Goal: Use online tool/utility: Utilize a website feature to perform a specific function

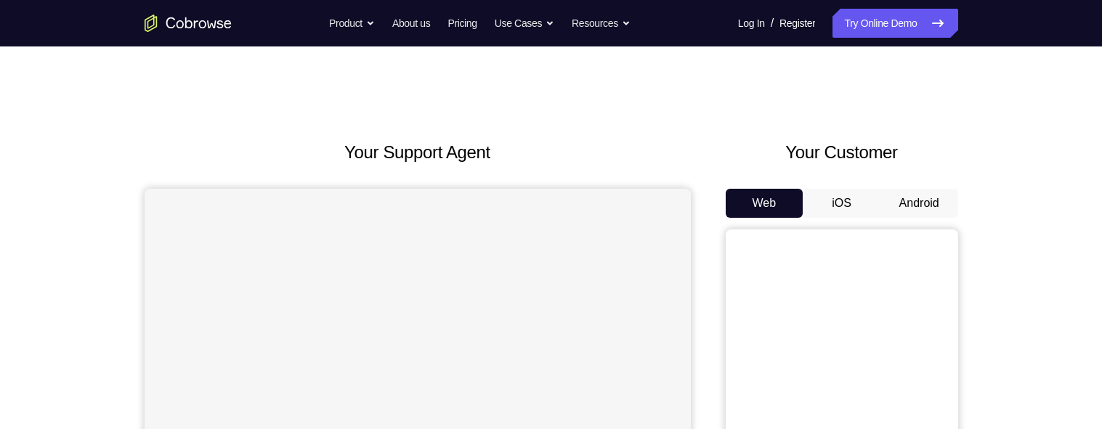
click at [918, 172] on div "Your Customer Web iOS Android" at bounding box center [842, 408] width 233 height 537
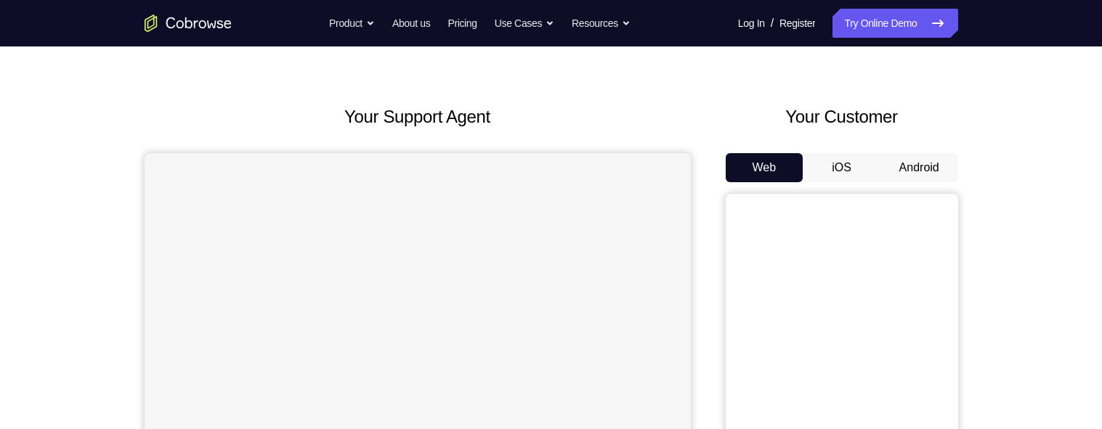
click at [926, 169] on button "Android" at bounding box center [920, 167] width 78 height 29
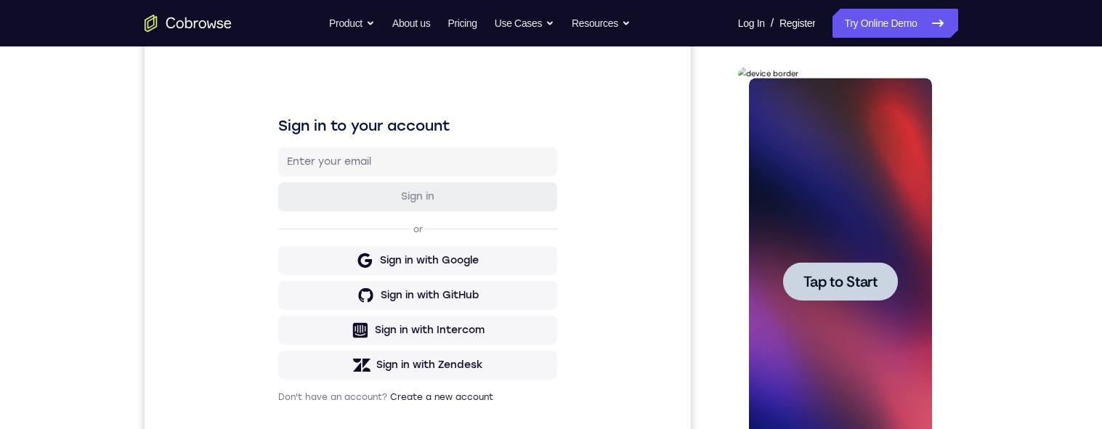
scroll to position [179, 0]
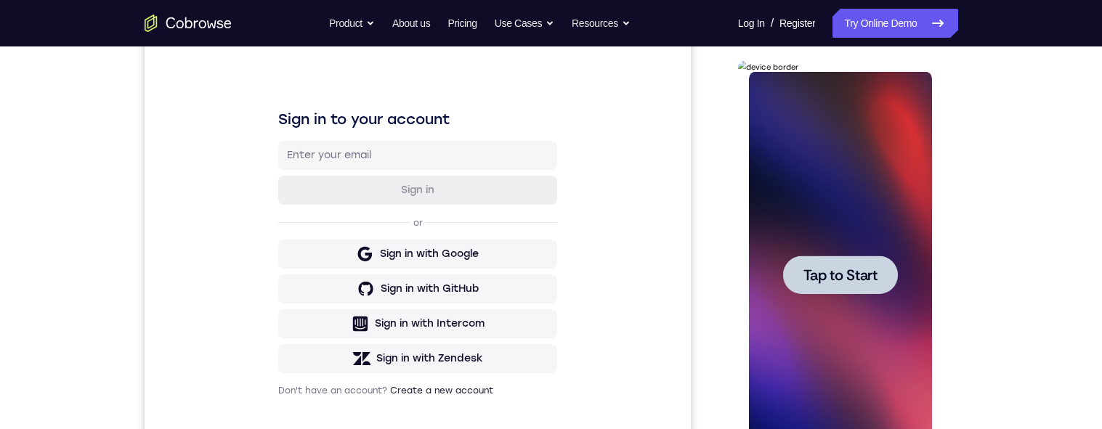
click at [860, 280] on span "Tap to Start" at bounding box center [841, 275] width 74 height 15
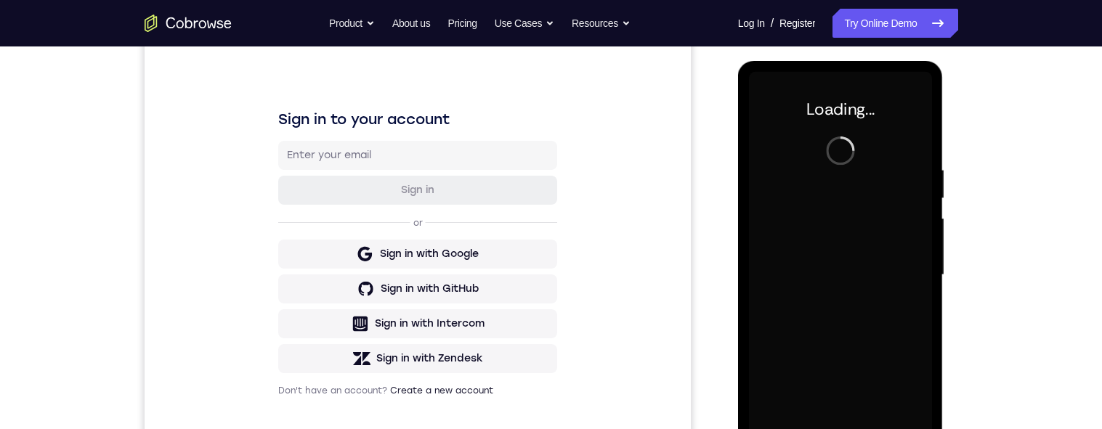
scroll to position [196, 0]
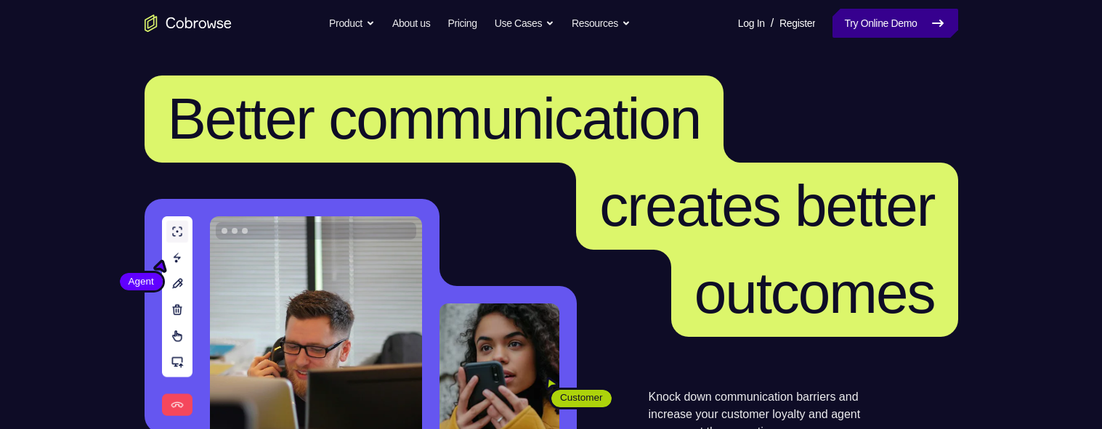
click at [867, 17] on link "Try Online Demo" at bounding box center [895, 23] width 125 height 29
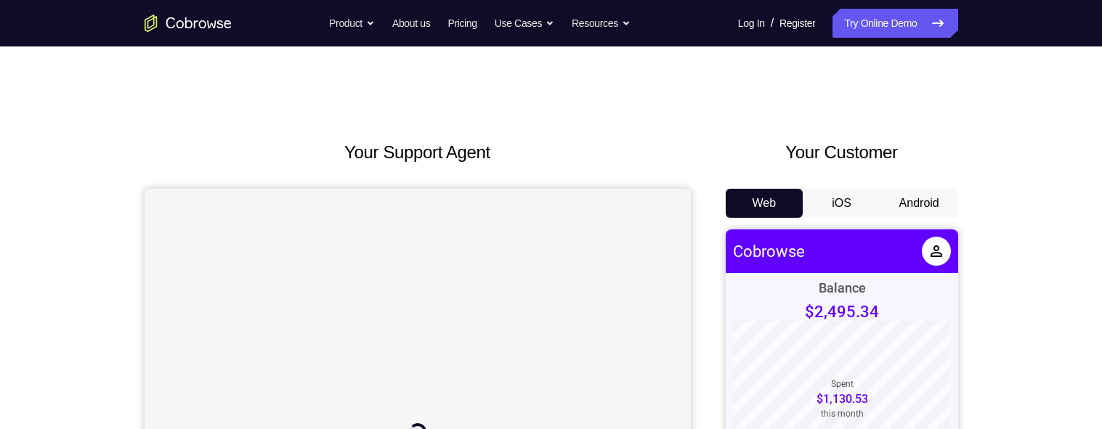
click at [915, 199] on button "Android" at bounding box center [920, 203] width 78 height 29
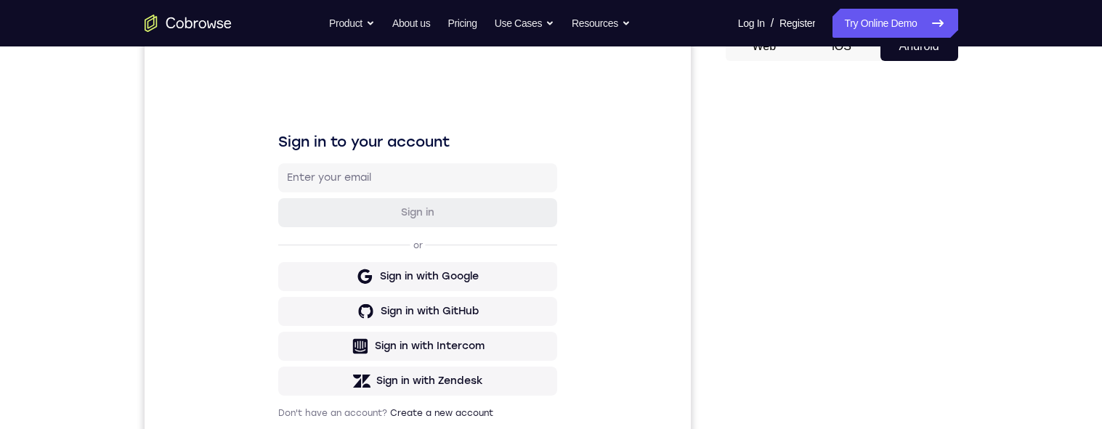
scroll to position [82, 0]
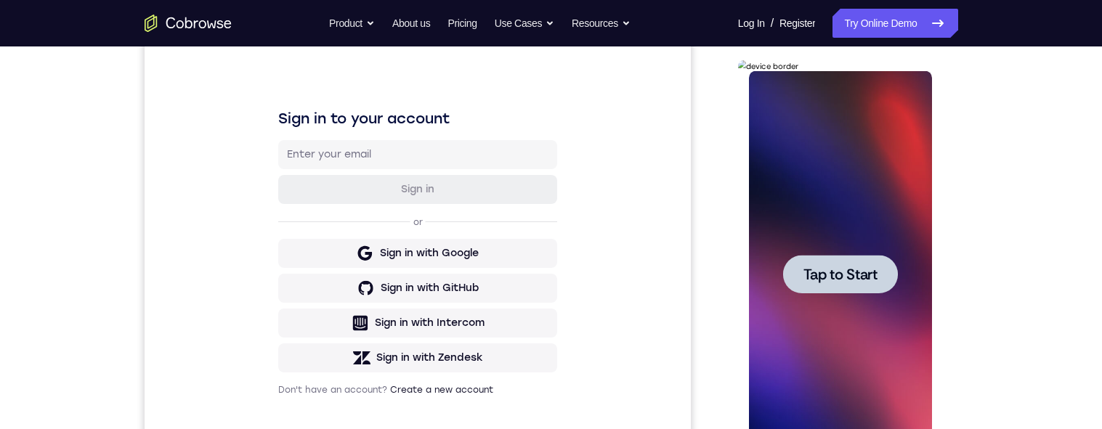
scroll to position [209, 0]
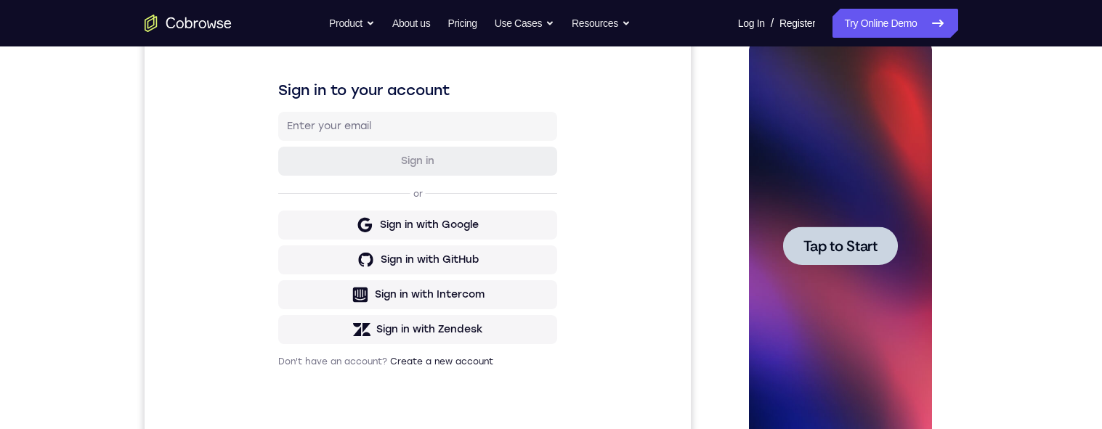
click at [866, 245] on span "Tap to Start" at bounding box center [841, 246] width 74 height 15
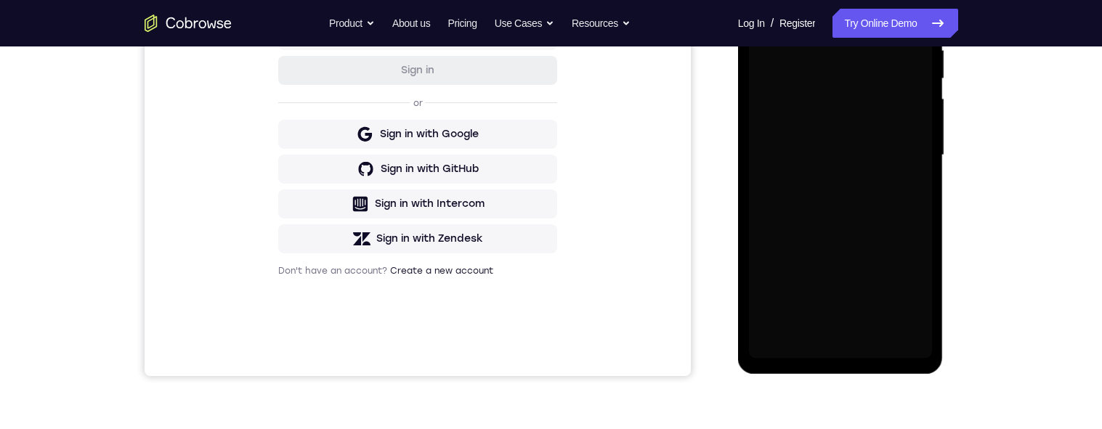
scroll to position [407, 0]
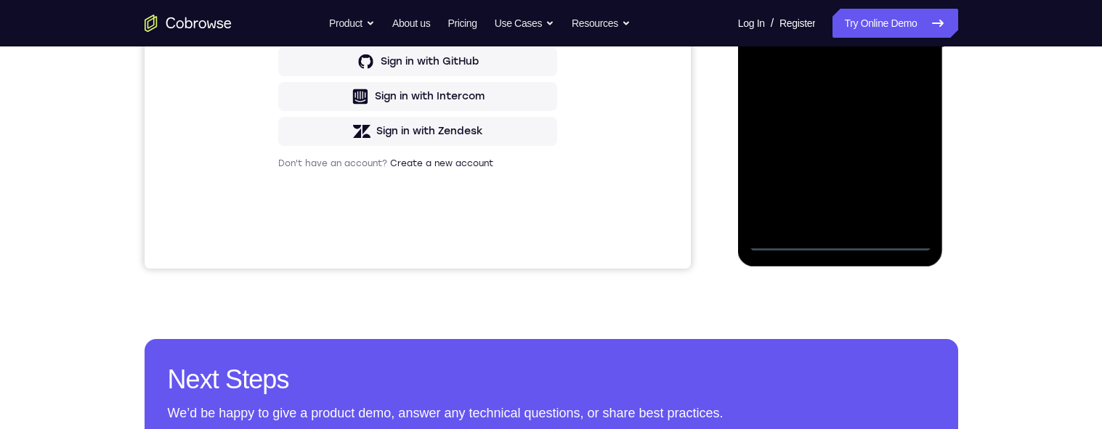
click at [844, 239] on div at bounding box center [840, 47] width 183 height 407
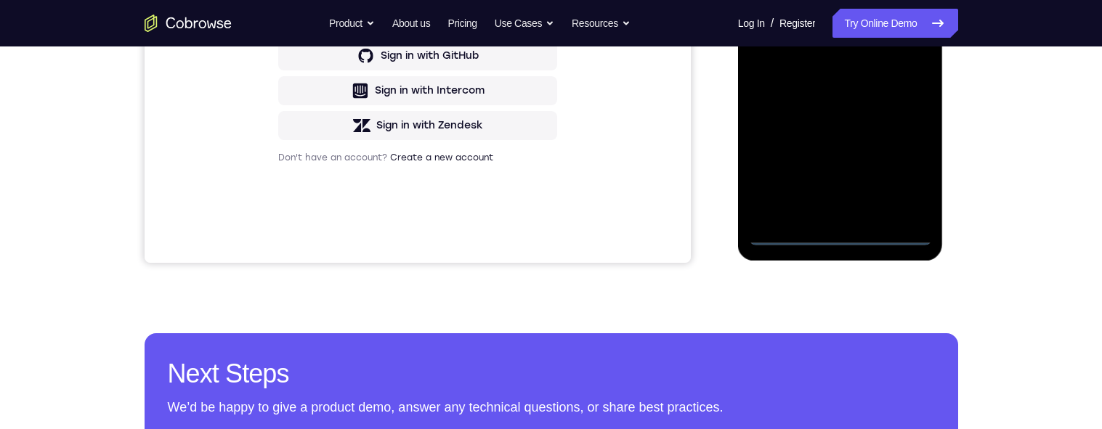
click at [909, 179] on div at bounding box center [840, 42] width 183 height 407
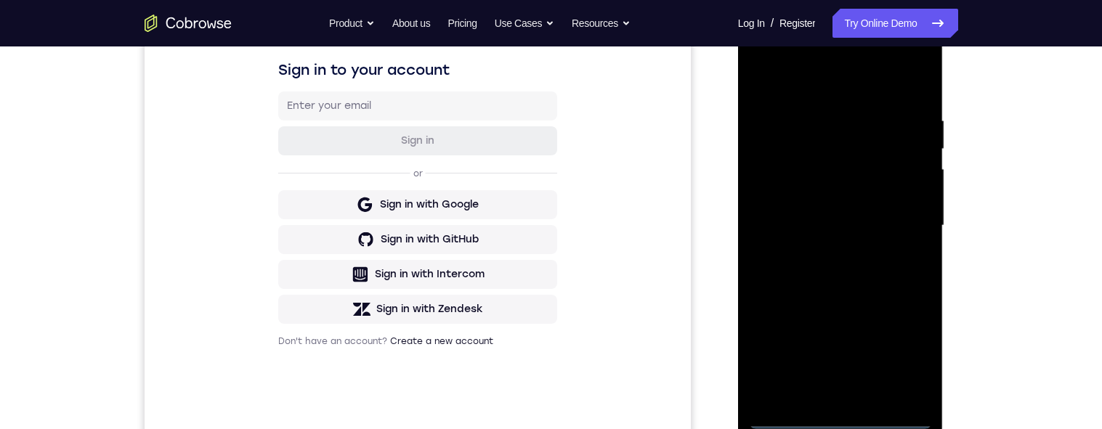
scroll to position [178, 0]
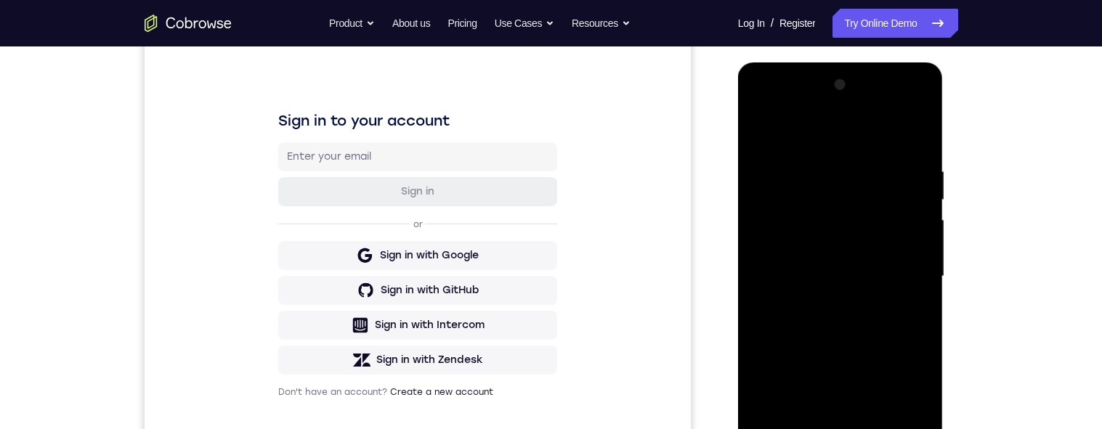
click at [811, 114] on div at bounding box center [840, 276] width 183 height 407
click at [815, 113] on div at bounding box center [840, 276] width 183 height 407
click at [817, 111] on div at bounding box center [840, 276] width 183 height 407
click at [820, 110] on div at bounding box center [840, 276] width 183 height 407
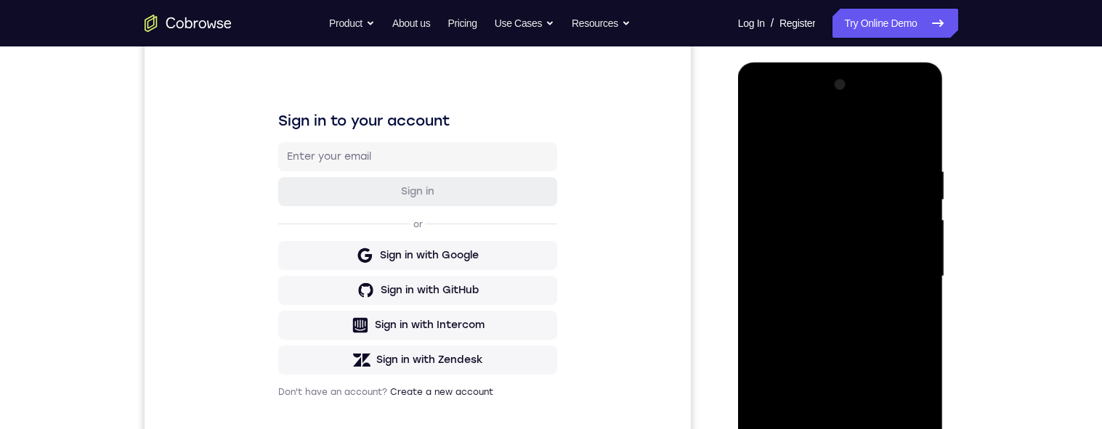
click at [823, 110] on div at bounding box center [840, 276] width 183 height 407
click at [827, 110] on div at bounding box center [840, 276] width 183 height 407
click at [826, 110] on div at bounding box center [840, 276] width 183 height 407
click at [828, 109] on div at bounding box center [840, 276] width 183 height 407
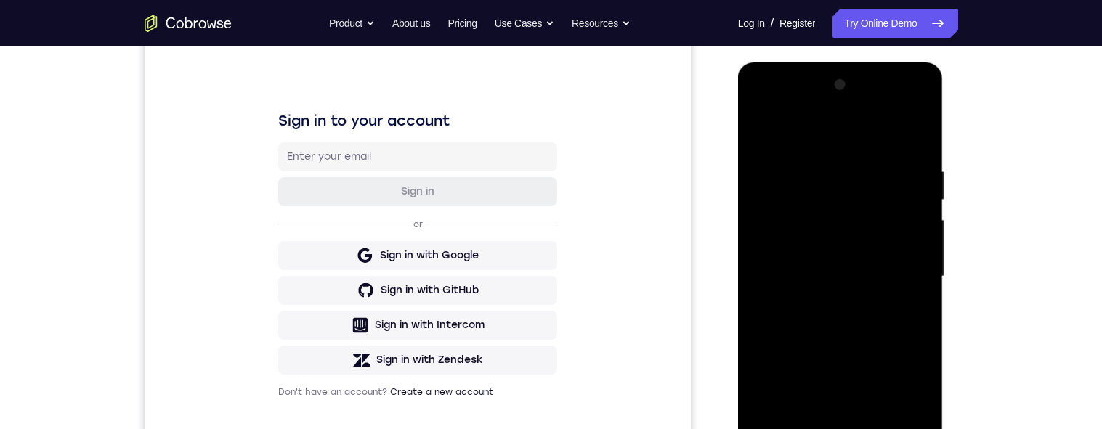
click at [799, 106] on div at bounding box center [840, 276] width 183 height 407
click at [787, 100] on div at bounding box center [840, 276] width 183 height 407
click at [788, 105] on div at bounding box center [840, 276] width 183 height 407
click at [802, 132] on div at bounding box center [840, 276] width 183 height 407
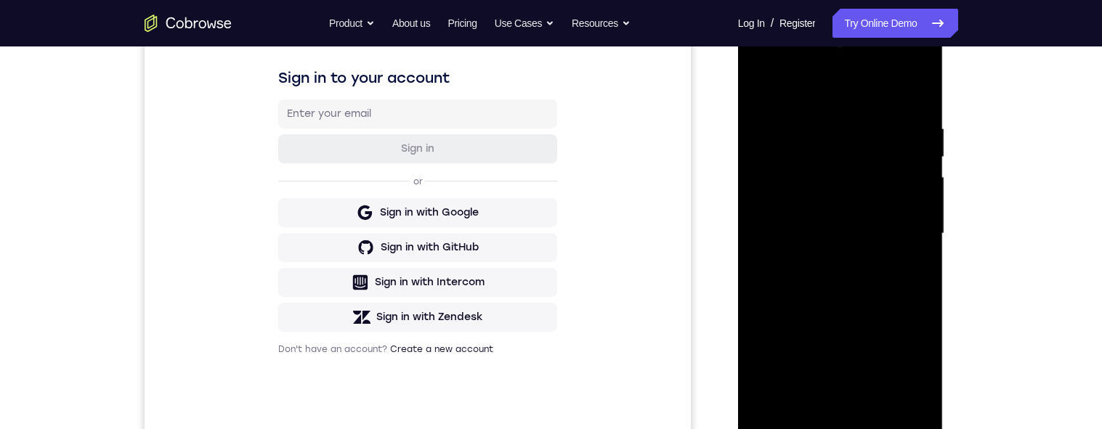
click at [887, 171] on div at bounding box center [840, 234] width 183 height 407
click at [898, 173] on div at bounding box center [840, 234] width 183 height 407
click at [823, 260] on div at bounding box center [840, 234] width 183 height 407
click at [799, 222] on div at bounding box center [840, 234] width 183 height 407
click at [826, 202] on div at bounding box center [840, 234] width 183 height 407
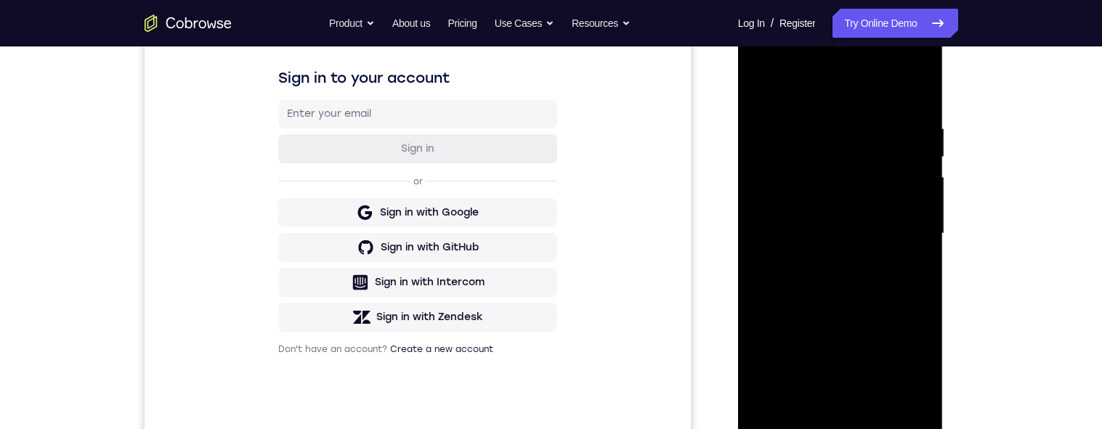
click at [831, 235] on div at bounding box center [840, 234] width 183 height 407
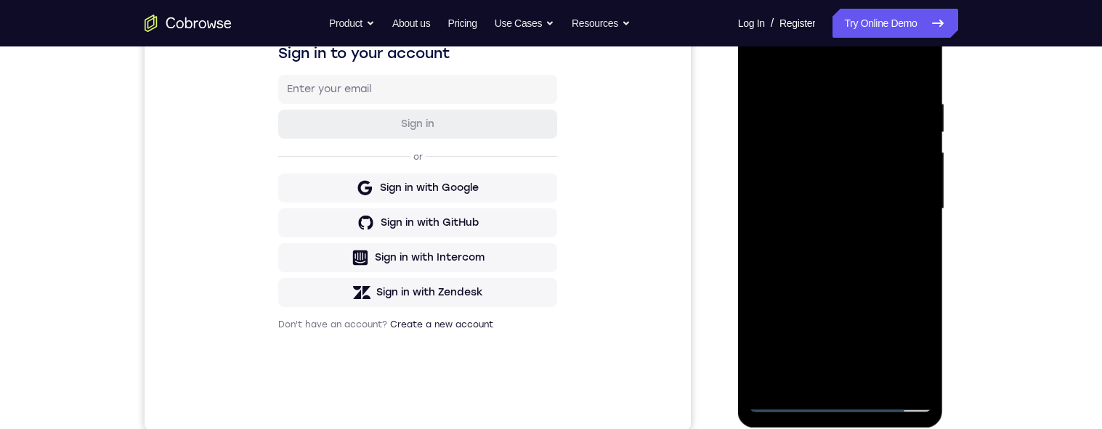
scroll to position [265, 0]
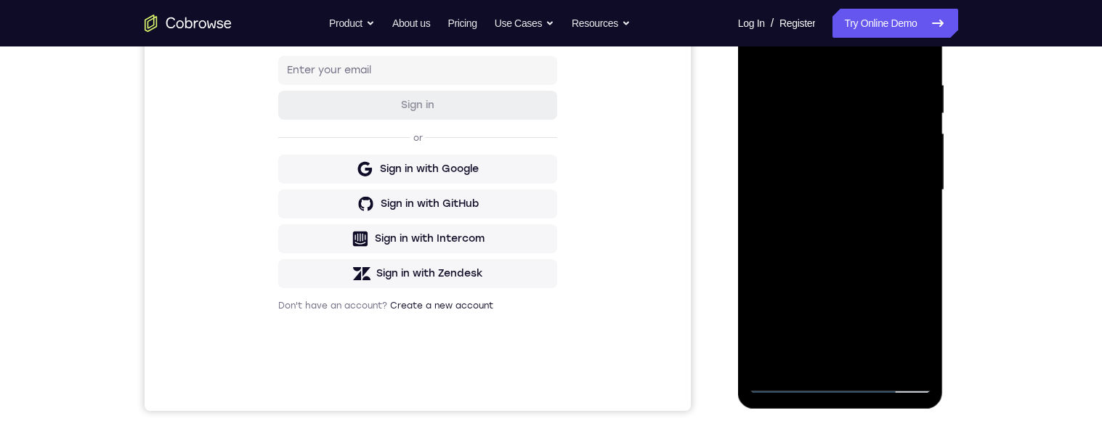
click at [904, 252] on div at bounding box center [840, 190] width 183 height 407
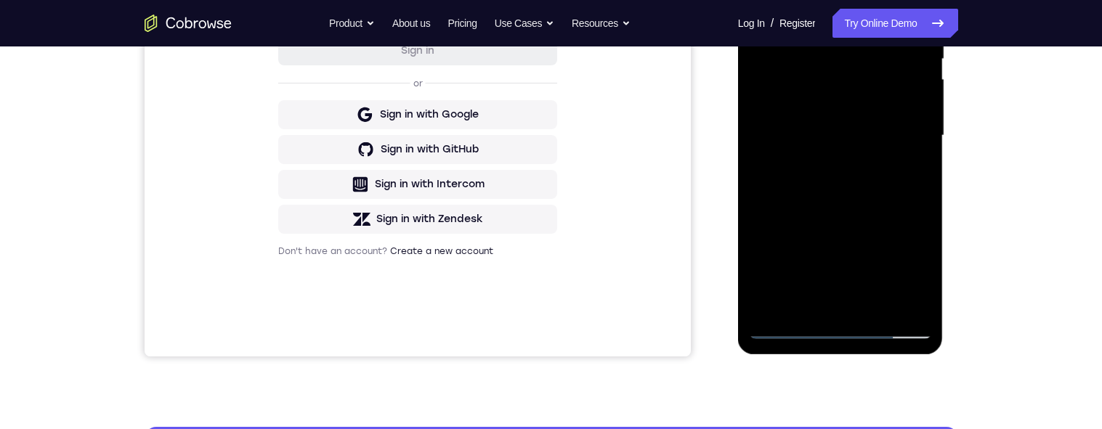
click at [921, 201] on div at bounding box center [840, 135] width 183 height 407
click at [920, 203] on div at bounding box center [840, 135] width 183 height 407
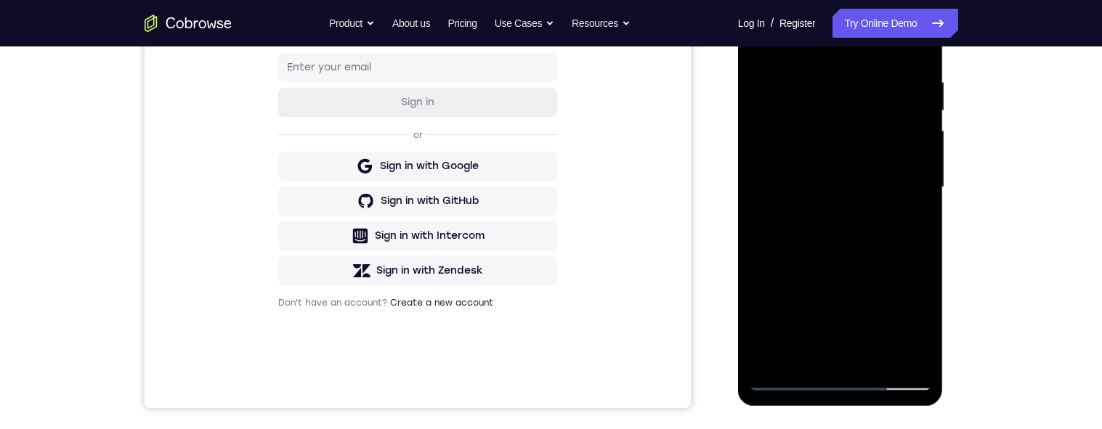
scroll to position [249, 0]
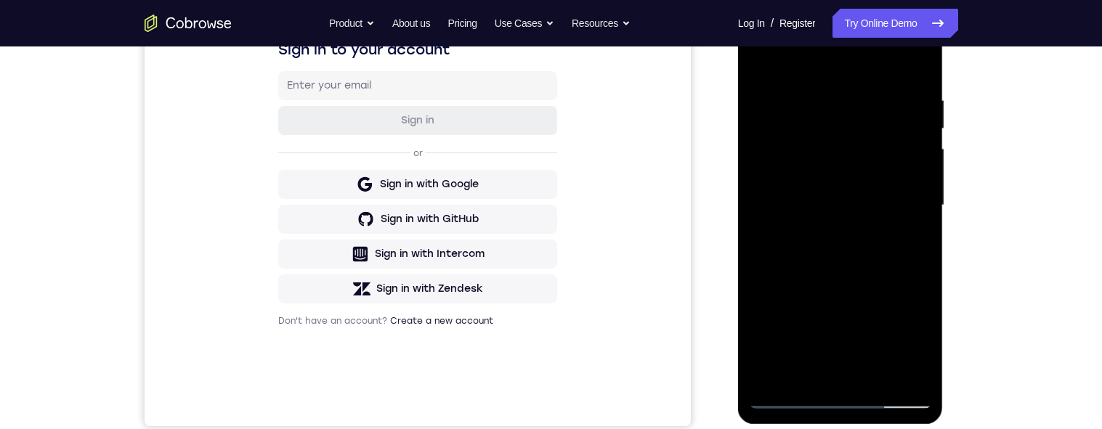
click at [814, 102] on div at bounding box center [840, 205] width 183 height 407
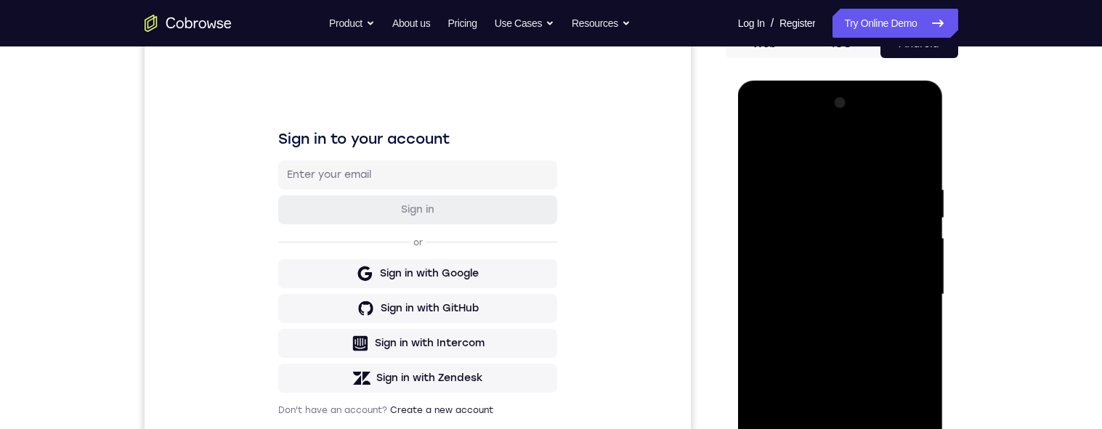
scroll to position [203, 0]
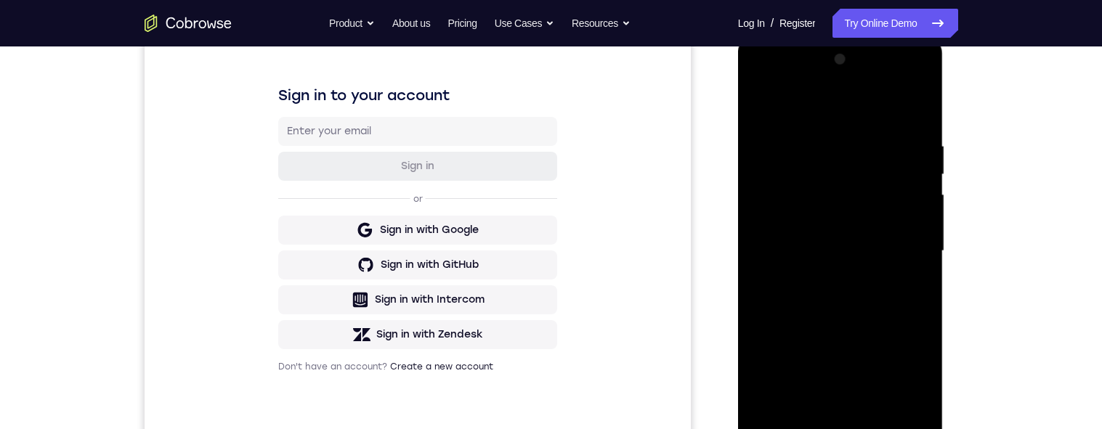
click at [896, 159] on div at bounding box center [840, 251] width 183 height 407
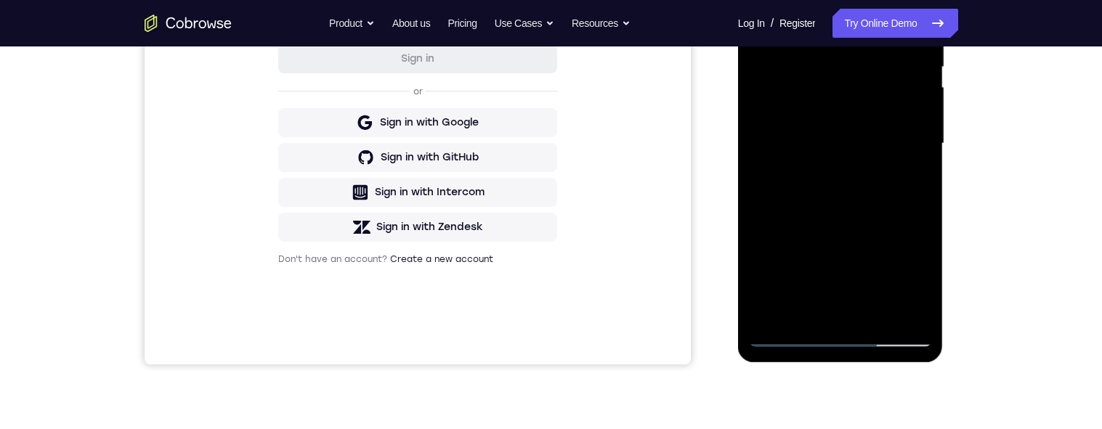
scroll to position [357, 0]
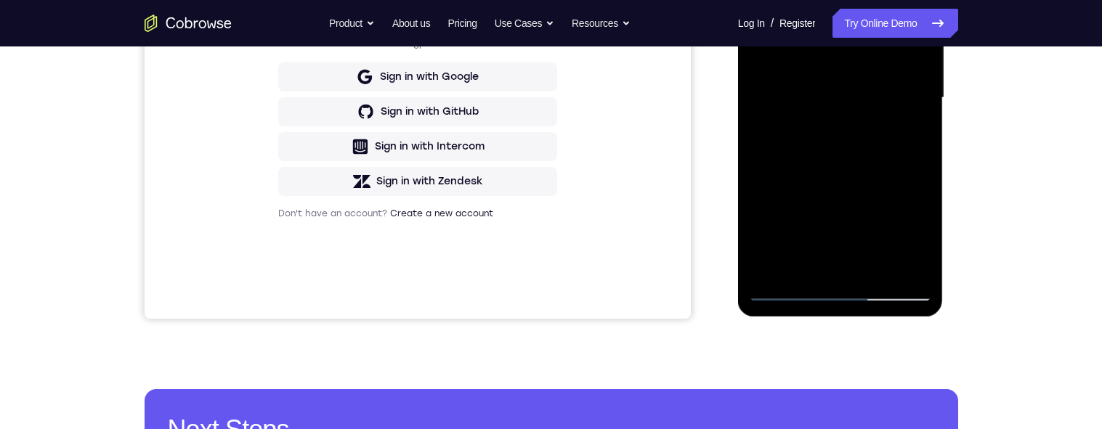
click at [889, 291] on div at bounding box center [840, 98] width 183 height 407
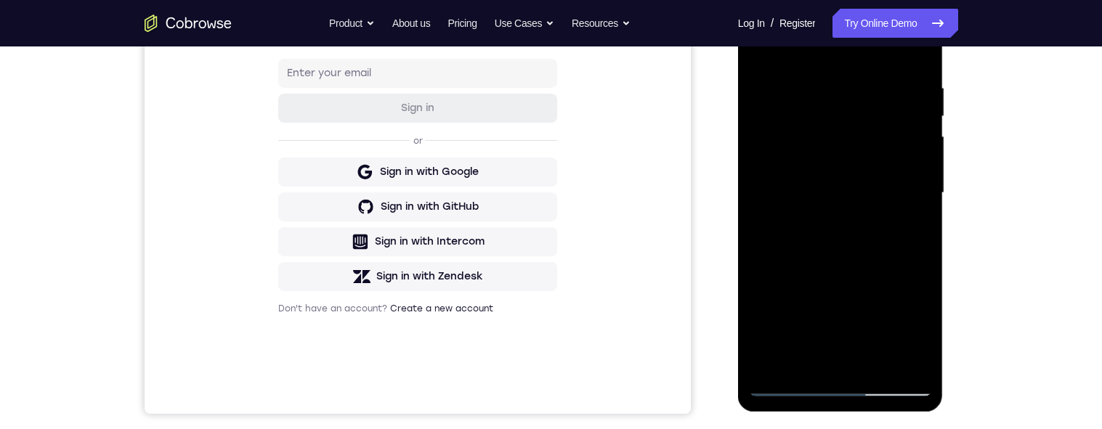
click at [841, 171] on div at bounding box center [840, 193] width 183 height 407
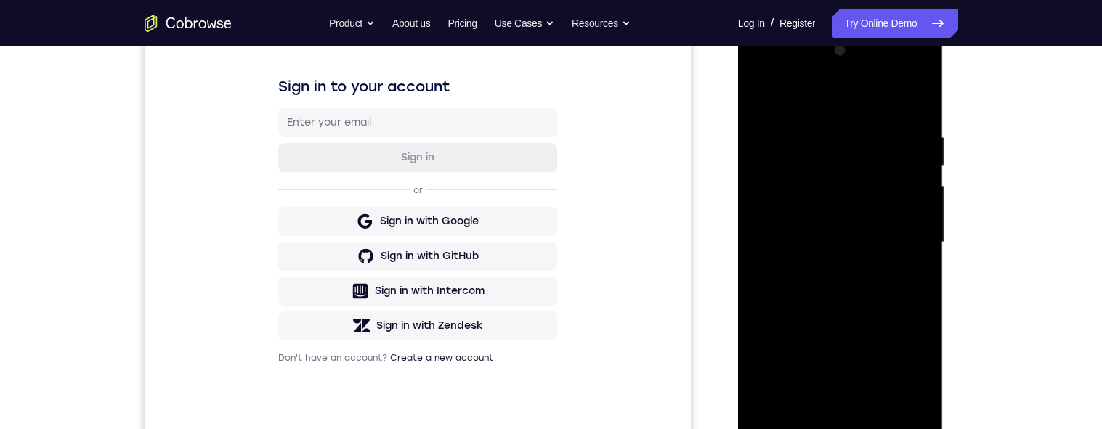
click at [916, 105] on div at bounding box center [840, 242] width 183 height 407
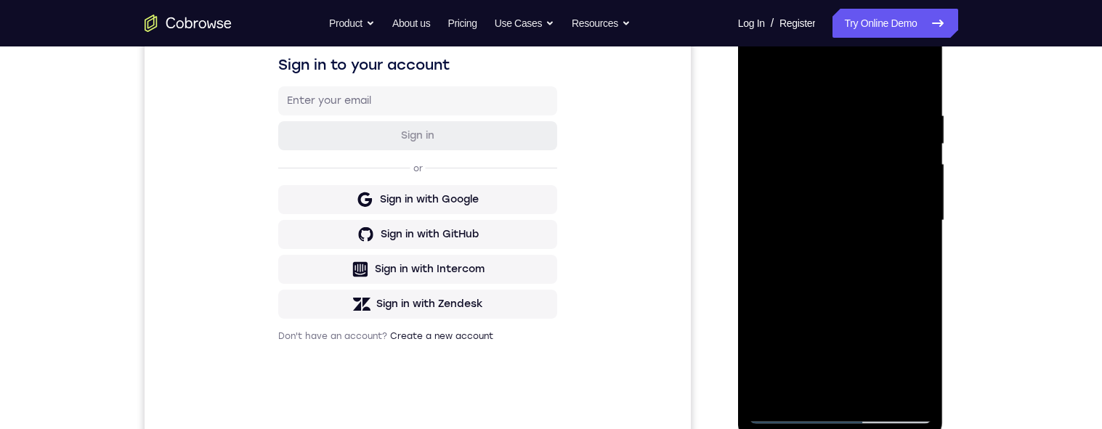
click at [865, 116] on div at bounding box center [840, 220] width 183 height 407
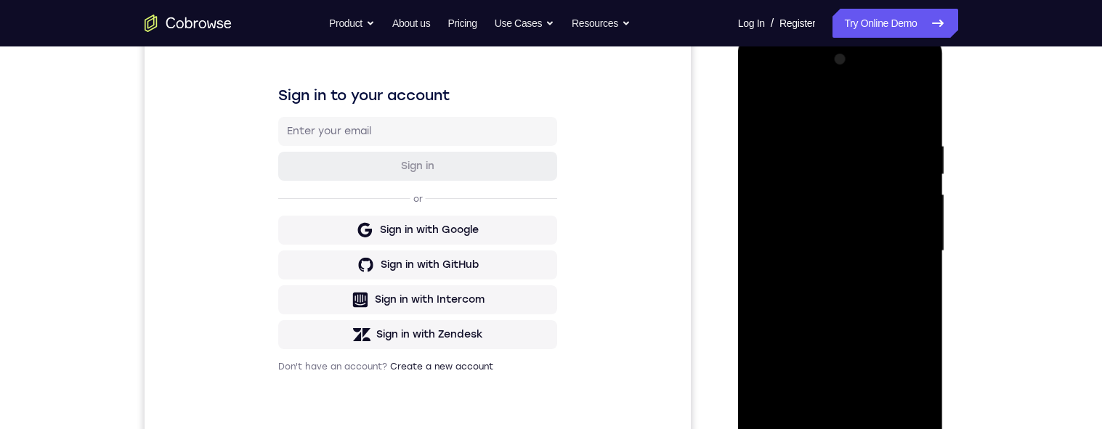
click at [900, 241] on div at bounding box center [840, 251] width 183 height 407
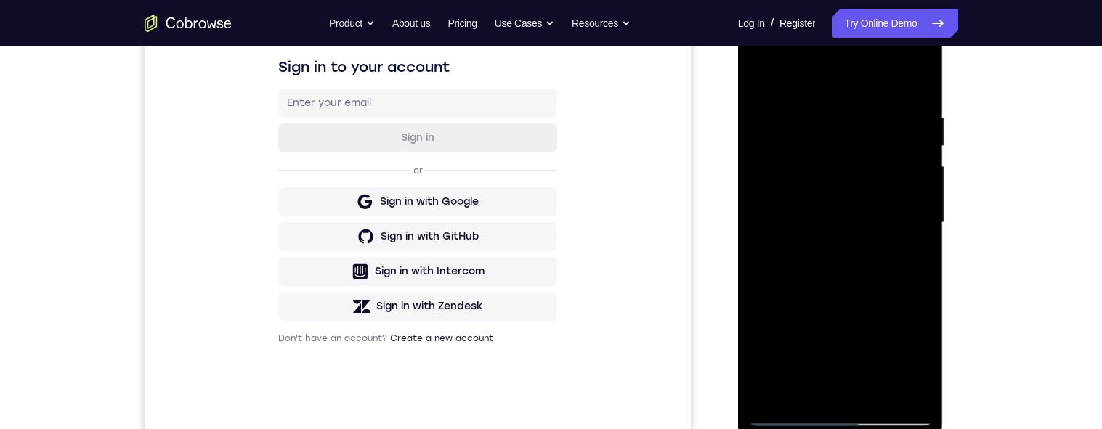
scroll to position [249, 0]
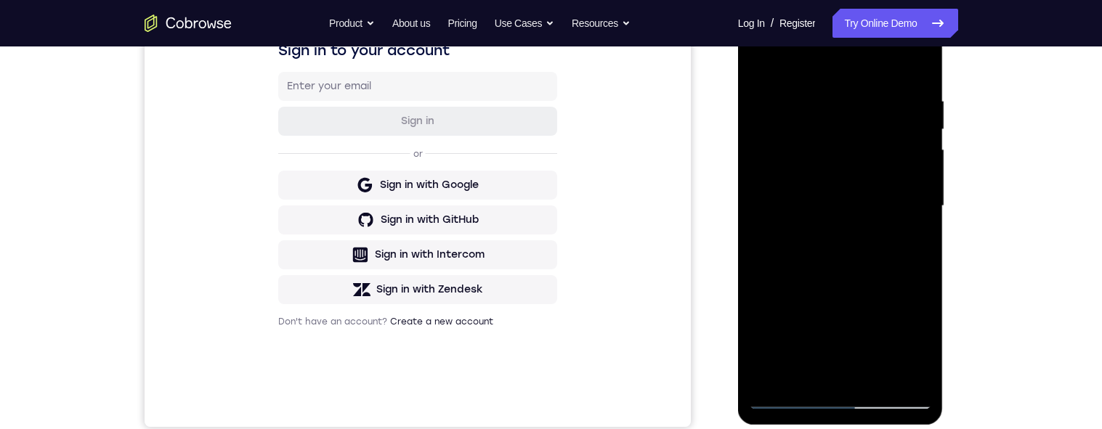
click at [913, 67] on div at bounding box center [840, 206] width 183 height 407
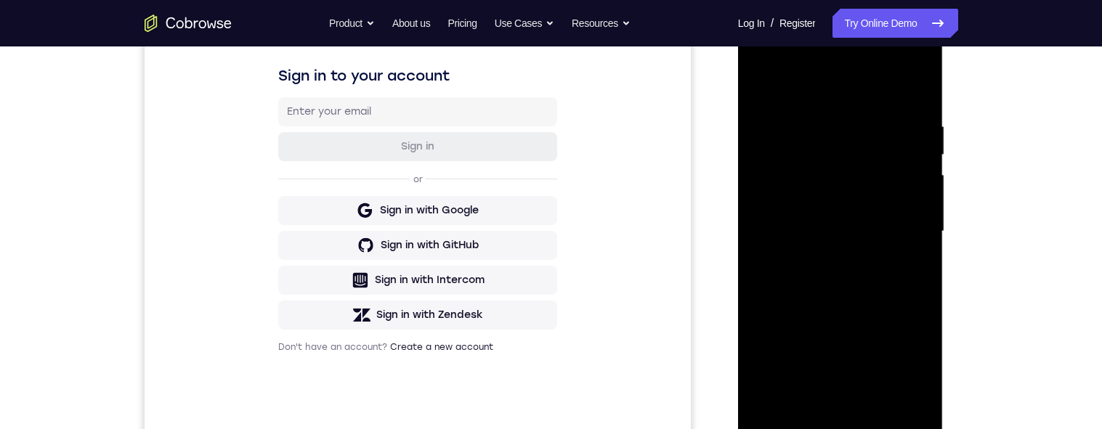
scroll to position [297, 0]
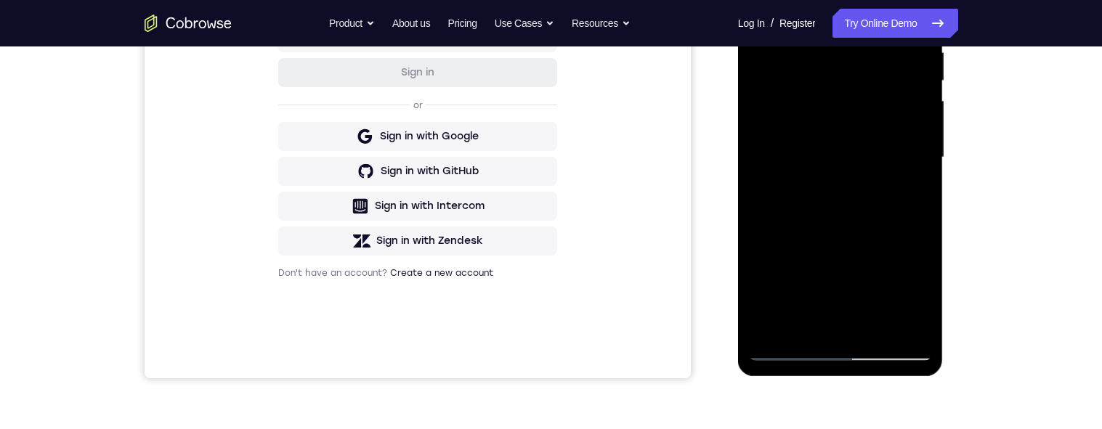
click at [885, 325] on div at bounding box center [840, 157] width 183 height 407
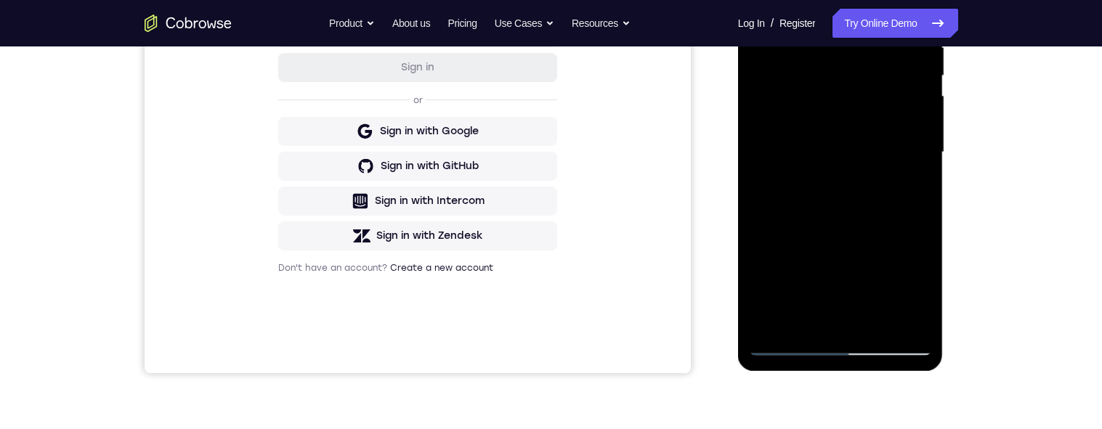
click at [865, 238] on div at bounding box center [840, 152] width 183 height 407
click at [873, 232] on div at bounding box center [840, 152] width 183 height 407
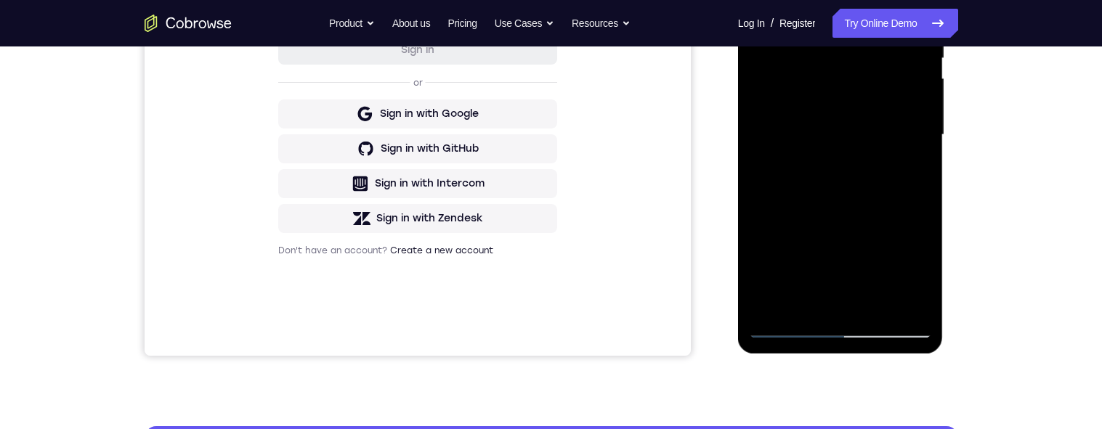
scroll to position [215, 0]
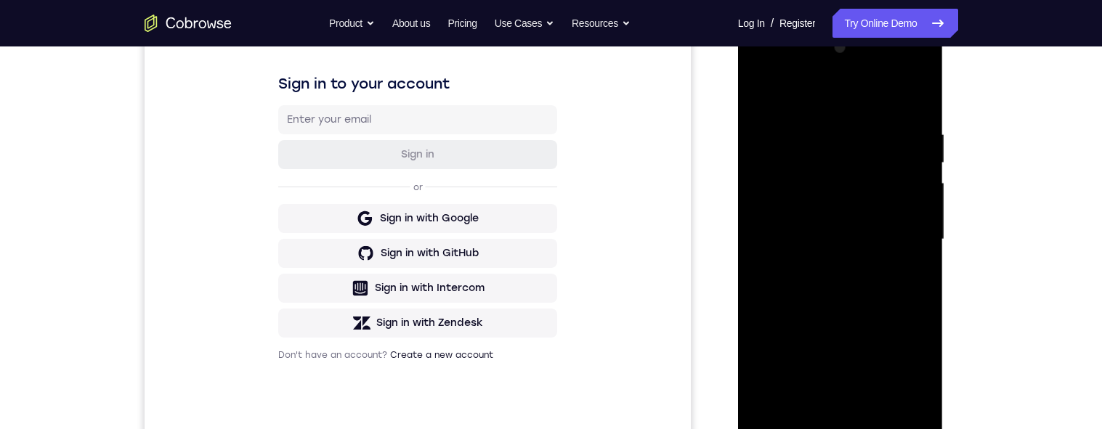
click at [762, 100] on div at bounding box center [840, 239] width 183 height 407
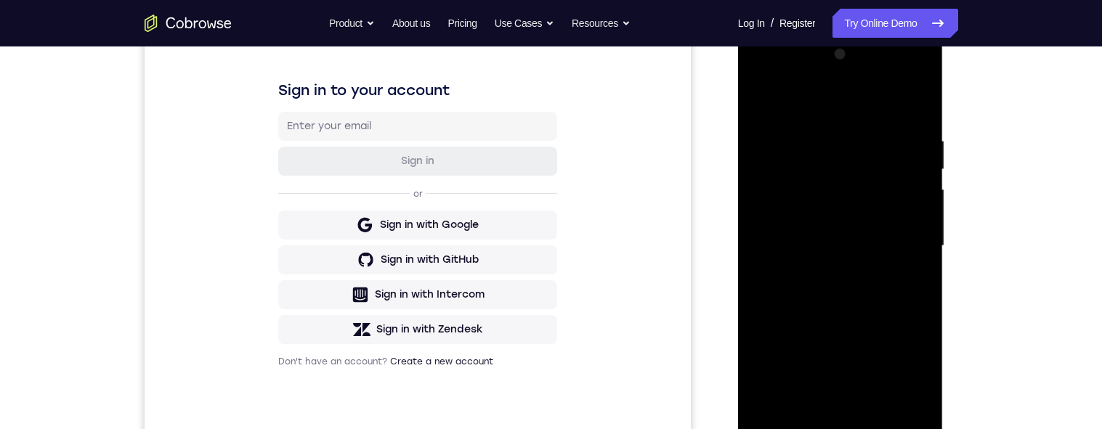
click at [899, 206] on div at bounding box center [840, 246] width 183 height 407
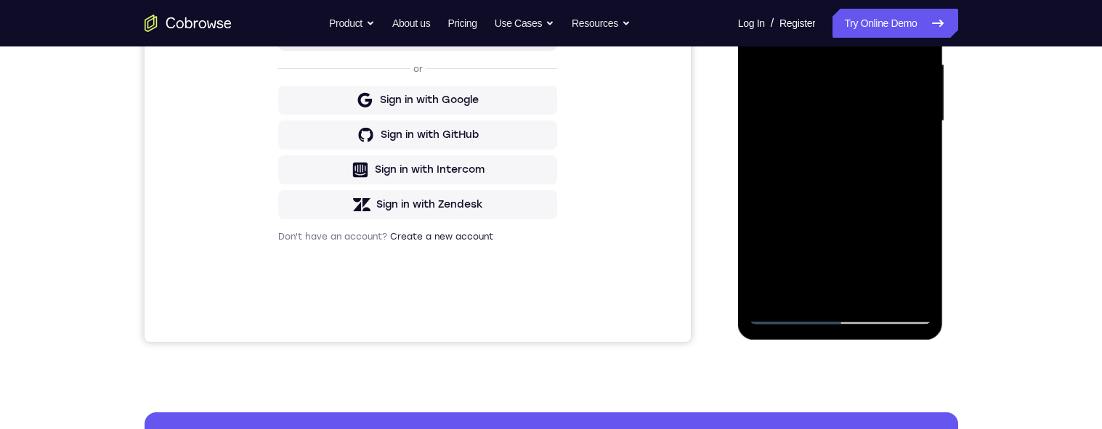
scroll to position [333, 0]
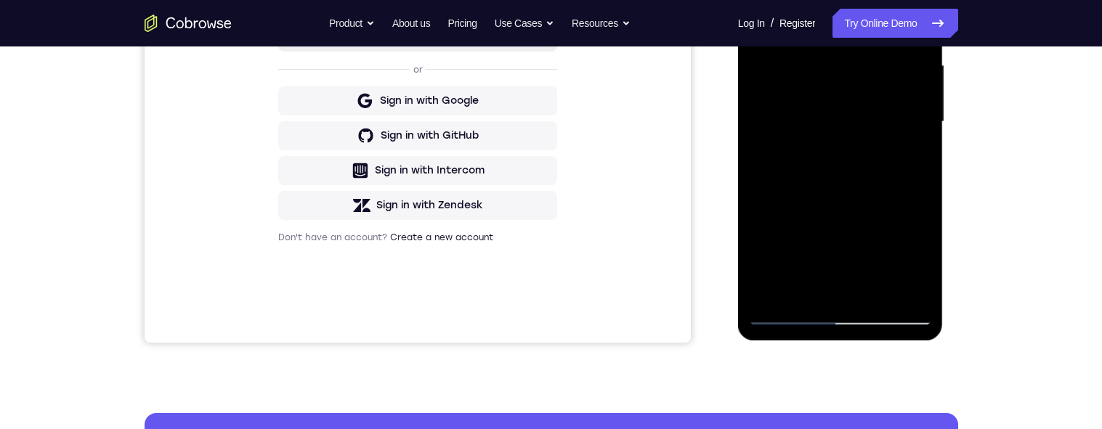
click at [908, 164] on div at bounding box center [840, 122] width 183 height 407
click at [914, 158] on div at bounding box center [840, 122] width 183 height 407
click at [913, 265] on div at bounding box center [840, 122] width 183 height 407
click at [922, 257] on div at bounding box center [840, 122] width 183 height 407
click at [922, 265] on div at bounding box center [840, 122] width 183 height 407
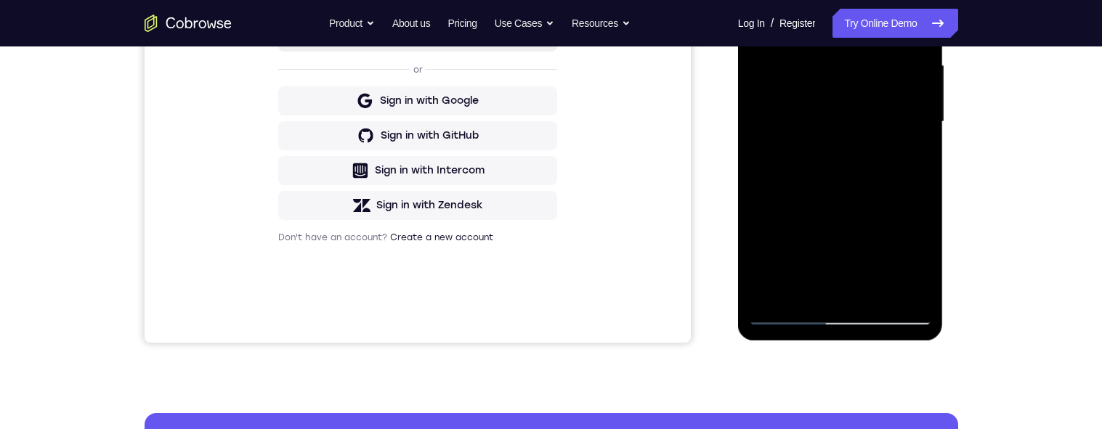
click at [918, 260] on div at bounding box center [840, 122] width 183 height 407
click at [920, 257] on div at bounding box center [840, 122] width 183 height 407
click at [921, 259] on div at bounding box center [840, 122] width 183 height 407
click at [920, 262] on div at bounding box center [840, 122] width 183 height 407
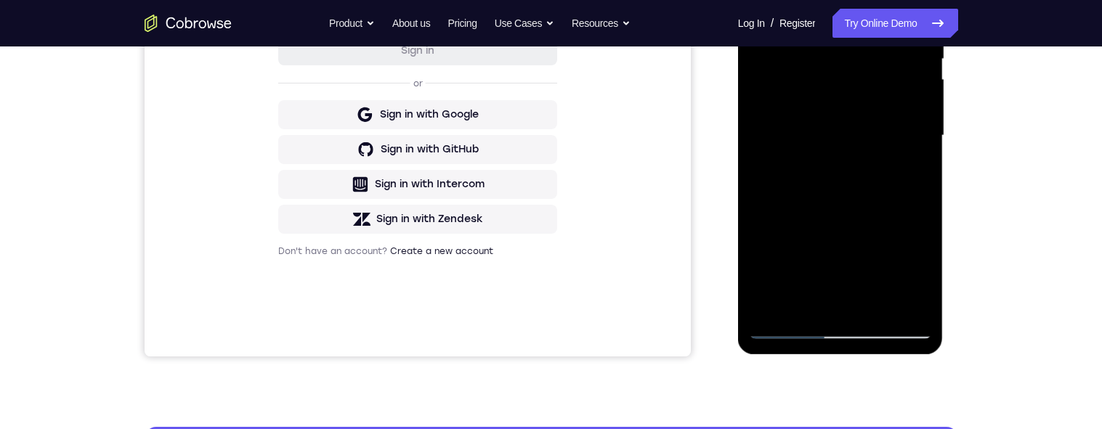
scroll to position [344, 0]
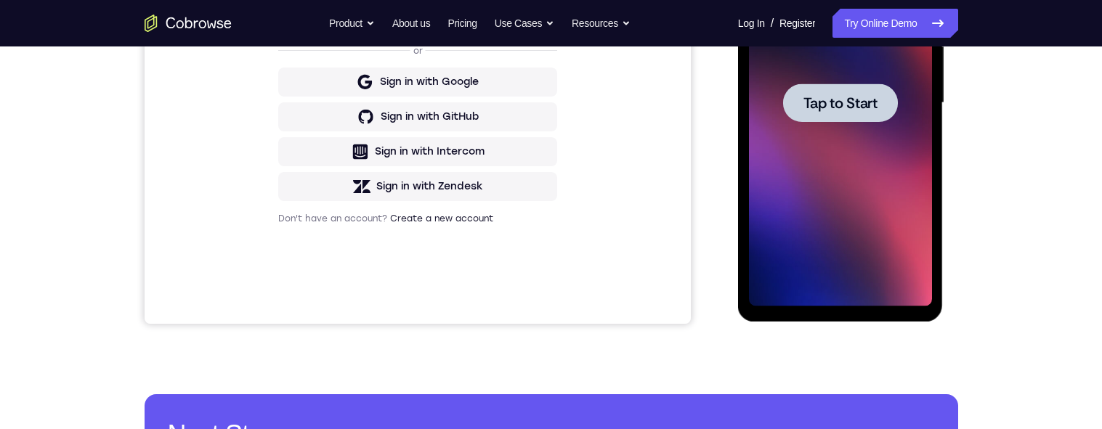
click at [998, 302] on div "Your Support Agent Your Customer Web iOS Android Next Steps We’d be happy to gi…" at bounding box center [551, 174] width 930 height 958
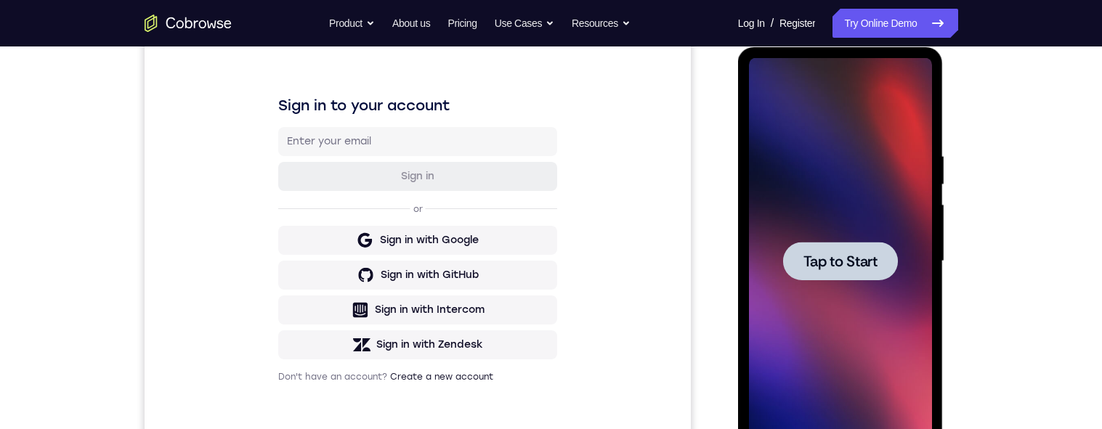
click at [871, 265] on span "Tap to Start" at bounding box center [841, 261] width 74 height 15
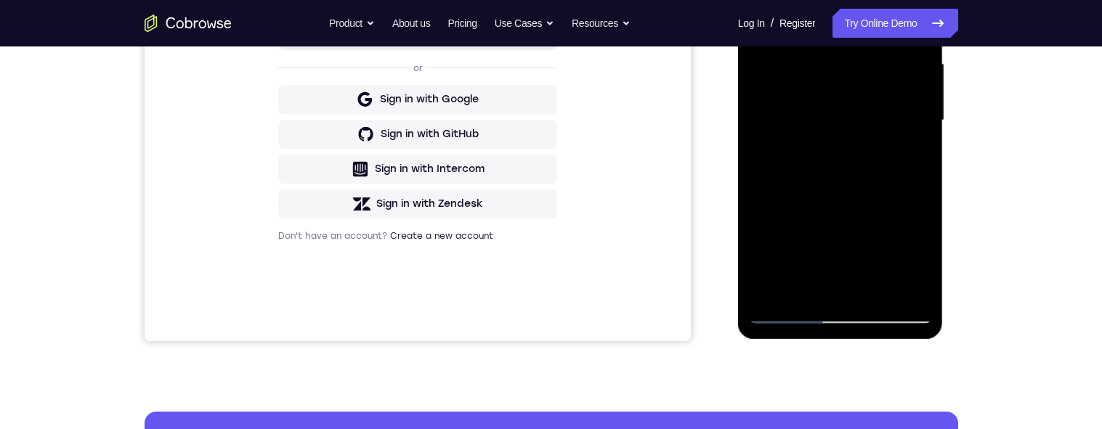
scroll to position [376, 0]
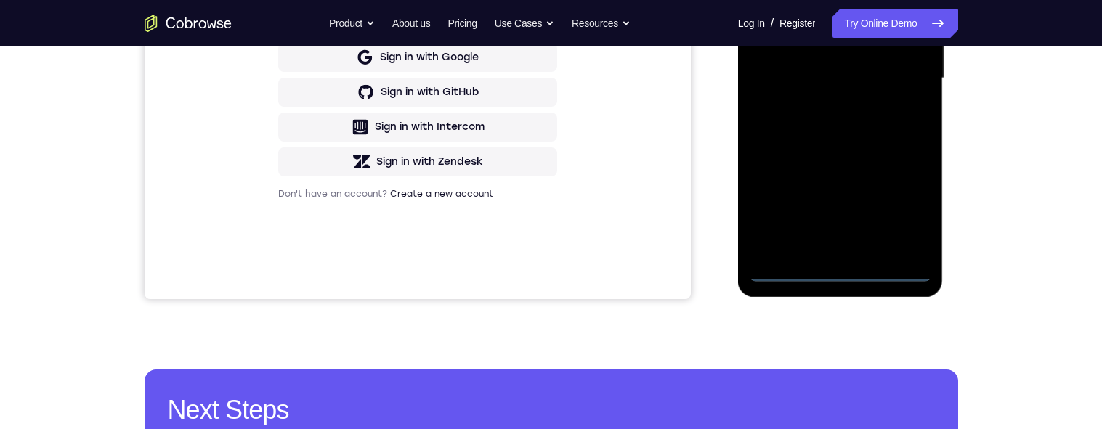
click at [843, 274] on div at bounding box center [840, 78] width 183 height 407
click at [908, 211] on div at bounding box center [840, 78] width 183 height 407
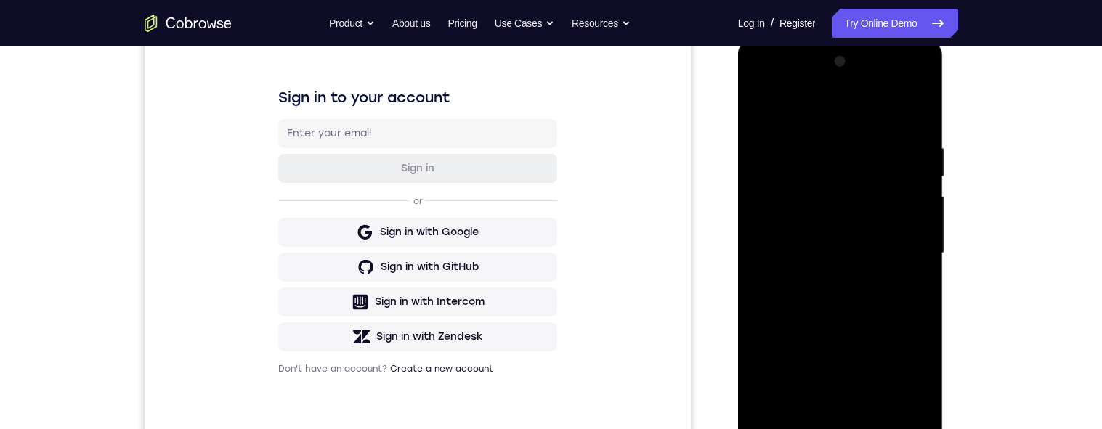
scroll to position [190, 0]
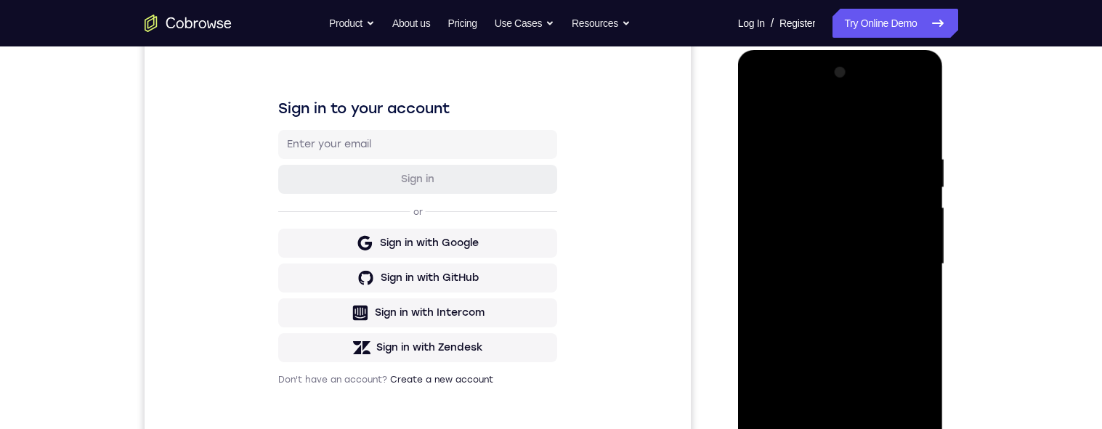
click at [800, 118] on div at bounding box center [840, 264] width 183 height 407
click at [811, 113] on div at bounding box center [840, 264] width 183 height 407
click at [783, 97] on div at bounding box center [840, 264] width 183 height 407
click at [907, 256] on div at bounding box center [840, 264] width 183 height 407
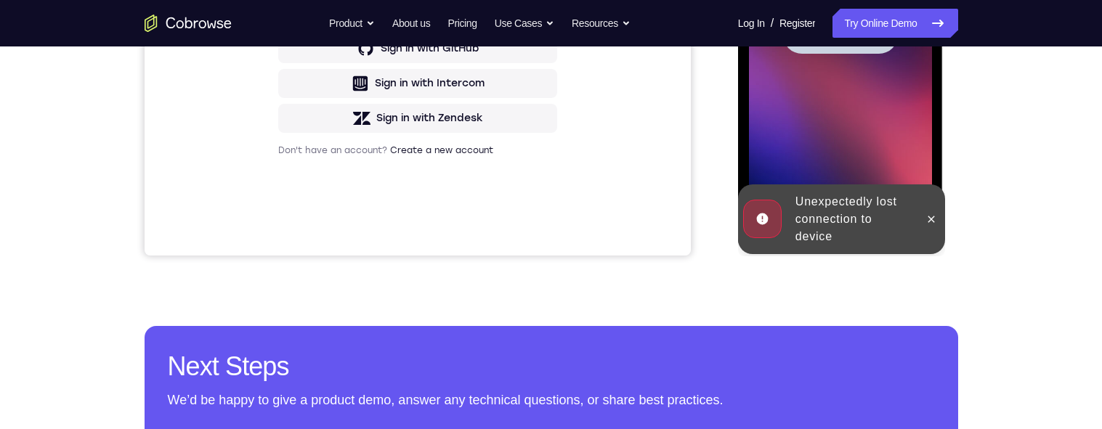
scroll to position [428, 0]
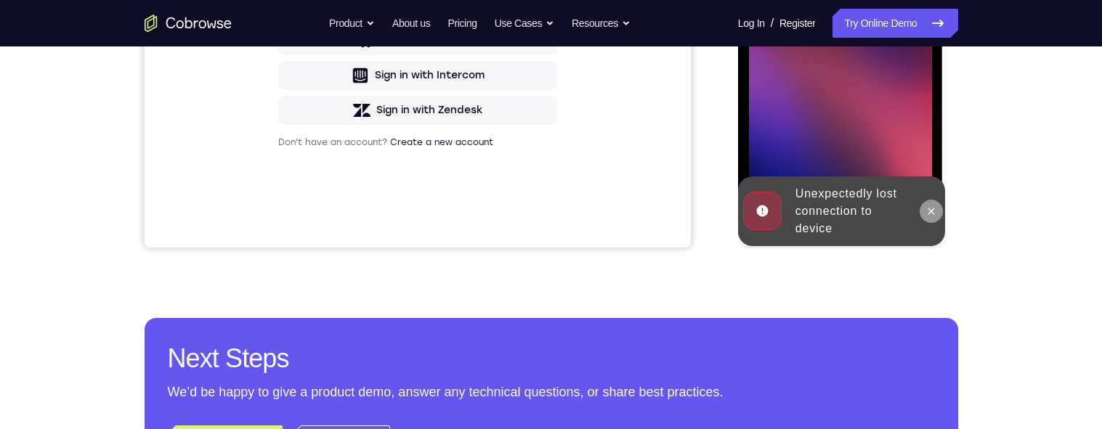
click at [925, 214] on button at bounding box center [931, 211] width 23 height 23
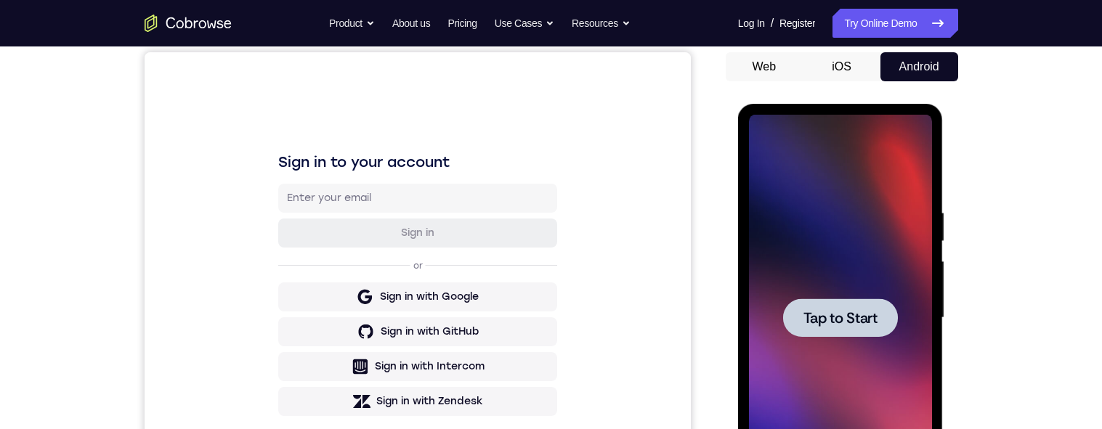
click at [986, 249] on div "Your Support Agent Your Customer Web iOS Android Next Steps We’d be happy to gi…" at bounding box center [551, 389] width 930 height 958
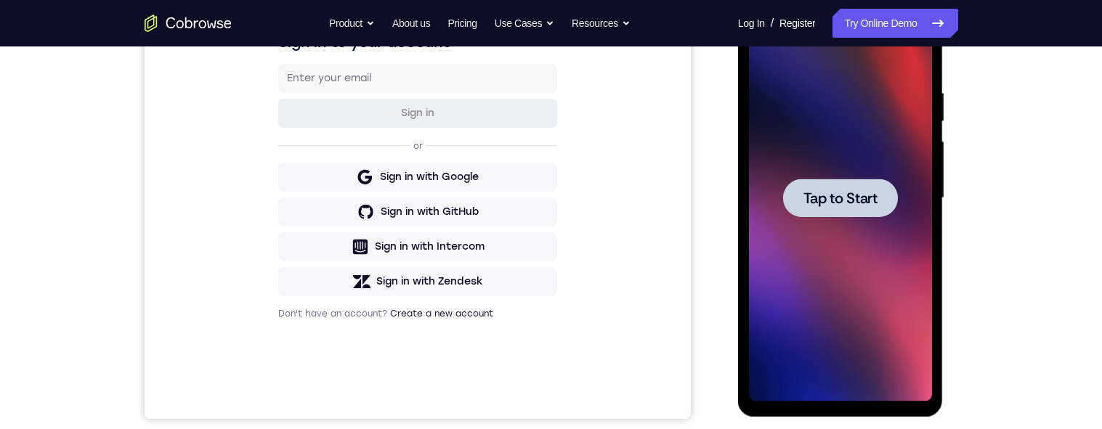
click at [863, 215] on div at bounding box center [840, 198] width 115 height 39
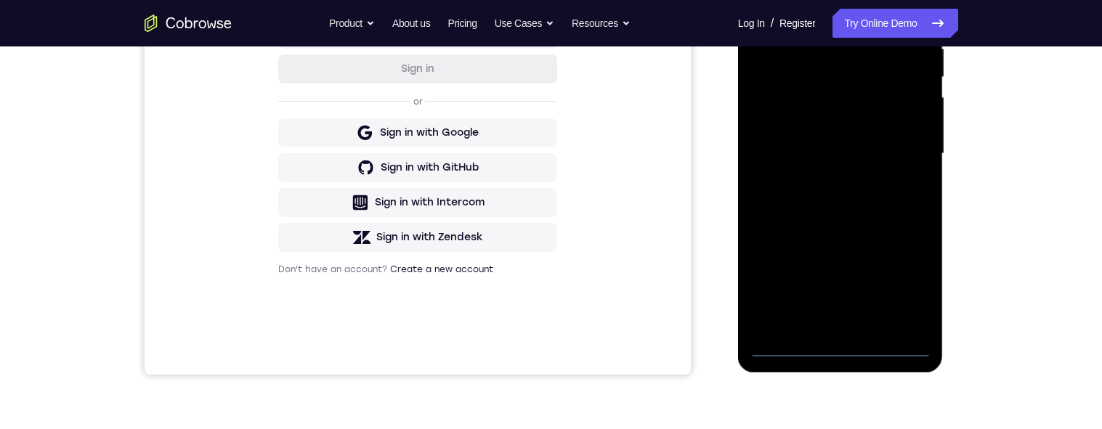
scroll to position [337, 0]
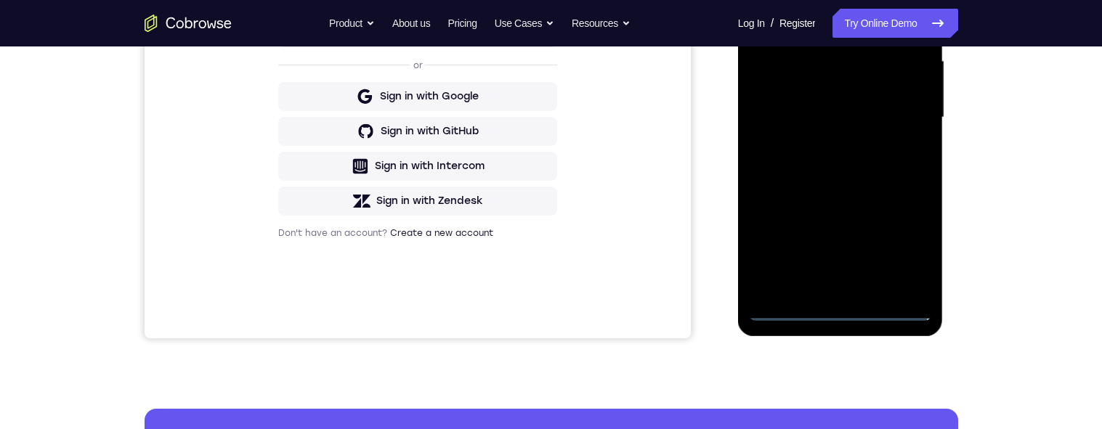
click at [847, 307] on div at bounding box center [840, 117] width 183 height 407
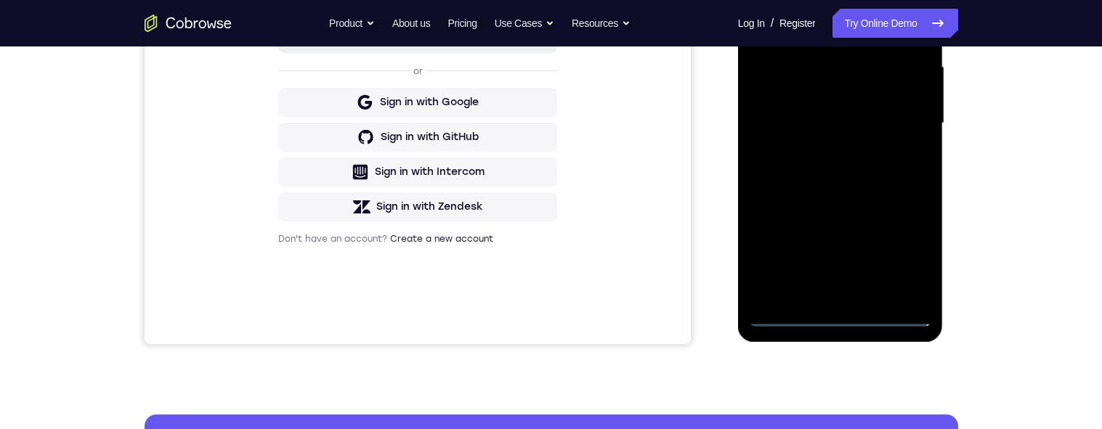
scroll to position [371, 0]
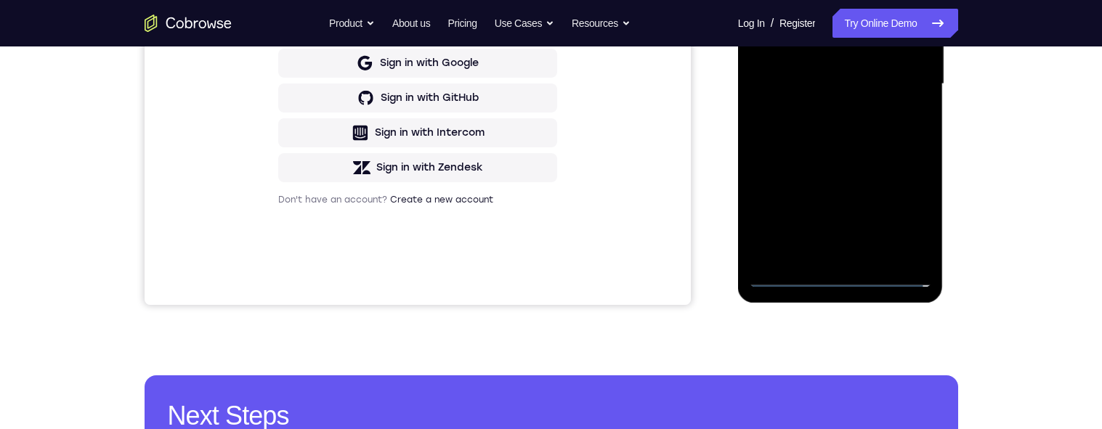
click at [905, 217] on div at bounding box center [840, 84] width 183 height 407
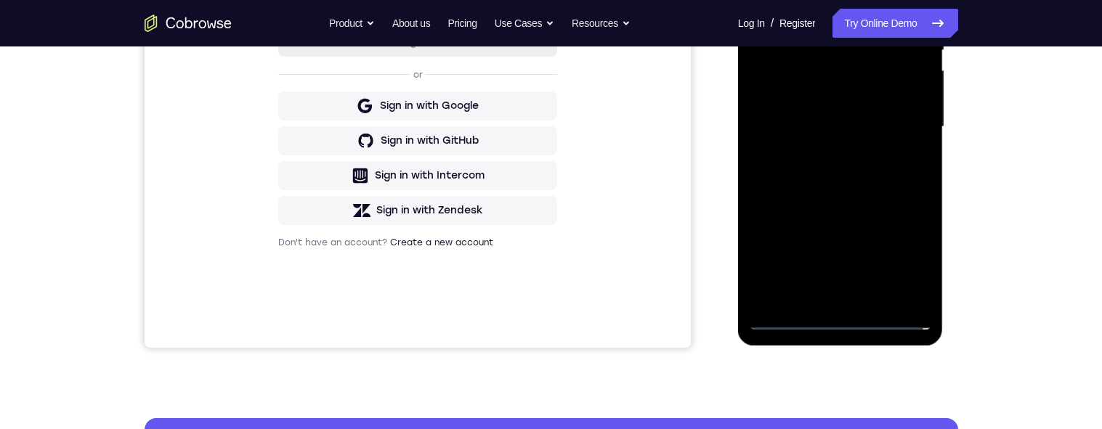
scroll to position [304, 0]
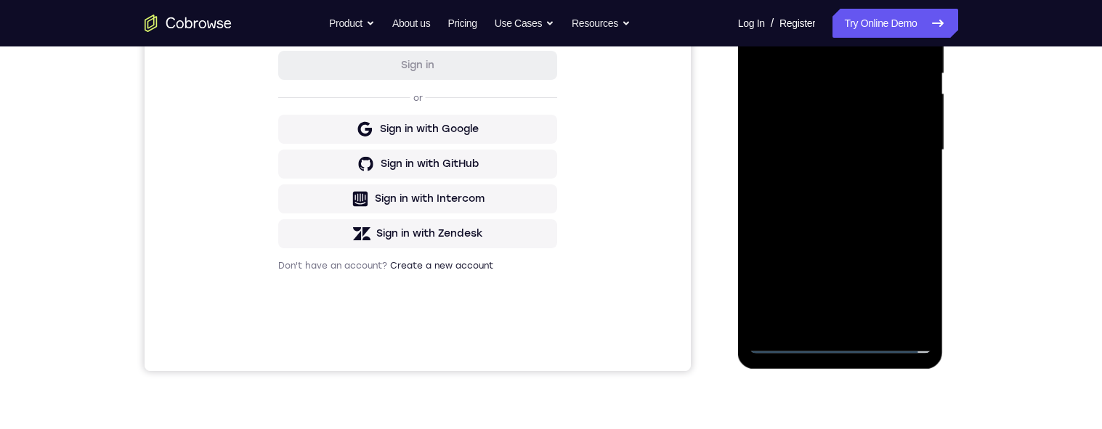
click at [909, 281] on div at bounding box center [840, 150] width 183 height 407
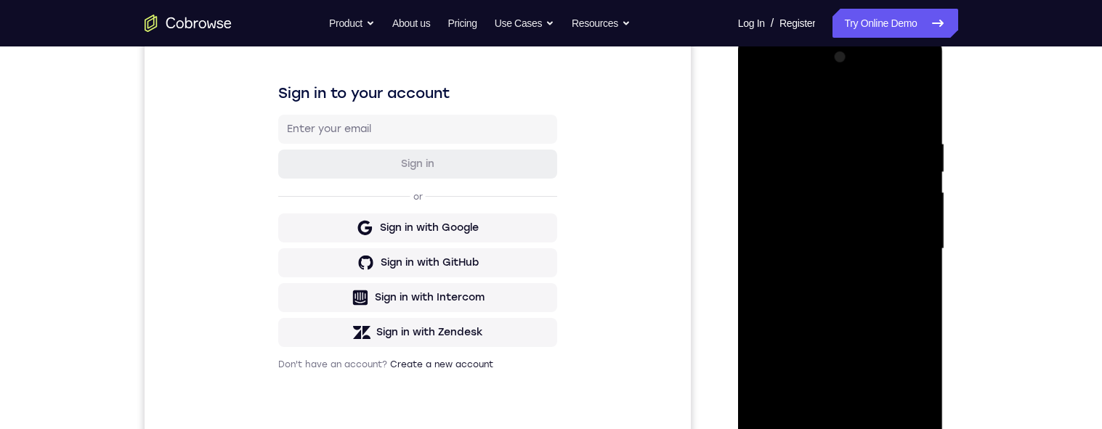
scroll to position [165, 0]
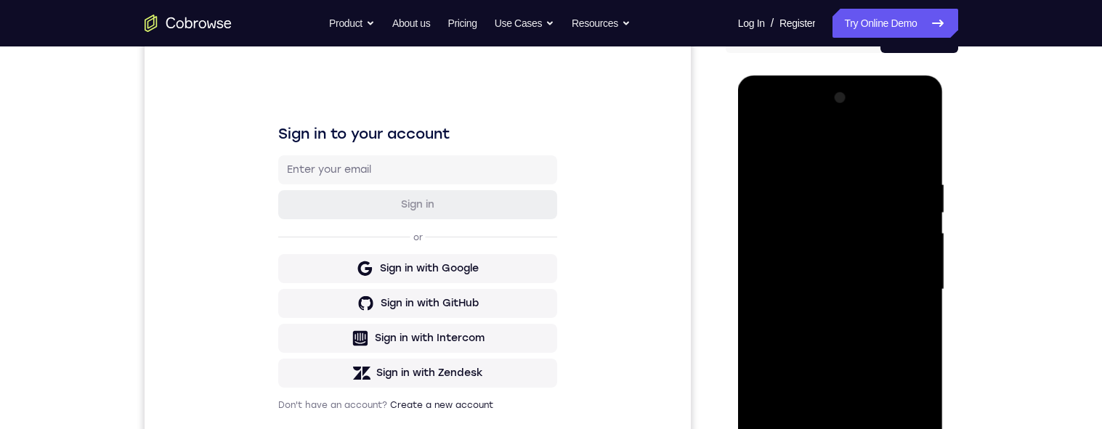
click at [786, 121] on div at bounding box center [840, 289] width 183 height 407
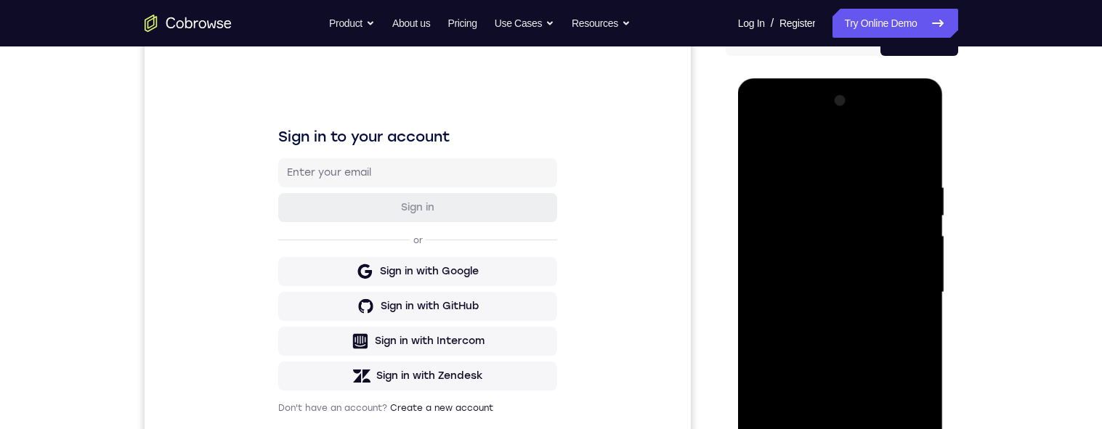
click at [900, 283] on div at bounding box center [840, 292] width 183 height 407
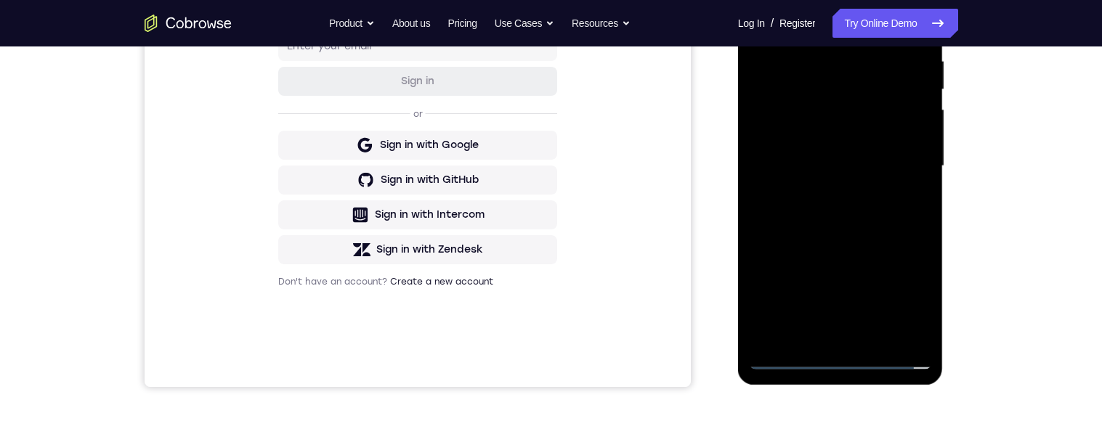
scroll to position [257, 0]
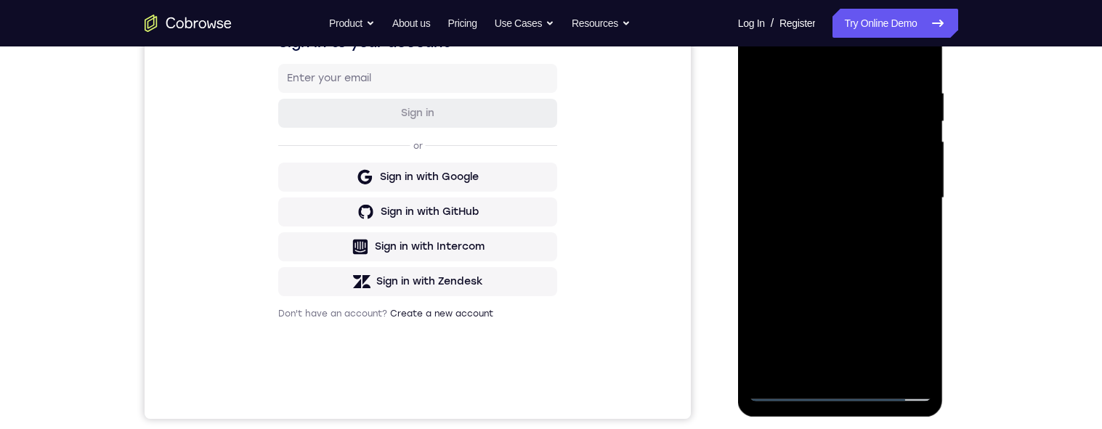
click at [823, 228] on div at bounding box center [840, 198] width 183 height 407
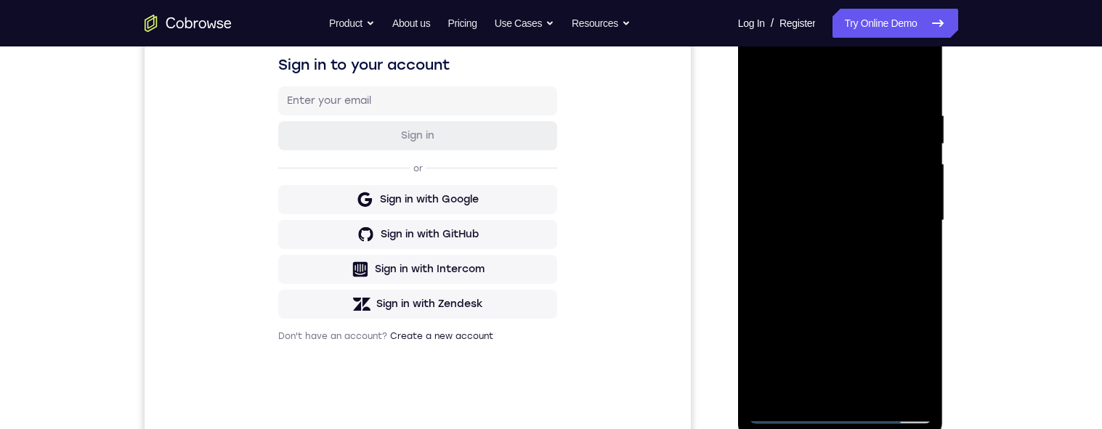
click at [788, 212] on div at bounding box center [840, 220] width 183 height 407
click at [772, 195] on div at bounding box center [840, 220] width 183 height 407
click at [782, 190] on div at bounding box center [840, 220] width 183 height 407
click at [841, 222] on div at bounding box center [840, 220] width 183 height 407
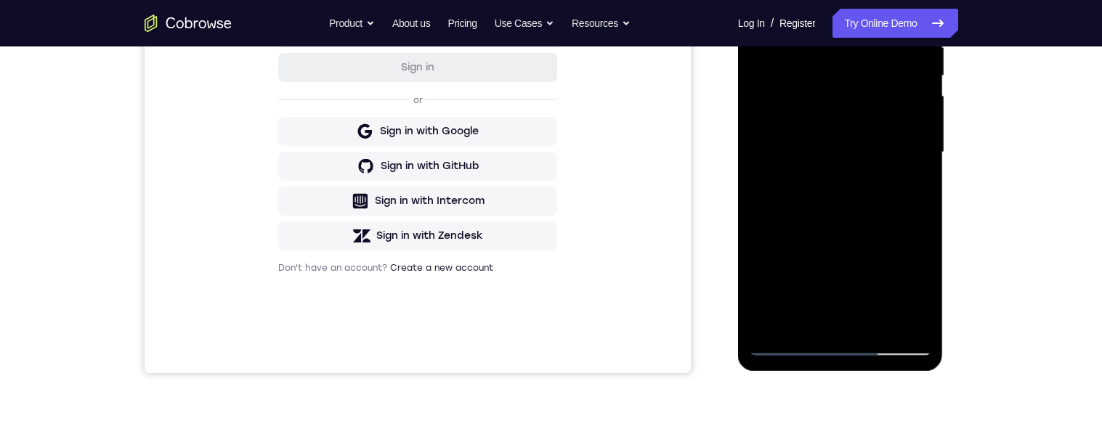
scroll to position [297, 0]
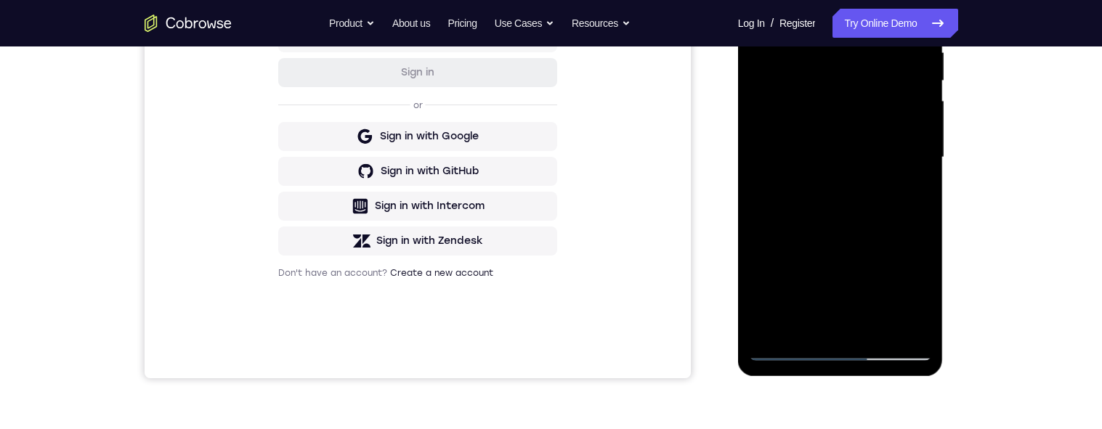
click at [801, 164] on div at bounding box center [840, 157] width 183 height 407
click at [798, 161] on div at bounding box center [840, 157] width 183 height 407
click at [799, 159] on div at bounding box center [840, 157] width 183 height 407
click at [798, 160] on div at bounding box center [840, 157] width 183 height 407
click at [798, 161] on div at bounding box center [840, 157] width 183 height 407
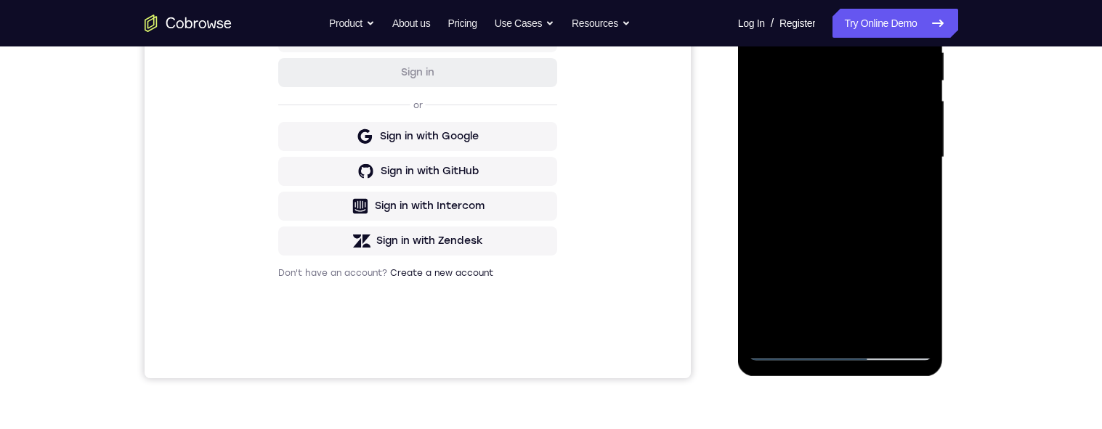
click at [798, 156] on div at bounding box center [840, 157] width 183 height 407
click at [794, 157] on div at bounding box center [840, 157] width 183 height 407
click at [792, 159] on div at bounding box center [840, 157] width 183 height 407
click at [793, 155] on div at bounding box center [840, 157] width 183 height 407
click at [788, 152] on div at bounding box center [840, 157] width 183 height 407
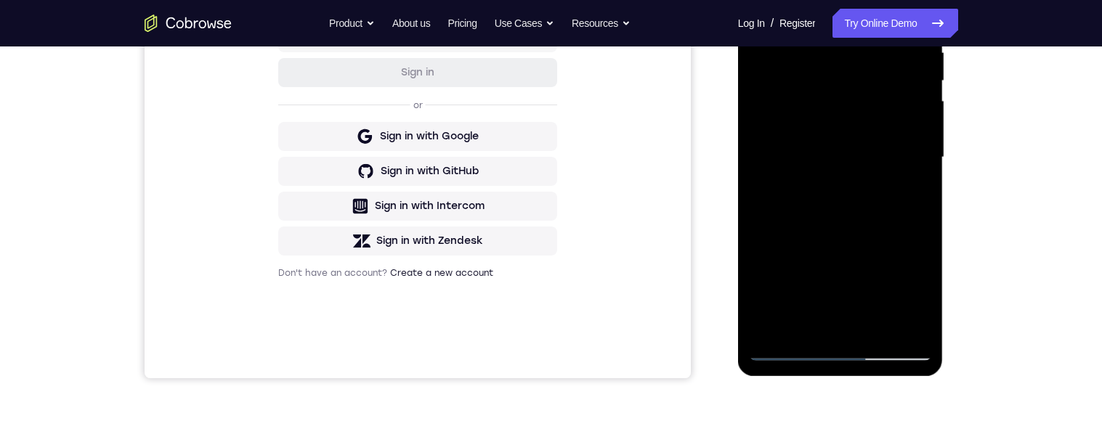
click at [785, 156] on div at bounding box center [840, 157] width 183 height 407
click at [786, 161] on div at bounding box center [840, 157] width 183 height 407
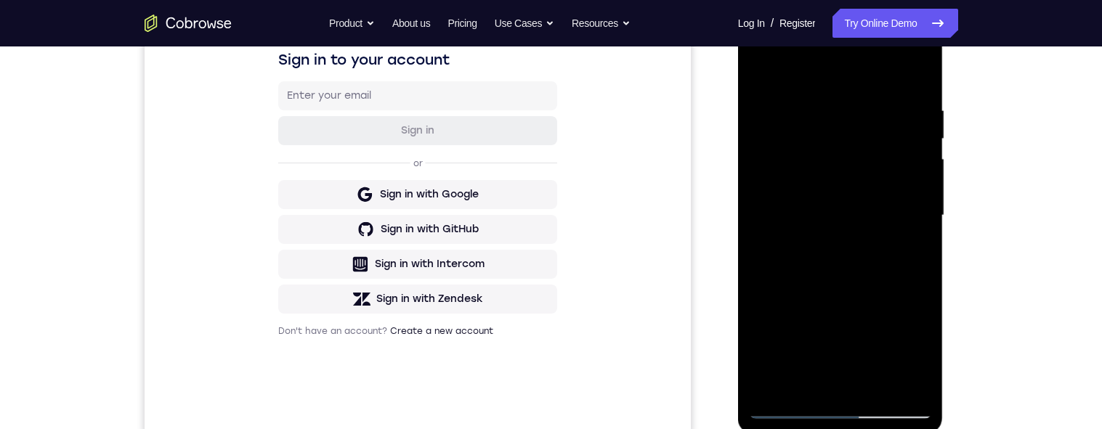
scroll to position [227, 0]
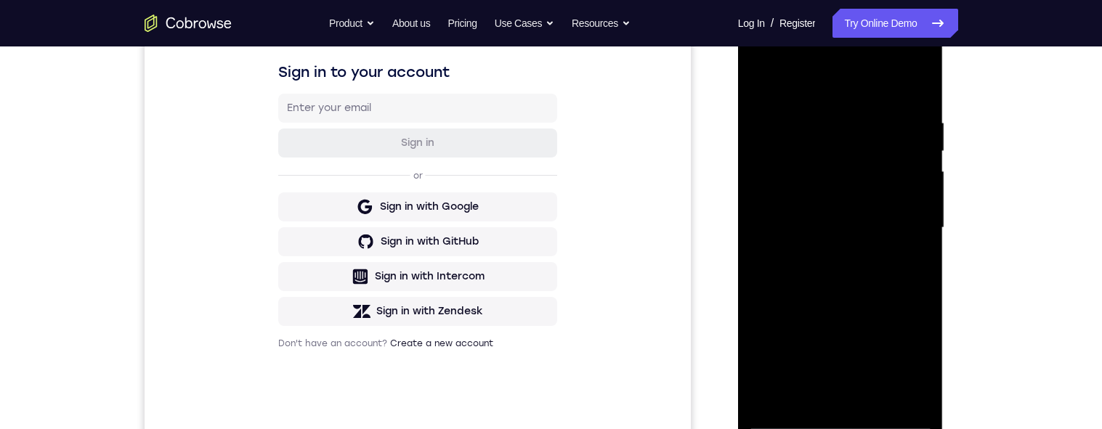
click at [863, 287] on div at bounding box center [840, 228] width 183 height 407
click at [901, 281] on div at bounding box center [840, 228] width 183 height 407
click at [903, 281] on div at bounding box center [840, 228] width 183 height 407
click at [900, 286] on div at bounding box center [840, 228] width 183 height 407
click at [900, 287] on div at bounding box center [840, 228] width 183 height 407
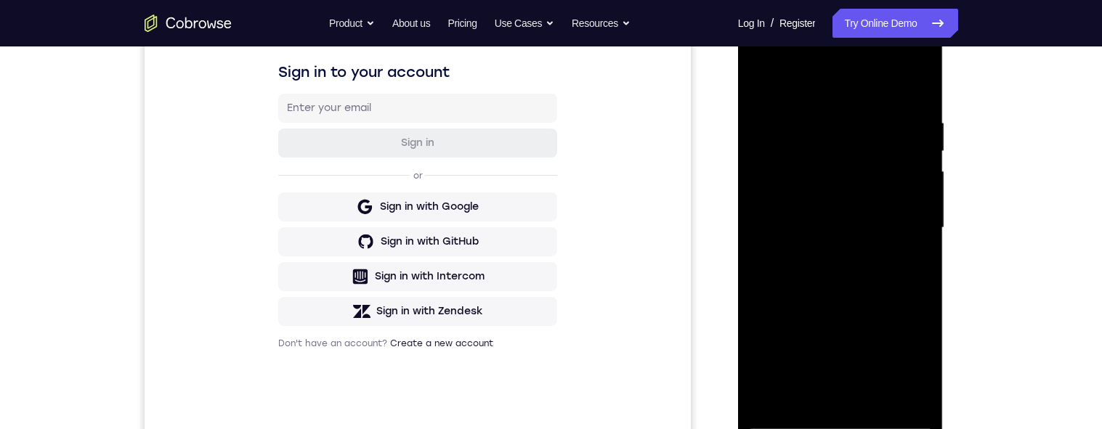
click at [917, 97] on div at bounding box center [840, 228] width 183 height 407
click at [911, 102] on div at bounding box center [840, 228] width 183 height 407
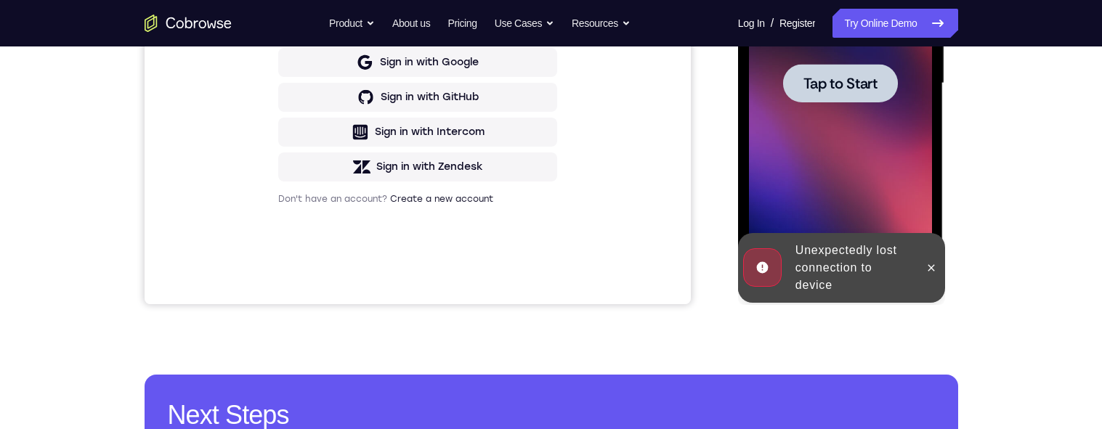
scroll to position [254, 0]
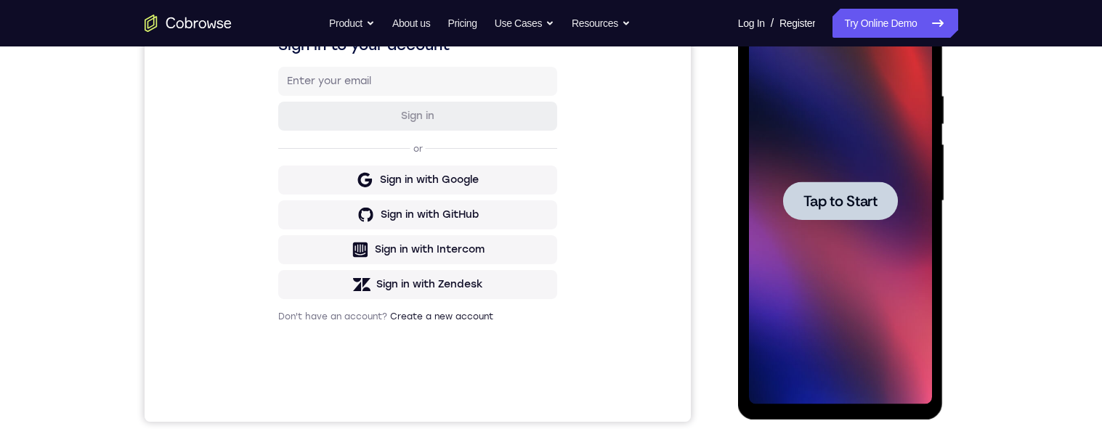
click at [836, 206] on span "Tap to Start" at bounding box center [841, 201] width 74 height 15
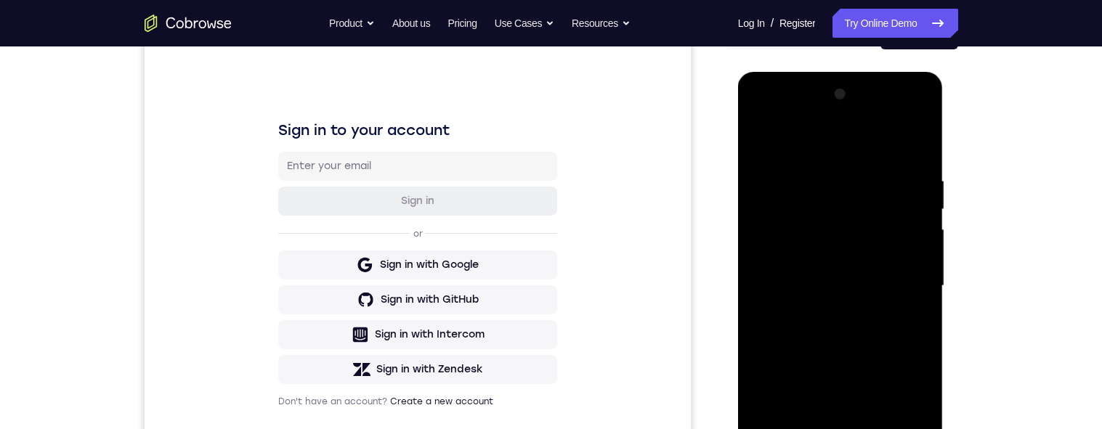
scroll to position [355, 0]
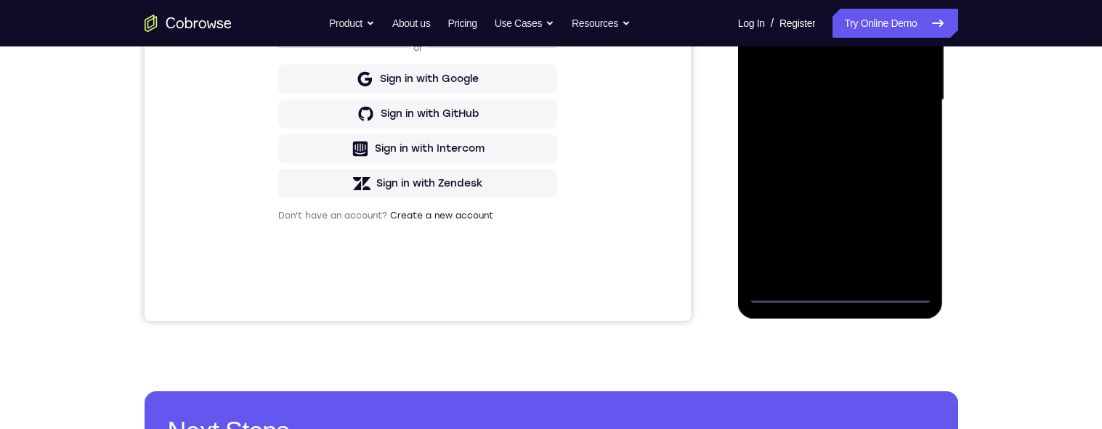
click at [844, 287] on div at bounding box center [840, 100] width 183 height 407
click at [844, 294] on div at bounding box center [840, 101] width 183 height 407
click at [842, 293] on div at bounding box center [840, 101] width 183 height 407
click at [908, 227] on div at bounding box center [840, 101] width 183 height 407
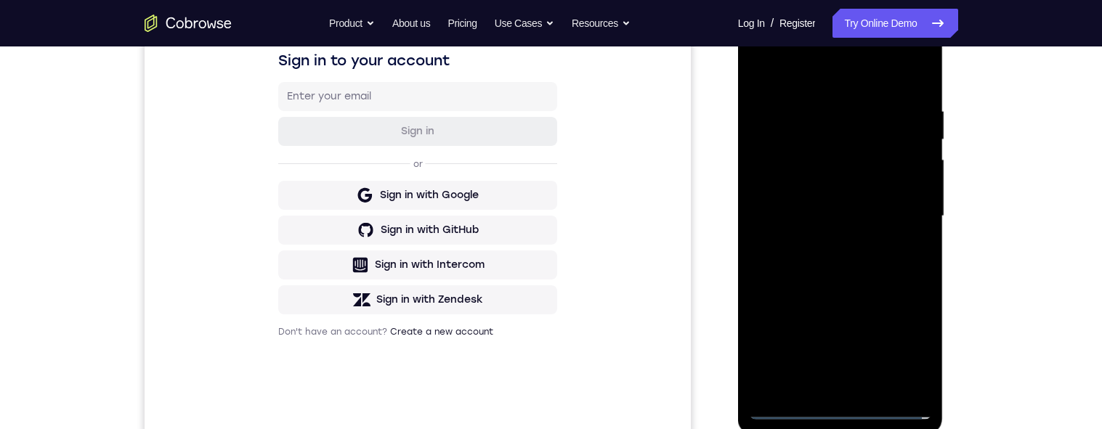
scroll to position [171, 0]
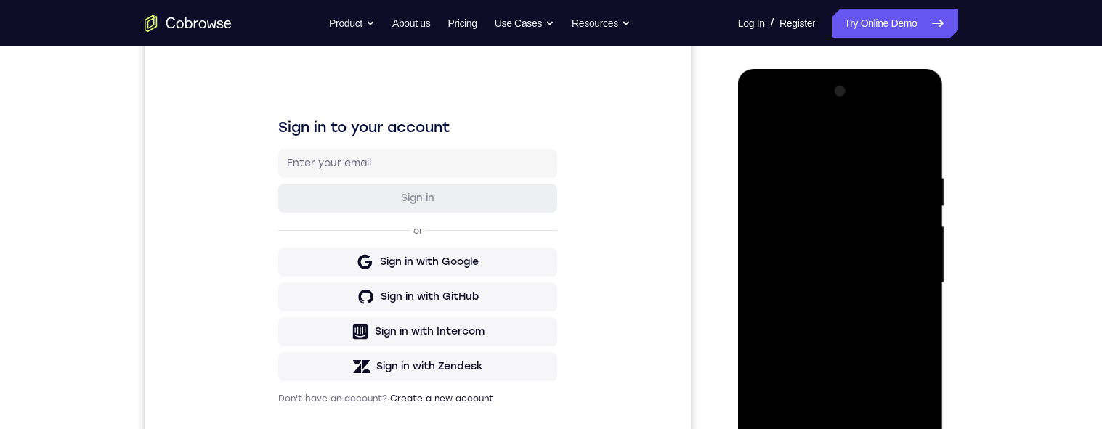
click at [791, 116] on div at bounding box center [840, 283] width 183 height 407
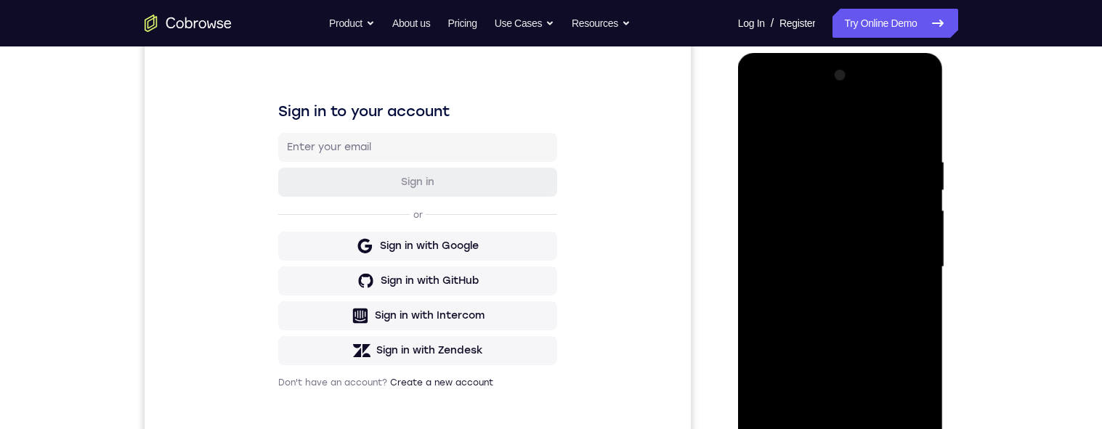
click at [905, 260] on div at bounding box center [840, 267] width 183 height 407
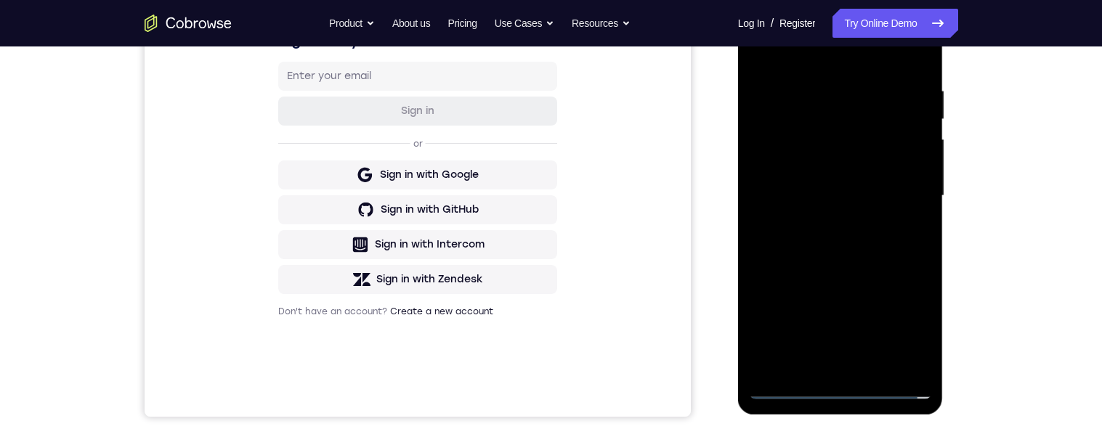
click at [822, 224] on div at bounding box center [840, 196] width 183 height 407
click at [809, 179] on div at bounding box center [840, 196] width 183 height 407
click at [789, 167] on div at bounding box center [840, 196] width 183 height 407
click at [823, 196] on div at bounding box center [840, 196] width 183 height 407
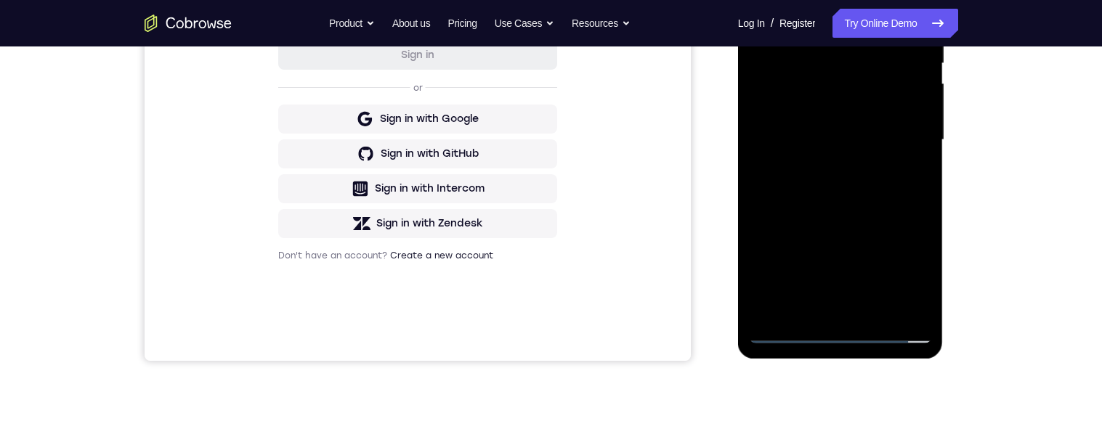
scroll to position [339, 0]
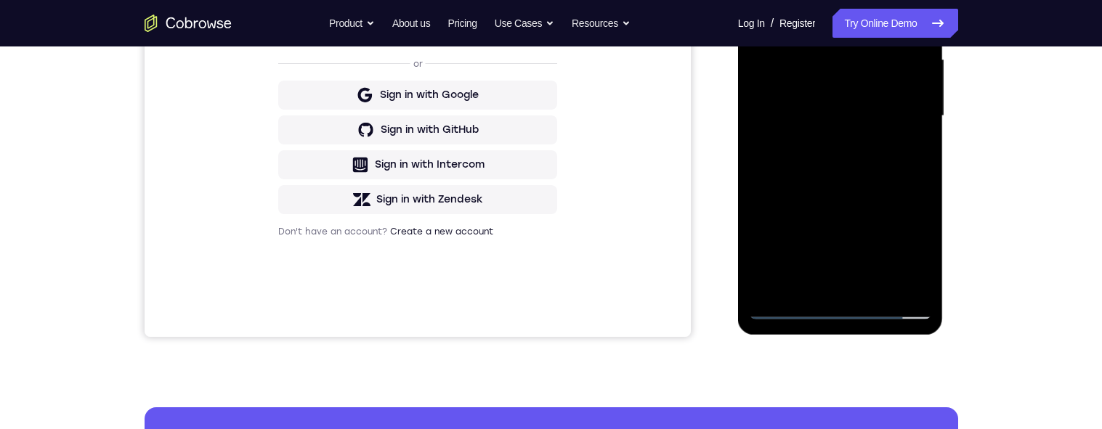
click at [901, 174] on div at bounding box center [840, 116] width 183 height 407
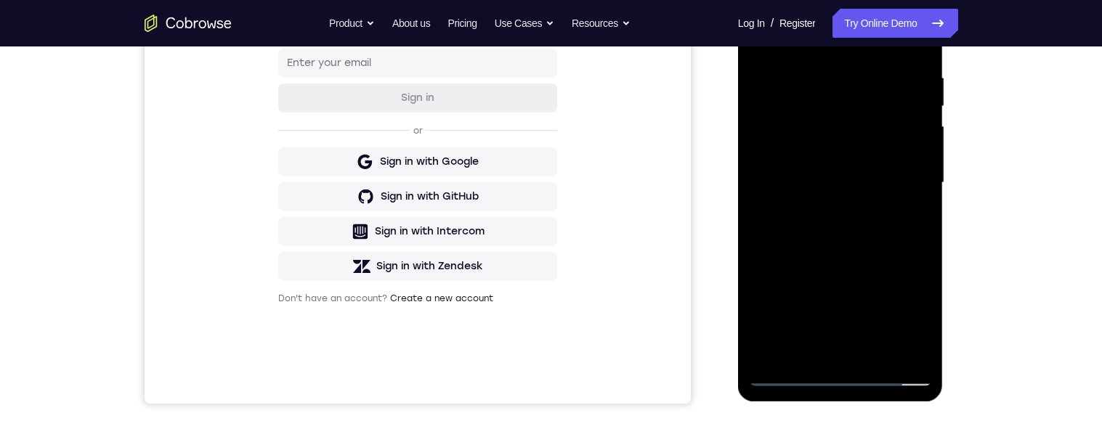
scroll to position [235, 0]
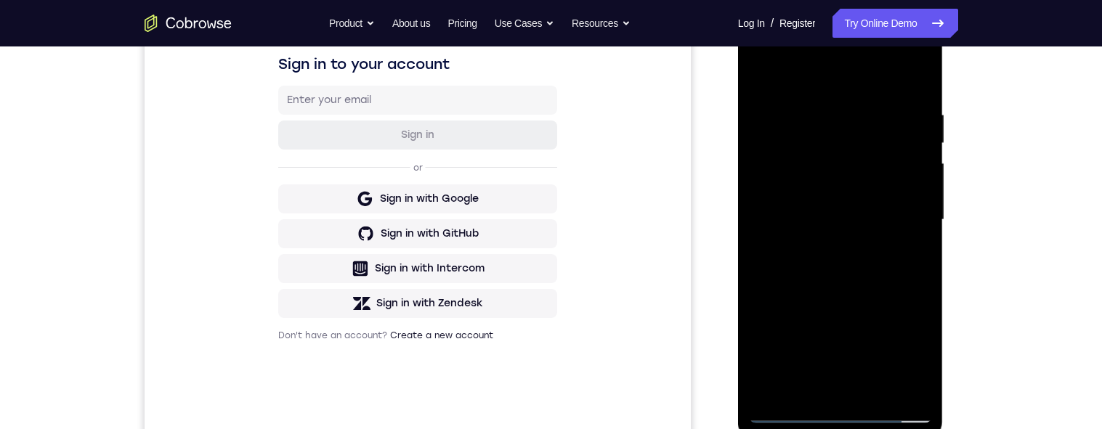
click at [823, 118] on div at bounding box center [840, 220] width 183 height 407
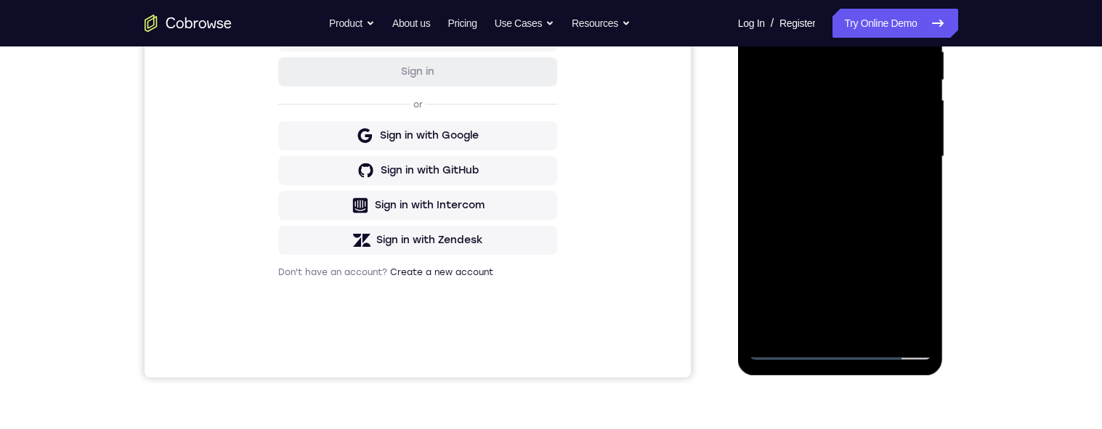
scroll to position [320, 0]
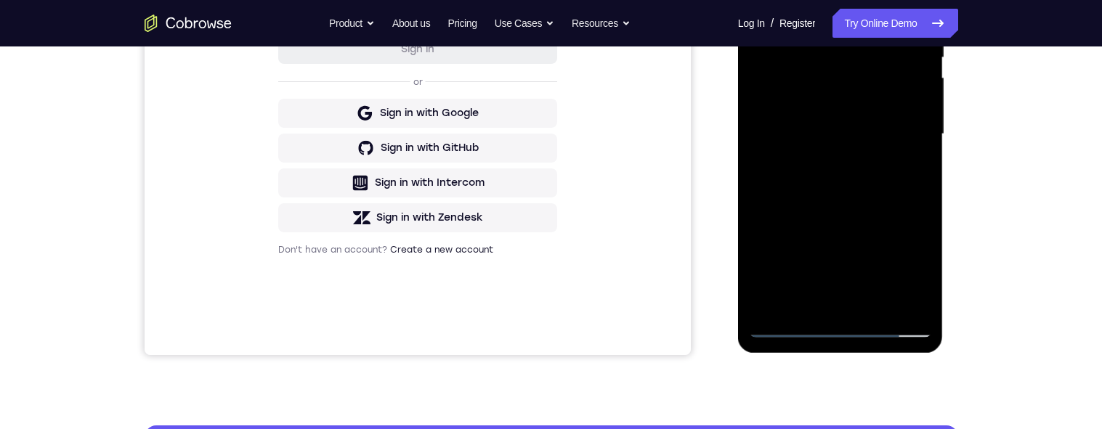
click at [913, 299] on div at bounding box center [840, 134] width 183 height 407
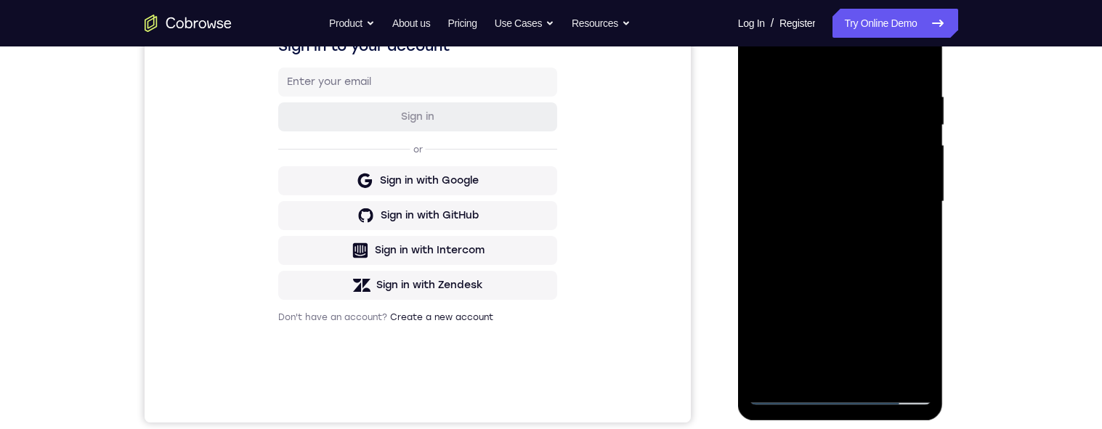
scroll to position [245, 0]
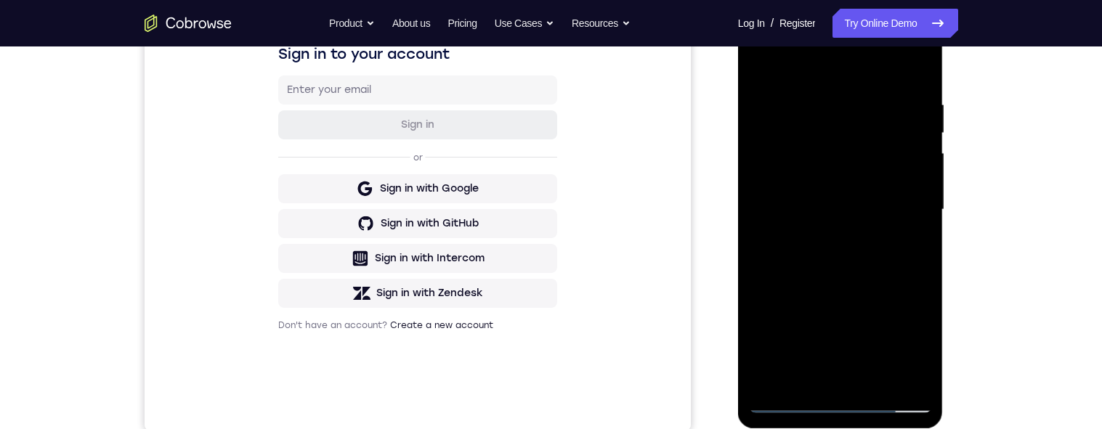
click at [903, 236] on div at bounding box center [840, 210] width 183 height 407
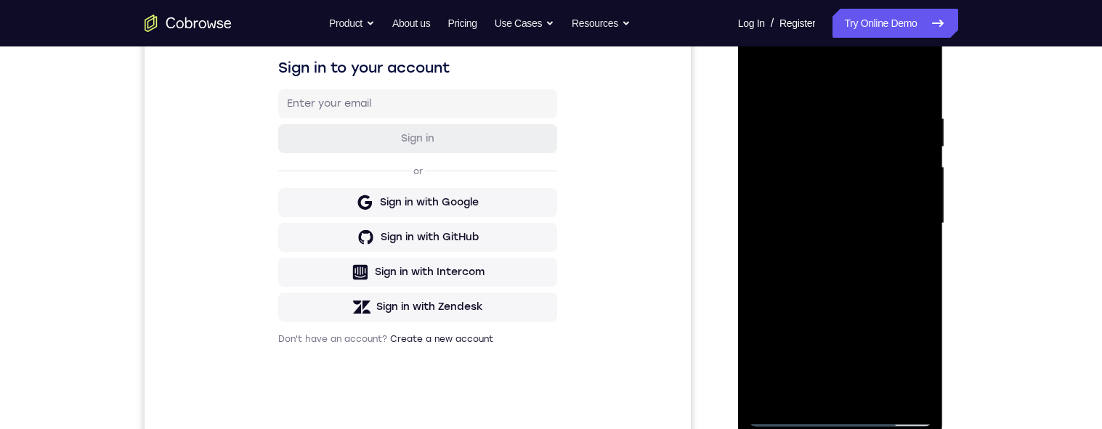
scroll to position [224, 0]
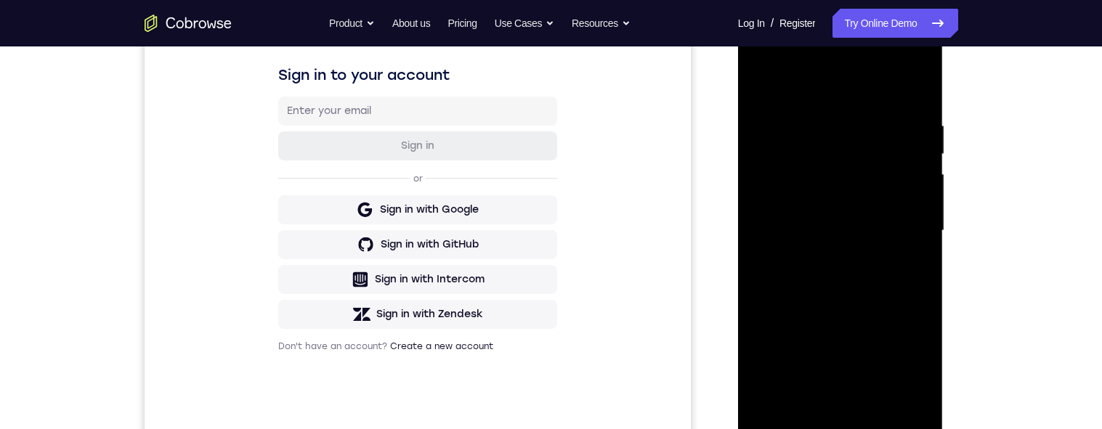
click at [855, 86] on div at bounding box center [840, 231] width 183 height 407
click at [922, 92] on div at bounding box center [840, 231] width 183 height 407
click at [900, 90] on div at bounding box center [840, 231] width 183 height 407
click at [879, 121] on div at bounding box center [840, 231] width 183 height 407
click at [853, 203] on div at bounding box center [840, 231] width 183 height 407
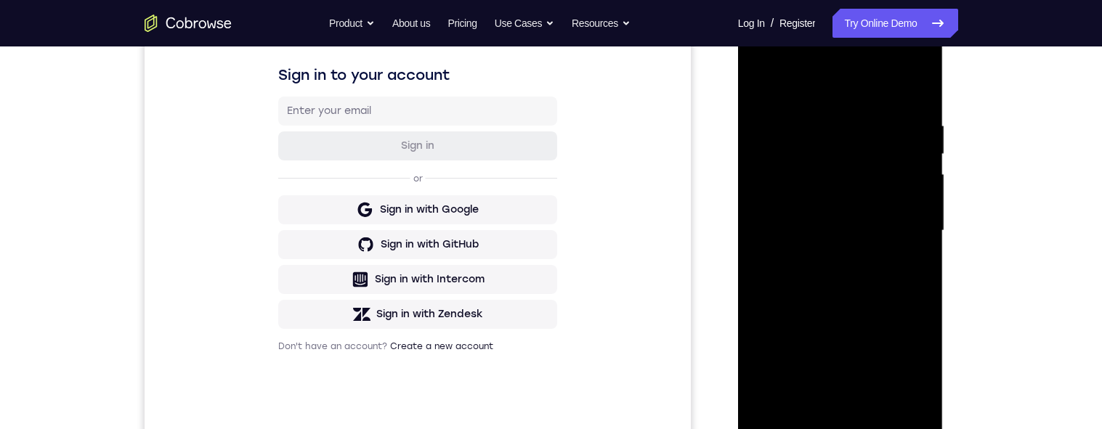
click at [756, 192] on div at bounding box center [840, 231] width 183 height 407
click at [755, 193] on div at bounding box center [840, 231] width 183 height 407
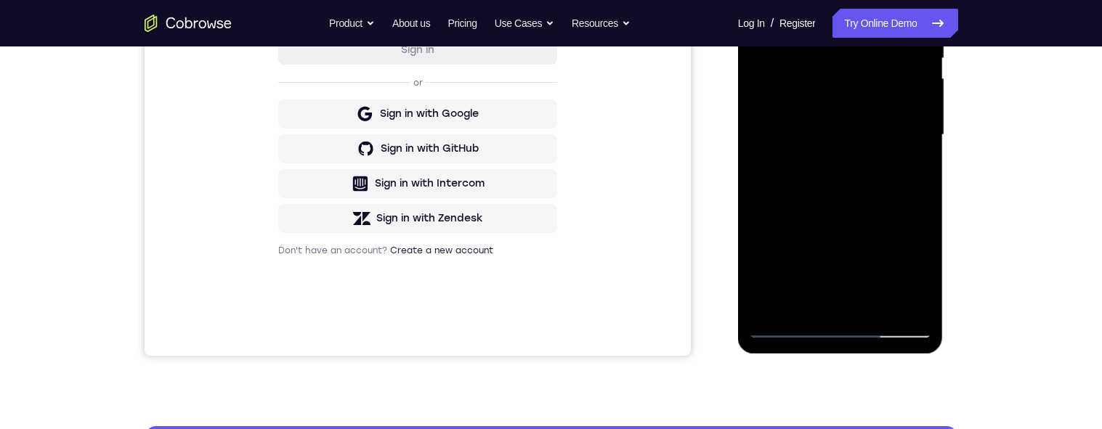
scroll to position [187, 0]
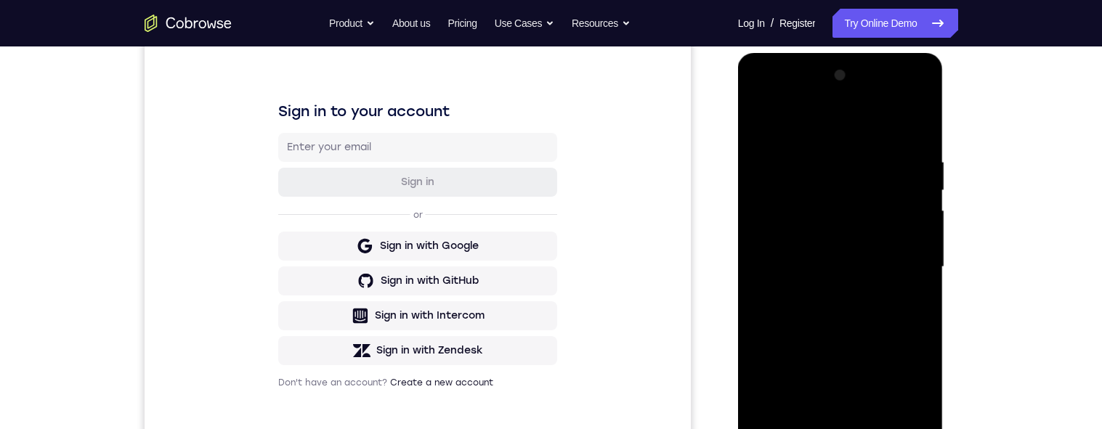
click at [913, 129] on div at bounding box center [840, 267] width 183 height 407
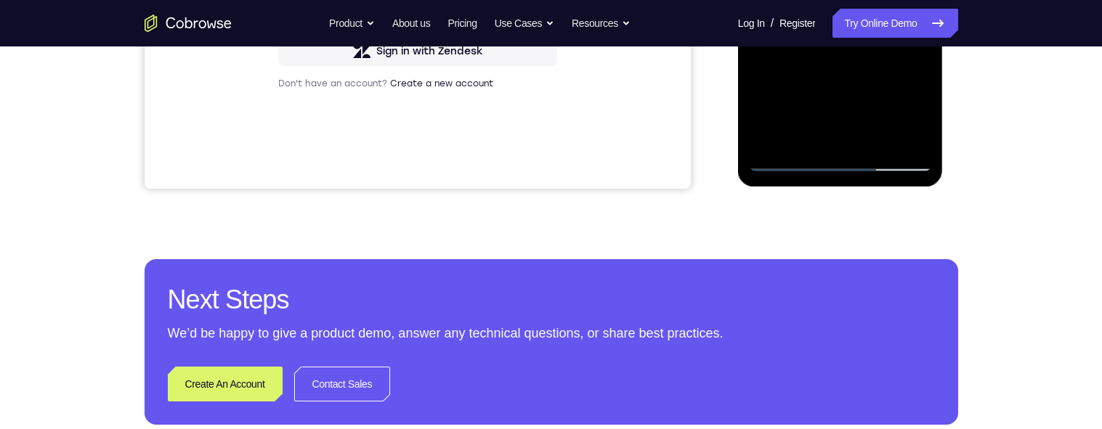
scroll to position [486, 0]
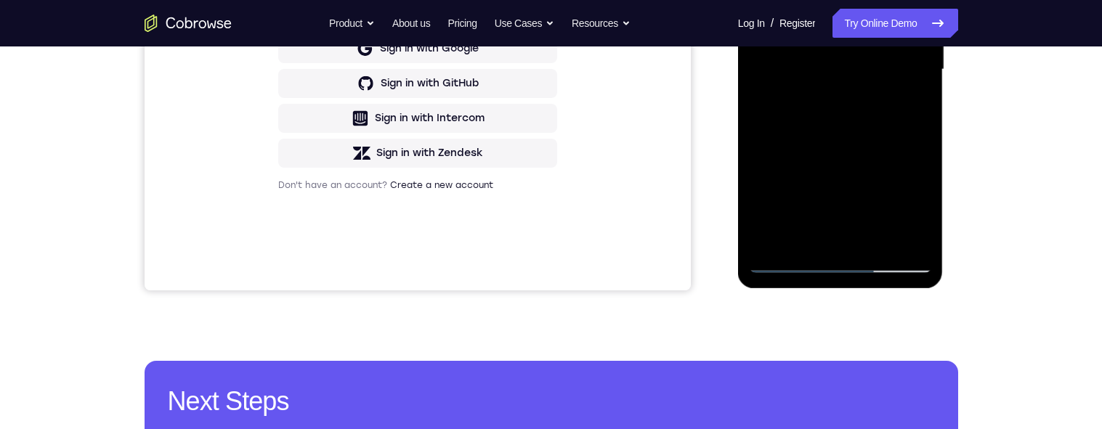
scroll to position [360, 0]
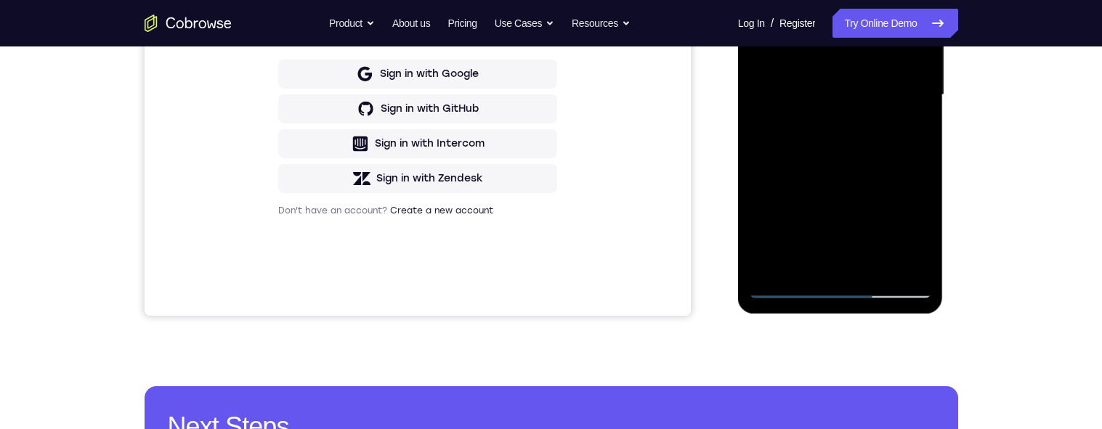
click at [874, 176] on div at bounding box center [840, 95] width 183 height 407
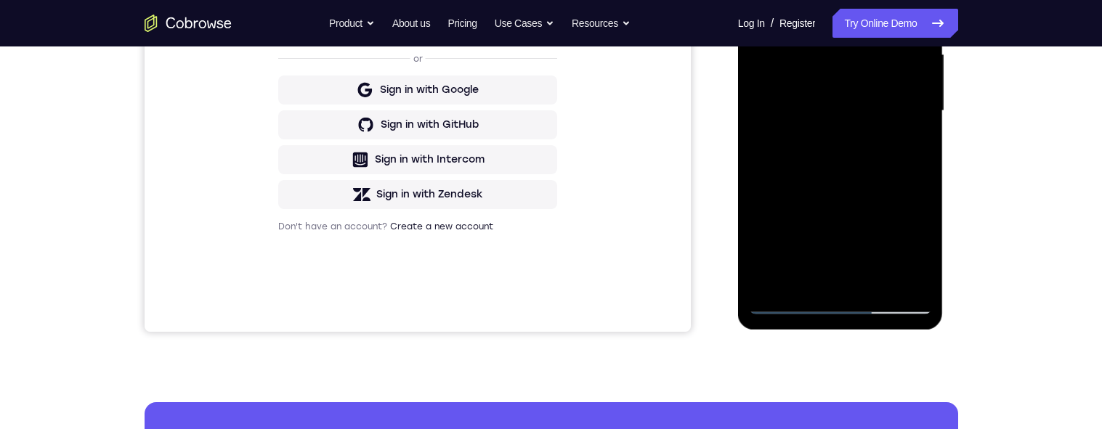
scroll to position [269, 0]
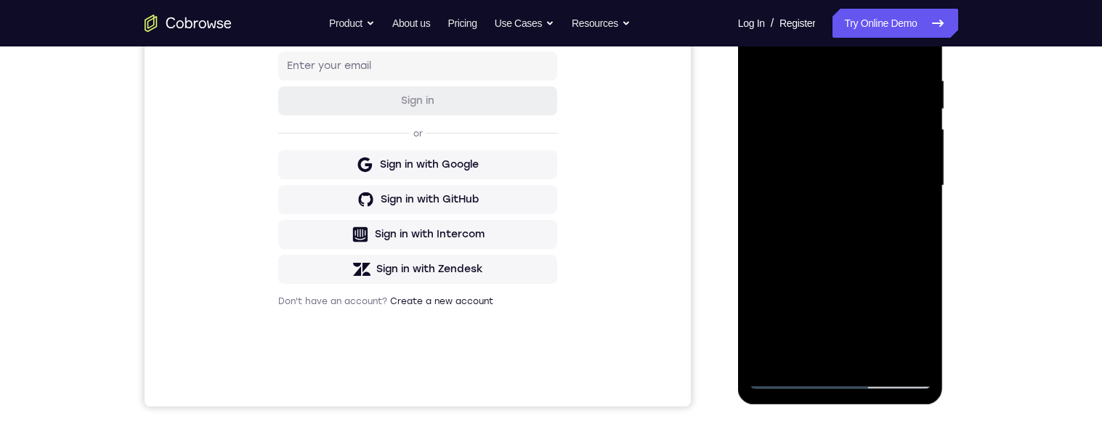
click at [829, 189] on div at bounding box center [840, 186] width 183 height 407
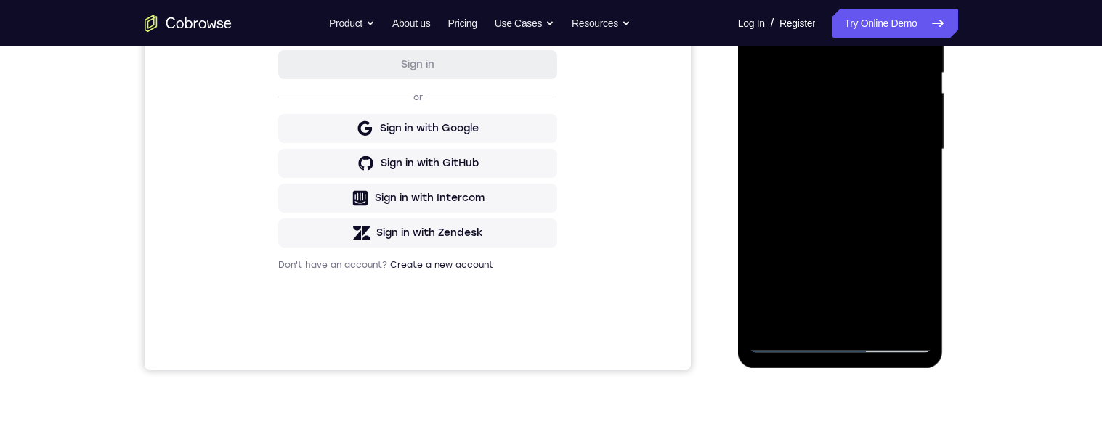
click at [841, 323] on div at bounding box center [840, 149] width 183 height 407
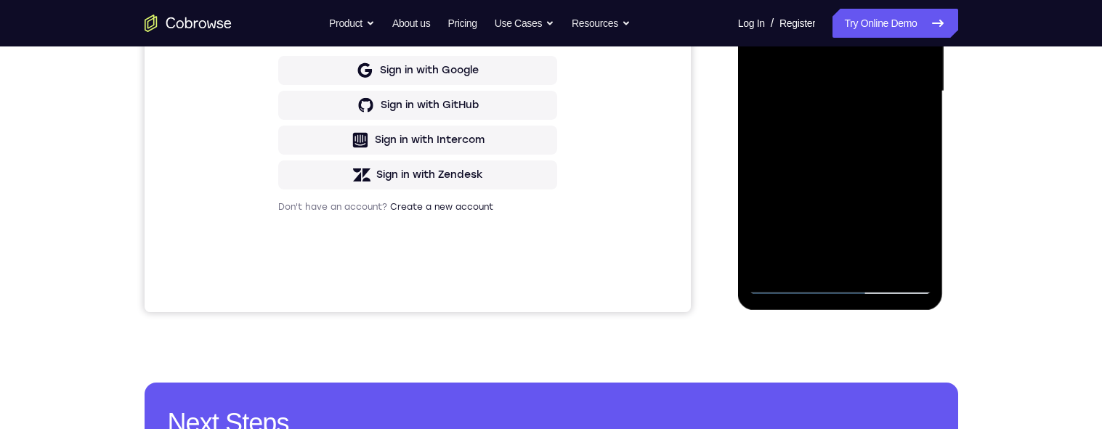
click at [778, 261] on div at bounding box center [840, 91] width 183 height 407
click at [910, 133] on div at bounding box center [840, 91] width 183 height 407
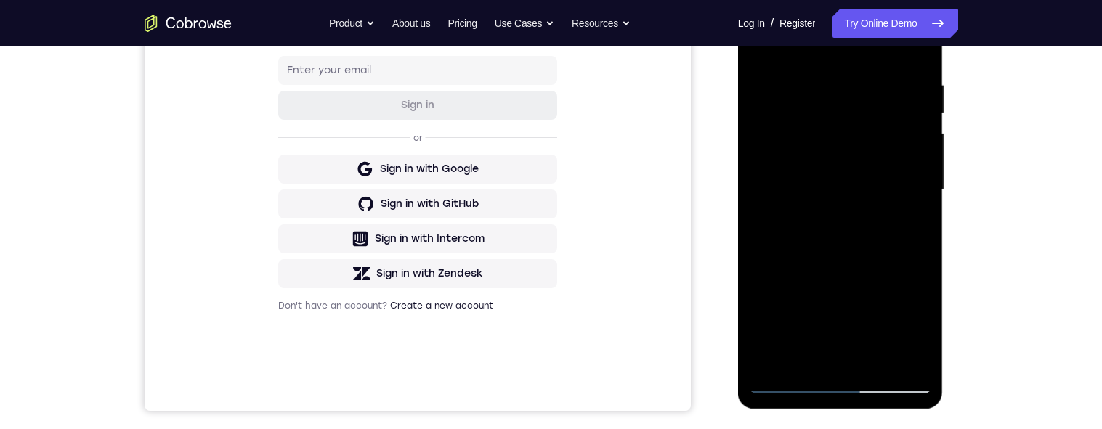
scroll to position [245, 0]
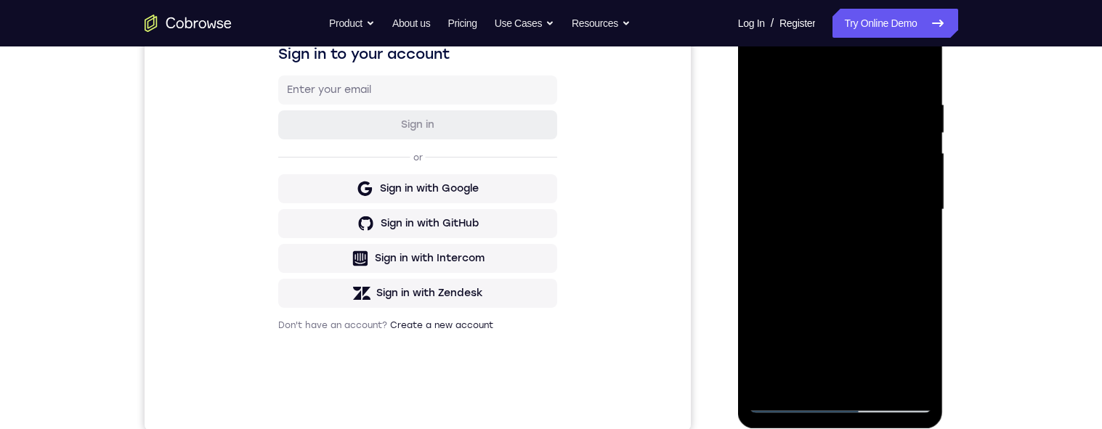
click at [765, 69] on div at bounding box center [840, 210] width 183 height 407
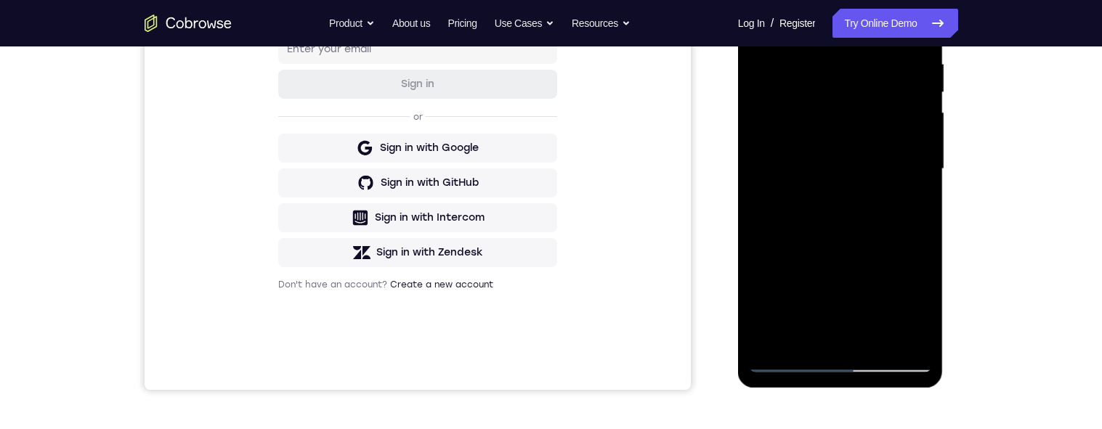
click at [809, 148] on div at bounding box center [840, 169] width 183 height 407
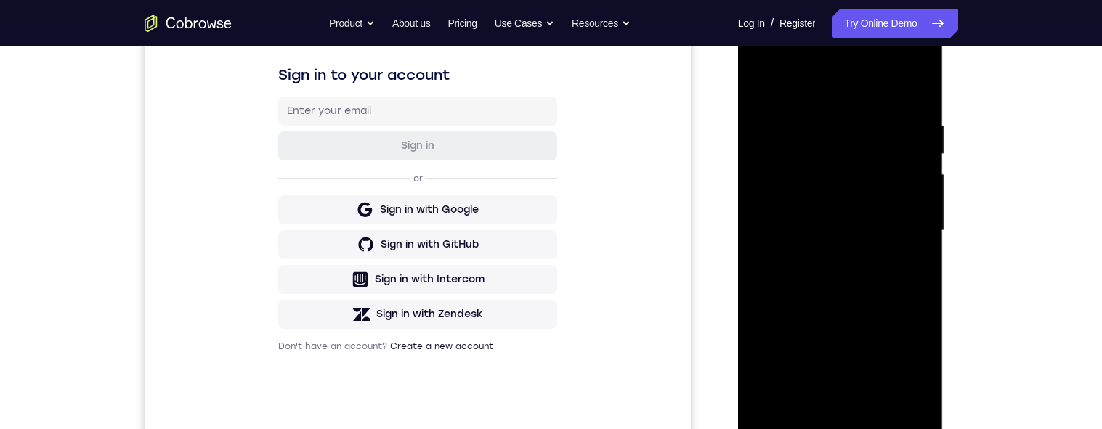
scroll to position [214, 0]
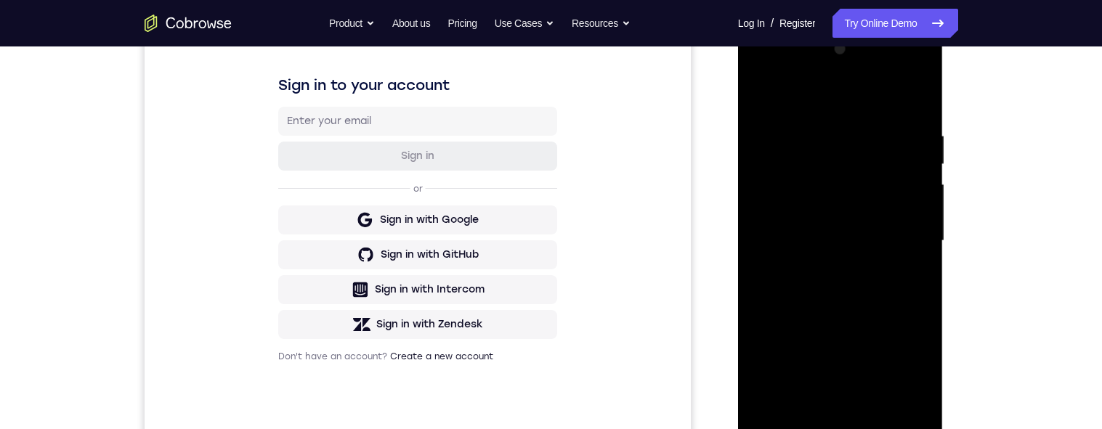
click at [758, 98] on div at bounding box center [840, 241] width 183 height 407
click at [758, 99] on div at bounding box center [840, 242] width 183 height 407
click at [821, 140] on div at bounding box center [840, 242] width 183 height 407
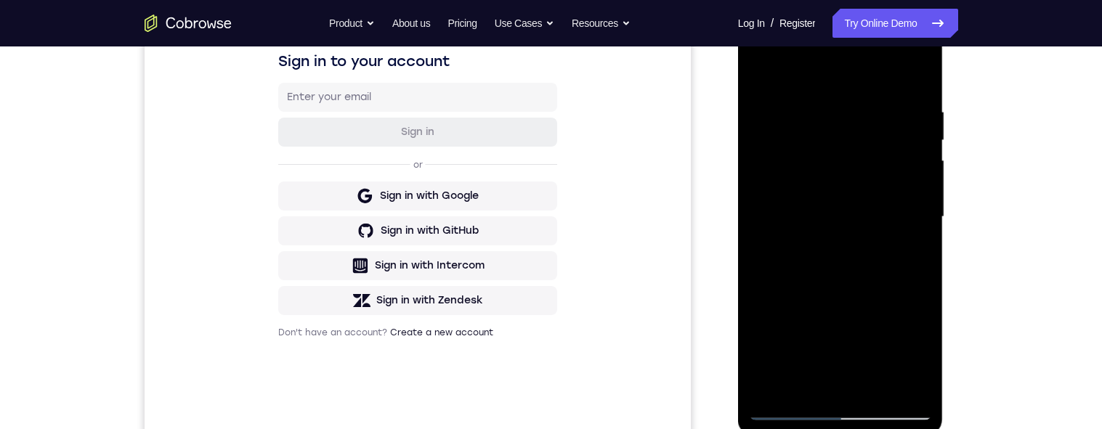
click at [916, 236] on div at bounding box center [840, 217] width 183 height 407
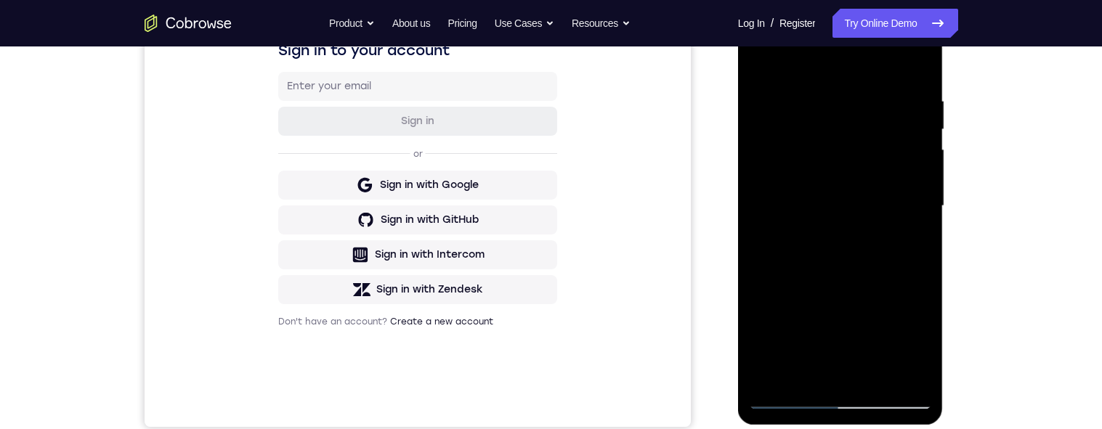
click at [900, 198] on div at bounding box center [840, 206] width 183 height 407
click at [916, 209] on div at bounding box center [840, 206] width 183 height 407
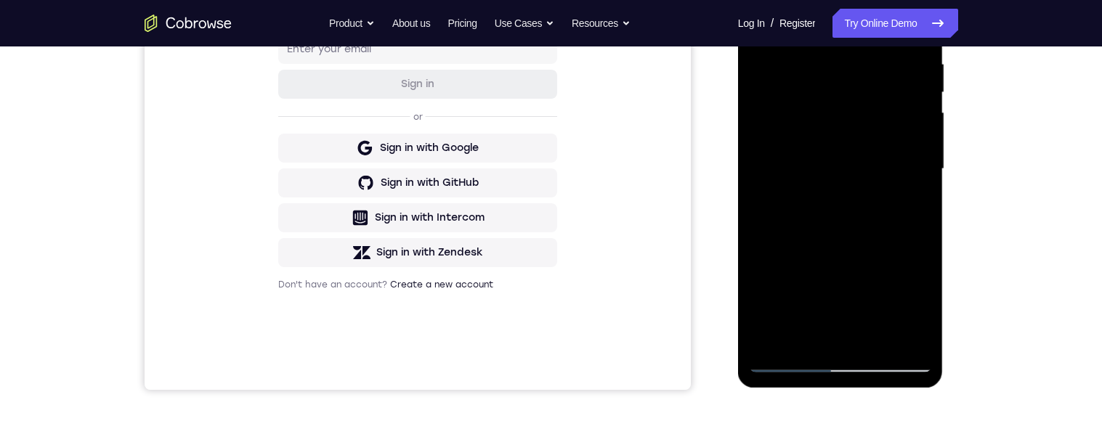
scroll to position [235, 0]
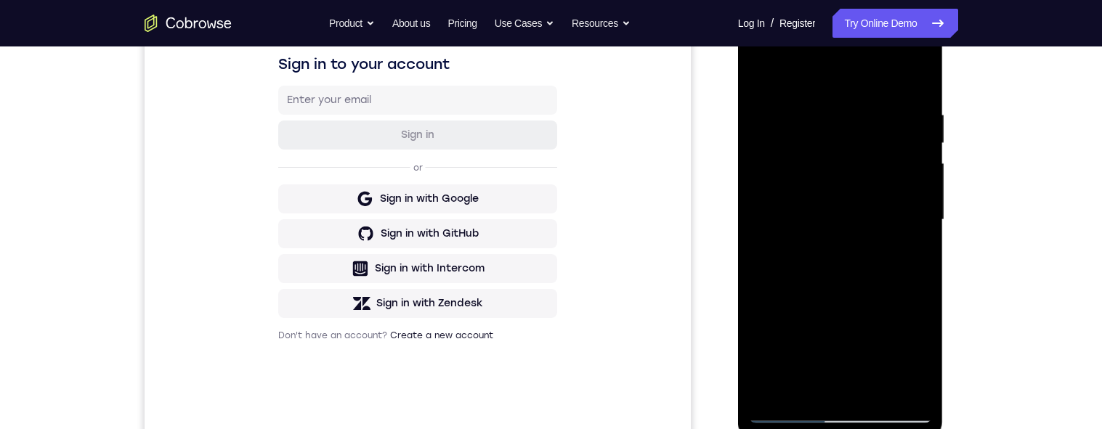
click at [908, 223] on div at bounding box center [840, 220] width 183 height 407
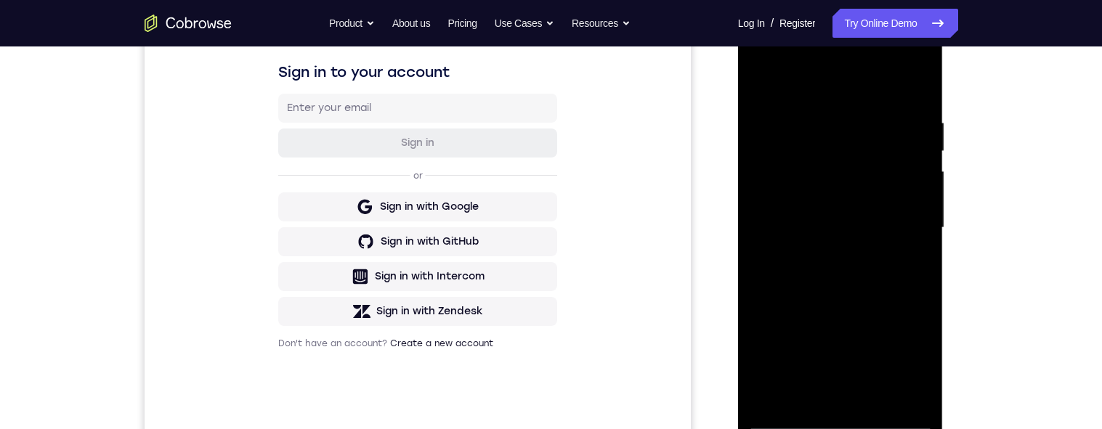
scroll to position [195, 0]
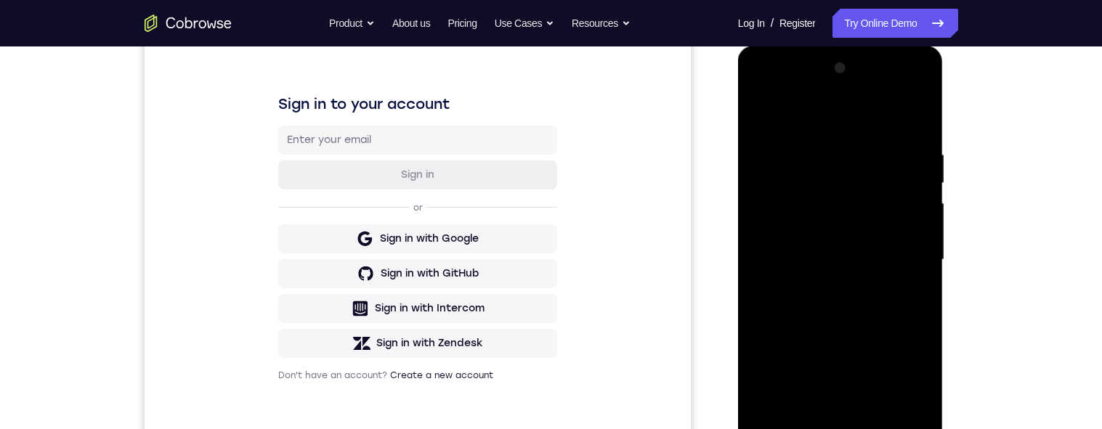
click at [905, 276] on div at bounding box center [840, 260] width 183 height 407
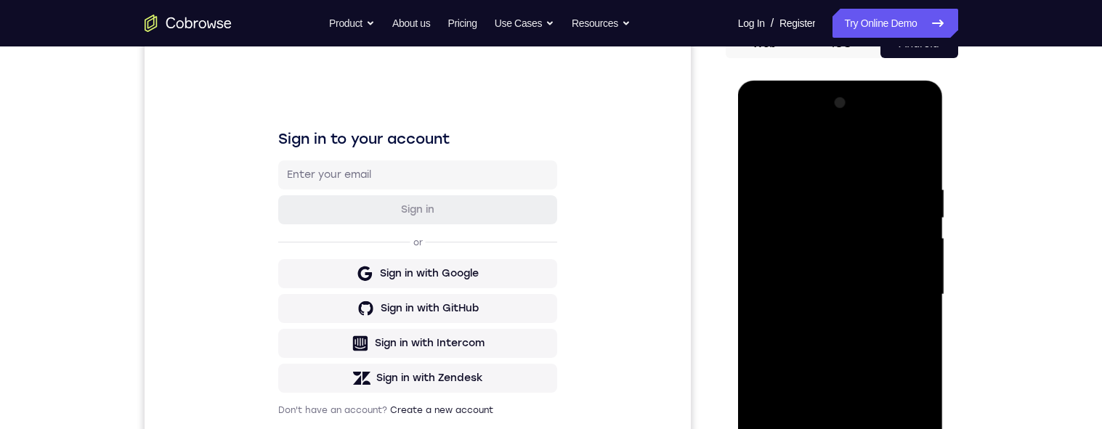
scroll to position [188, 0]
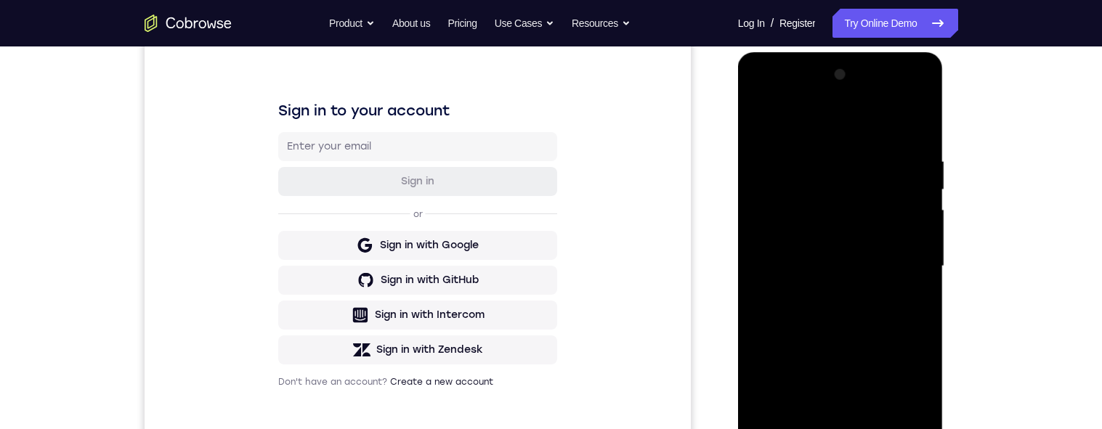
click at [908, 301] on div at bounding box center [840, 266] width 183 height 407
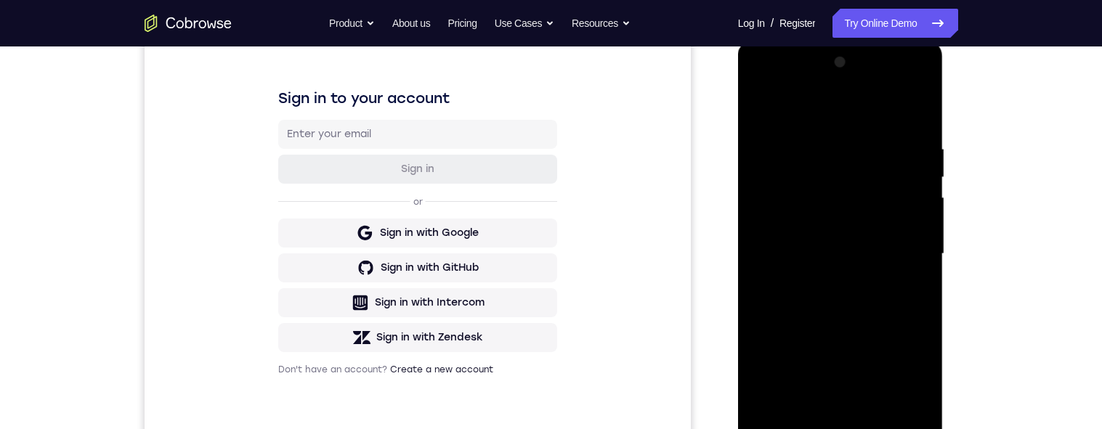
click at [915, 307] on div at bounding box center [840, 254] width 183 height 407
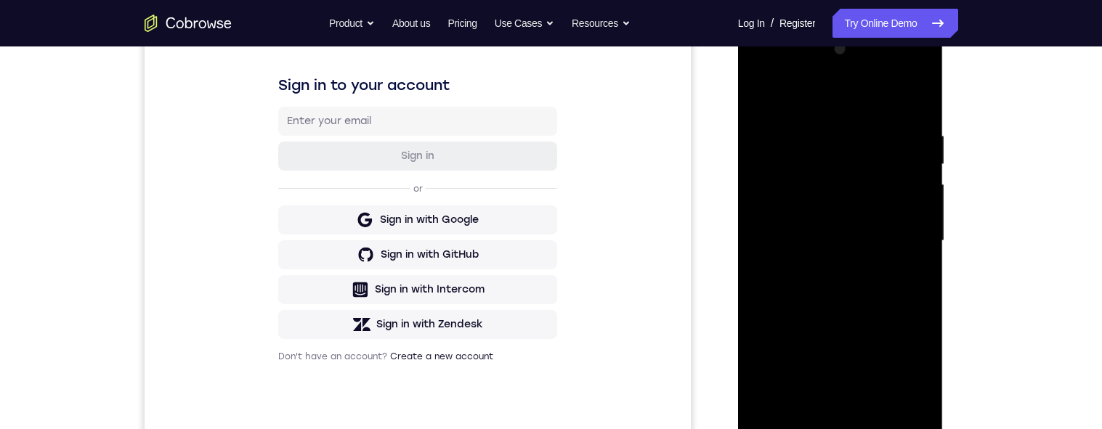
click at [915, 288] on div at bounding box center [840, 241] width 183 height 407
click at [780, 222] on div at bounding box center [840, 241] width 183 height 407
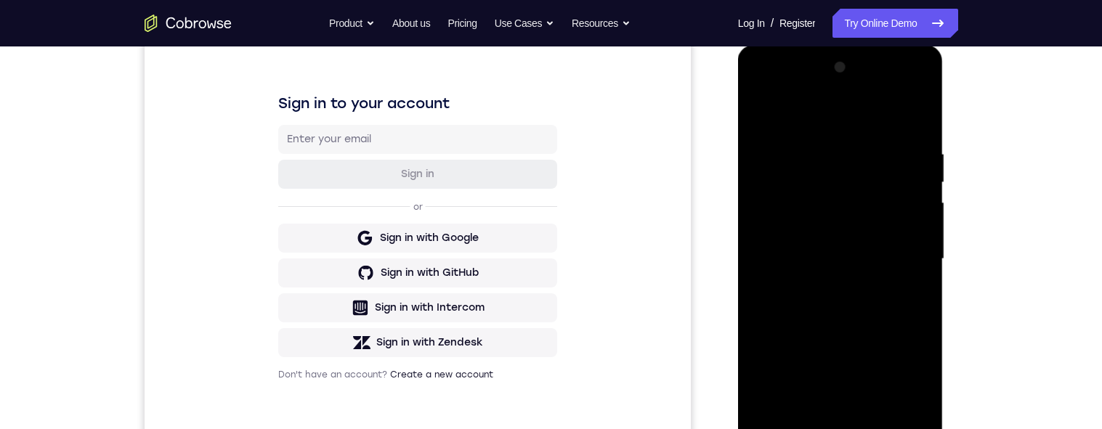
scroll to position [196, 0]
click at [908, 245] on div at bounding box center [840, 258] width 183 height 407
click at [929, 235] on div at bounding box center [840, 258] width 183 height 407
click at [918, 237] on div at bounding box center [840, 258] width 183 height 407
click at [914, 228] on div at bounding box center [840, 258] width 183 height 407
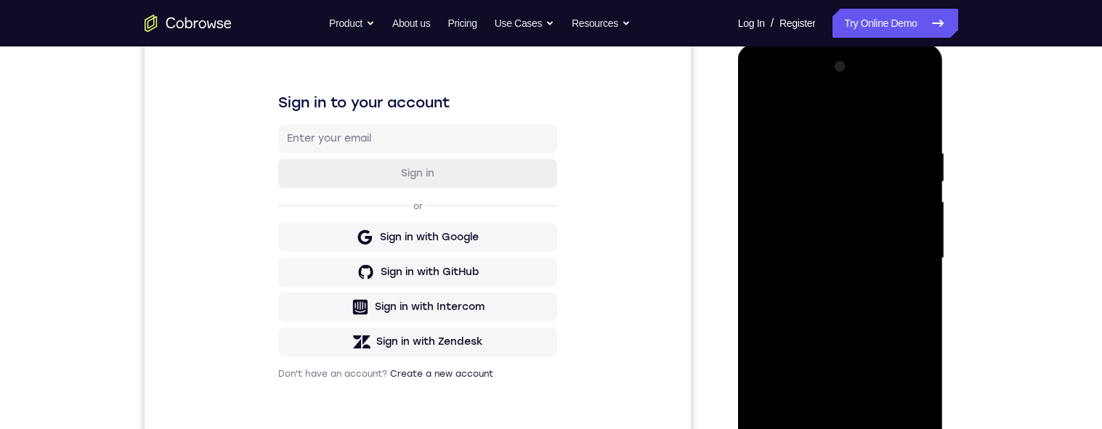
click at [910, 120] on div at bounding box center [840, 258] width 183 height 407
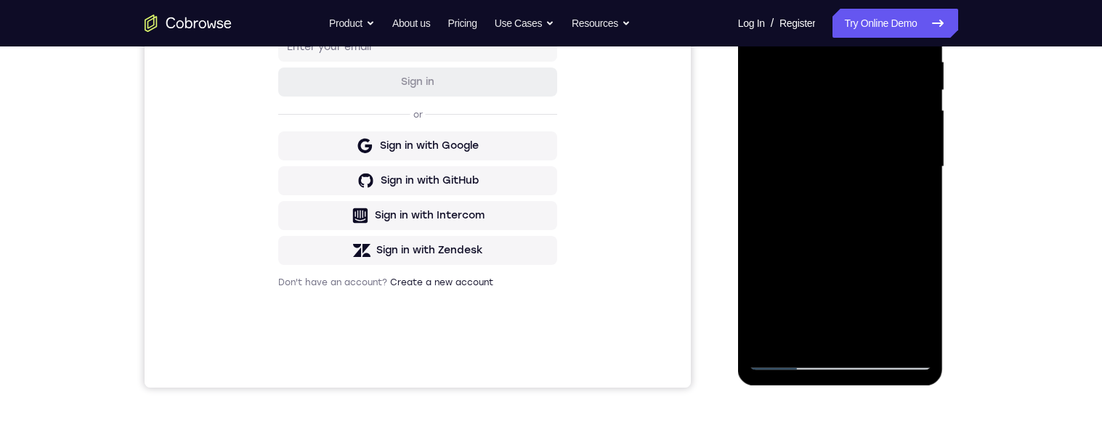
click at [875, 334] on div at bounding box center [840, 167] width 183 height 407
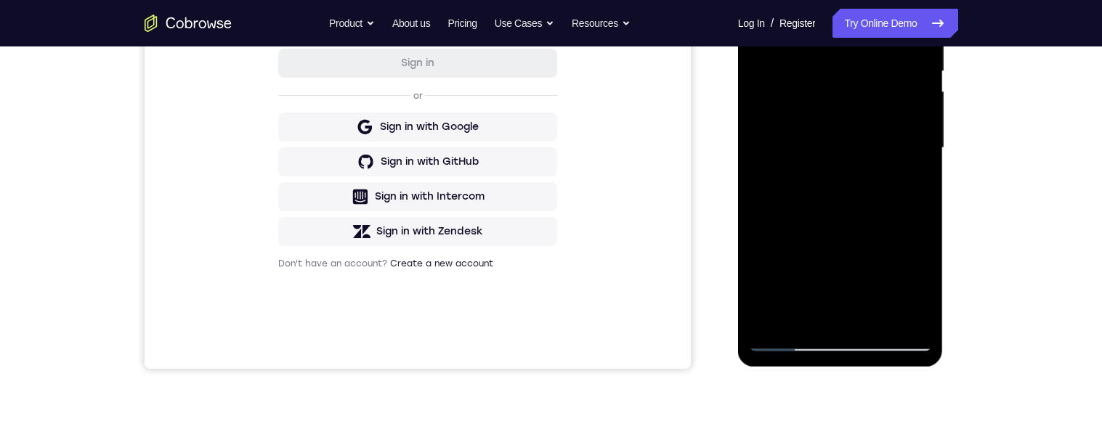
scroll to position [167, 0]
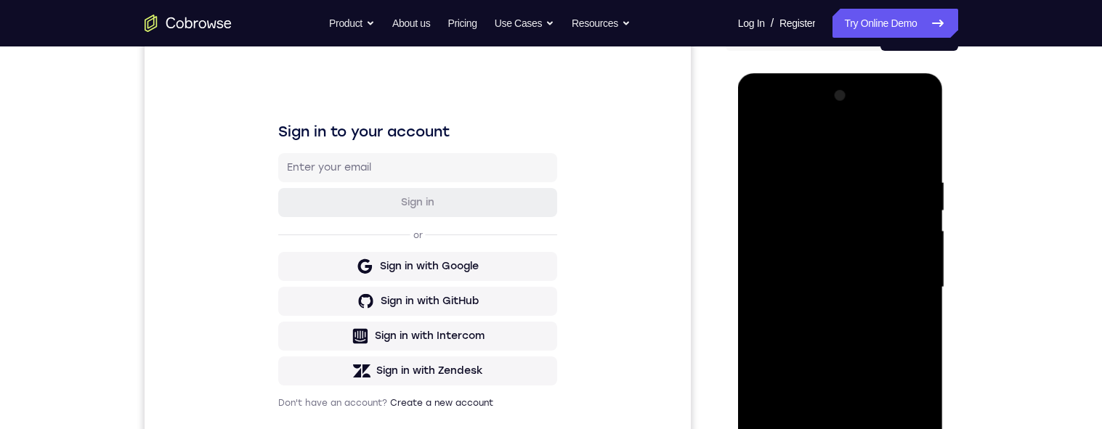
click at [767, 142] on div at bounding box center [840, 287] width 183 height 407
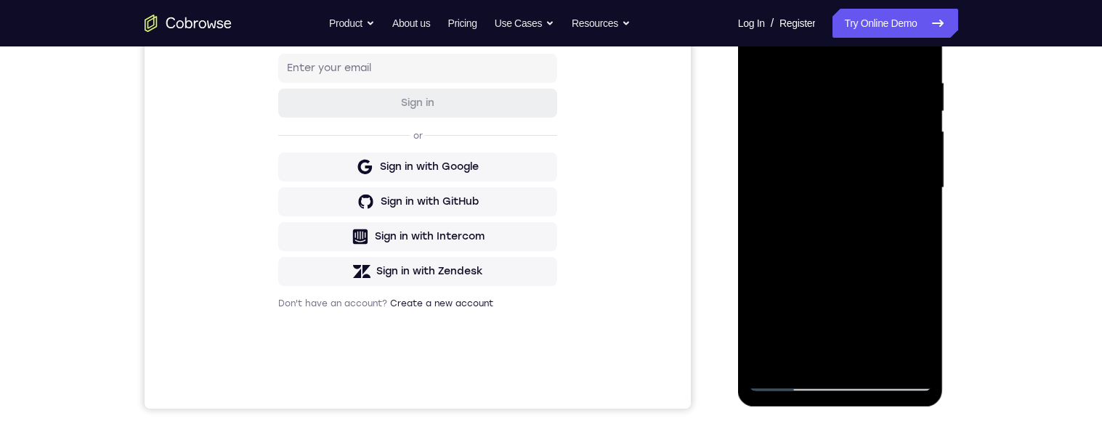
scroll to position [348, 0]
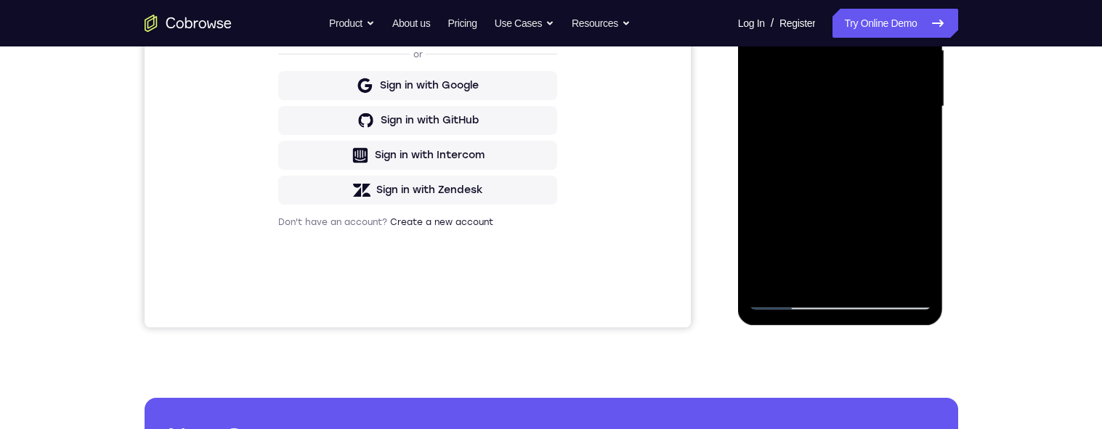
click at [908, 275] on div at bounding box center [840, 106] width 183 height 407
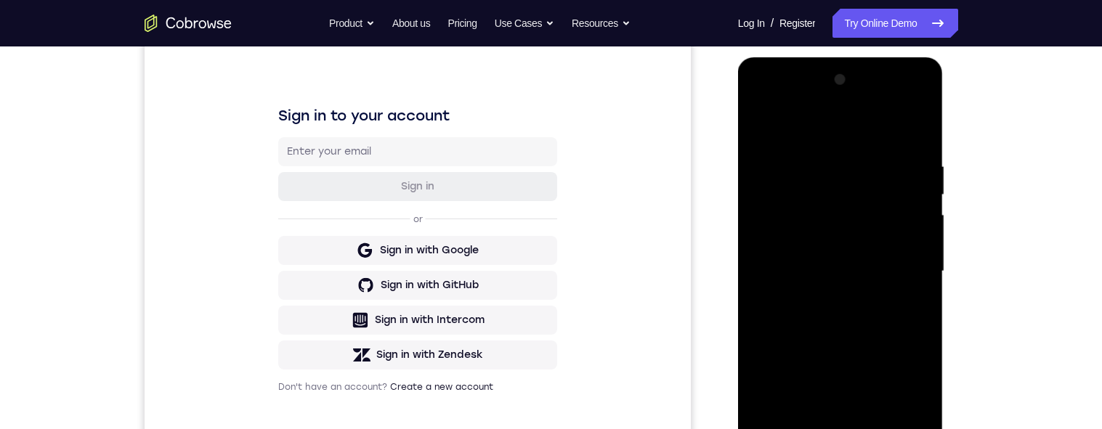
scroll to position [182, 0]
click at [767, 429] on div at bounding box center [840, 273] width 183 height 407
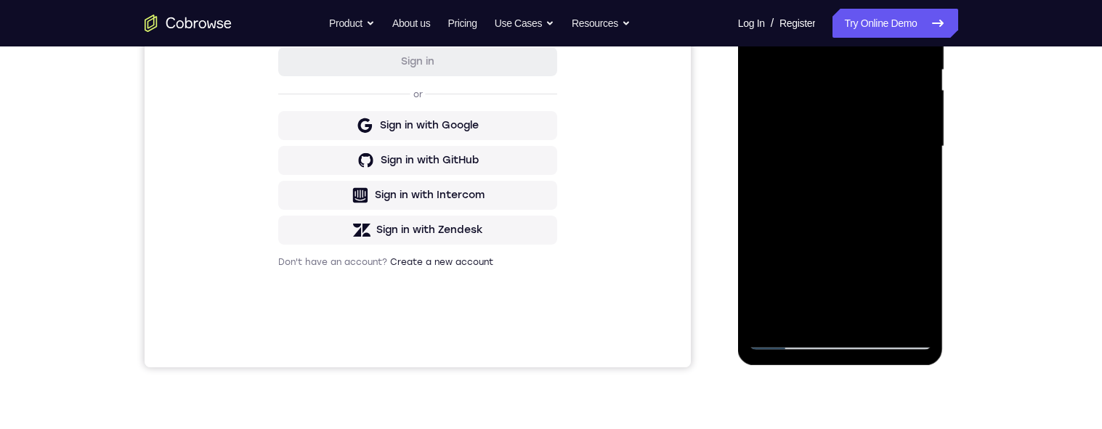
click at [876, 313] on div at bounding box center [840, 146] width 183 height 407
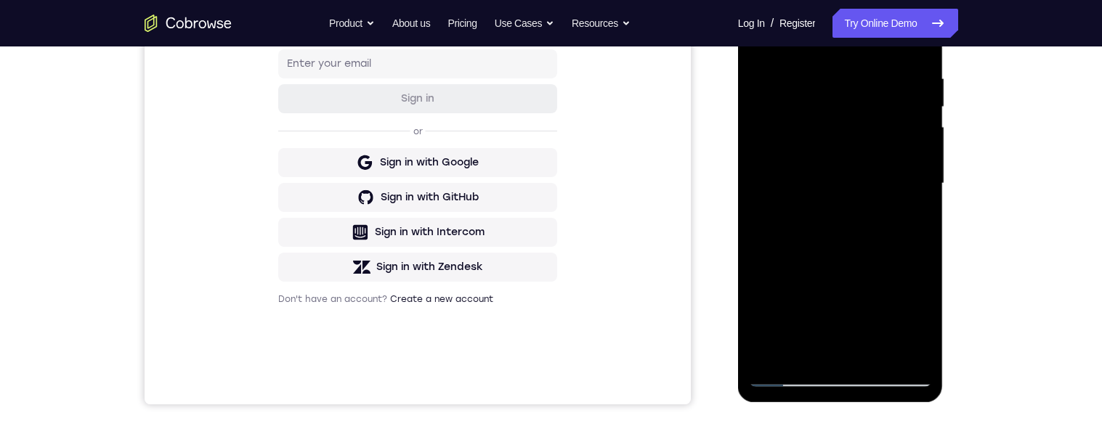
click at [821, 206] on div at bounding box center [840, 183] width 183 height 407
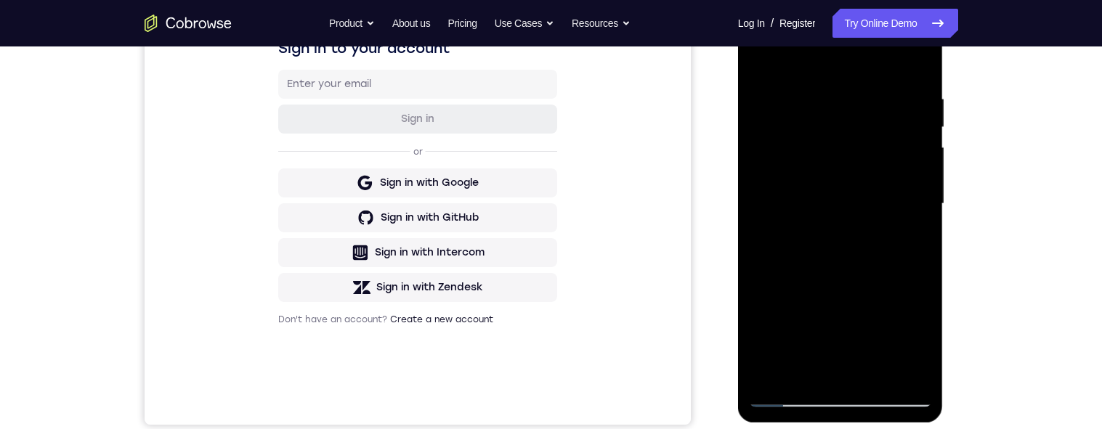
scroll to position [281, 0]
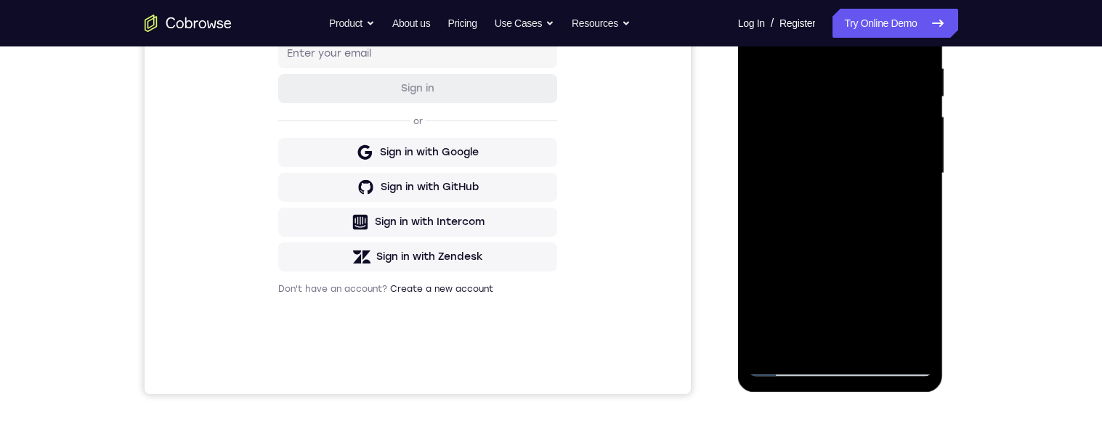
click at [907, 255] on div at bounding box center [840, 173] width 183 height 407
click at [914, 211] on div at bounding box center [840, 173] width 183 height 407
click at [908, 211] on div at bounding box center [840, 173] width 183 height 407
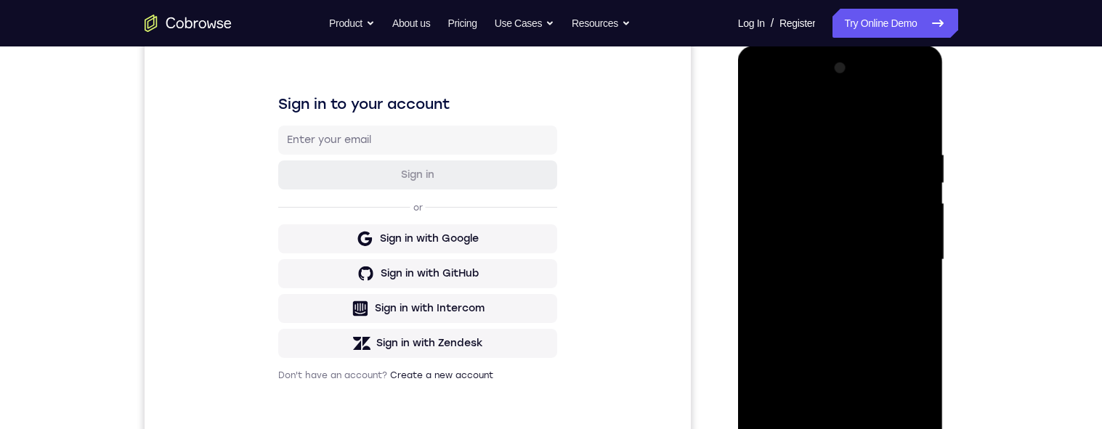
scroll to position [202, 0]
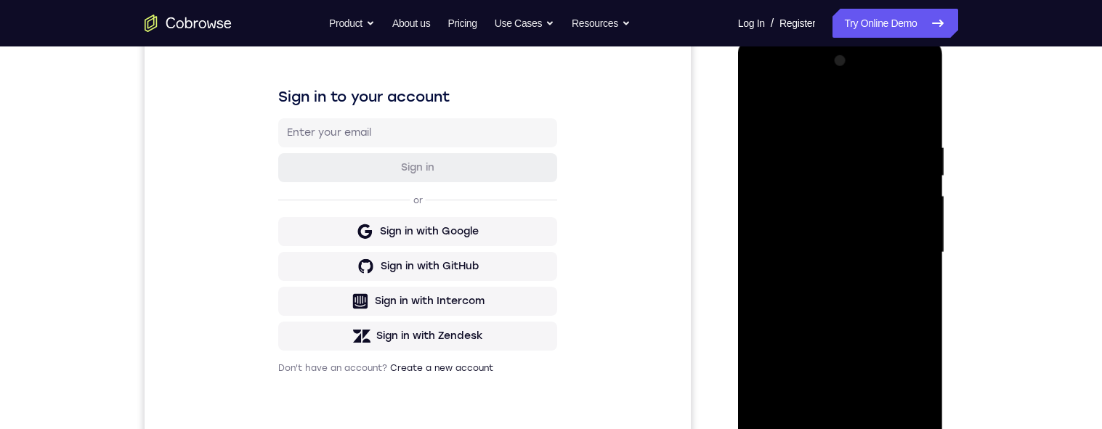
click at [767, 112] on div at bounding box center [840, 252] width 183 height 407
click at [895, 273] on div at bounding box center [840, 252] width 183 height 407
click at [758, 108] on div at bounding box center [840, 252] width 183 height 407
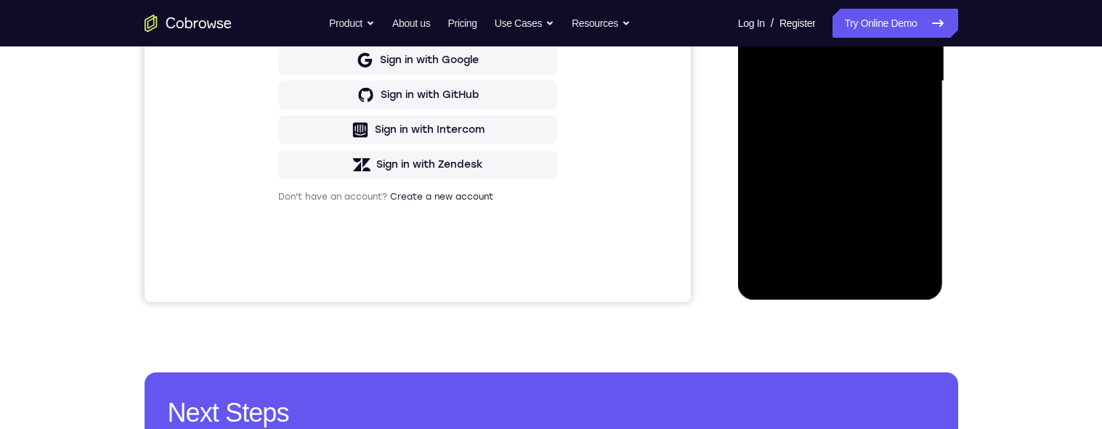
scroll to position [386, 0]
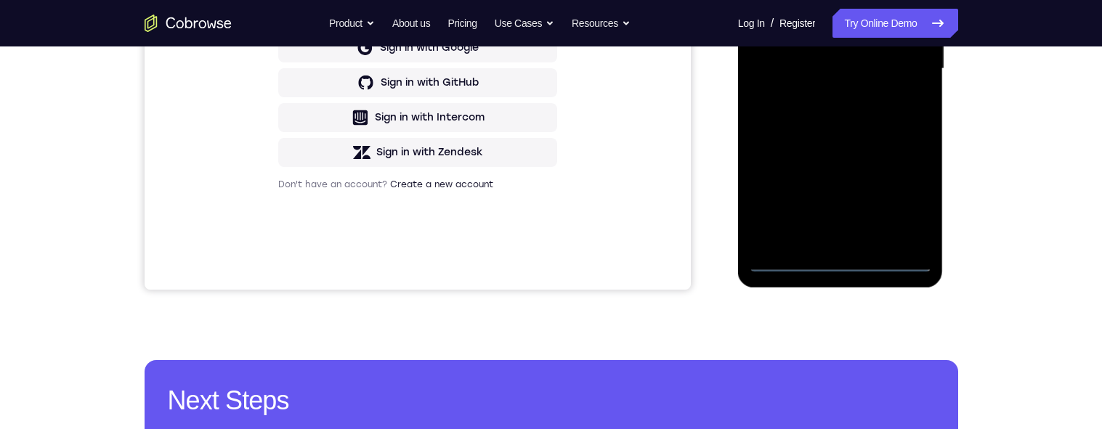
click at [844, 257] on div at bounding box center [840, 69] width 183 height 407
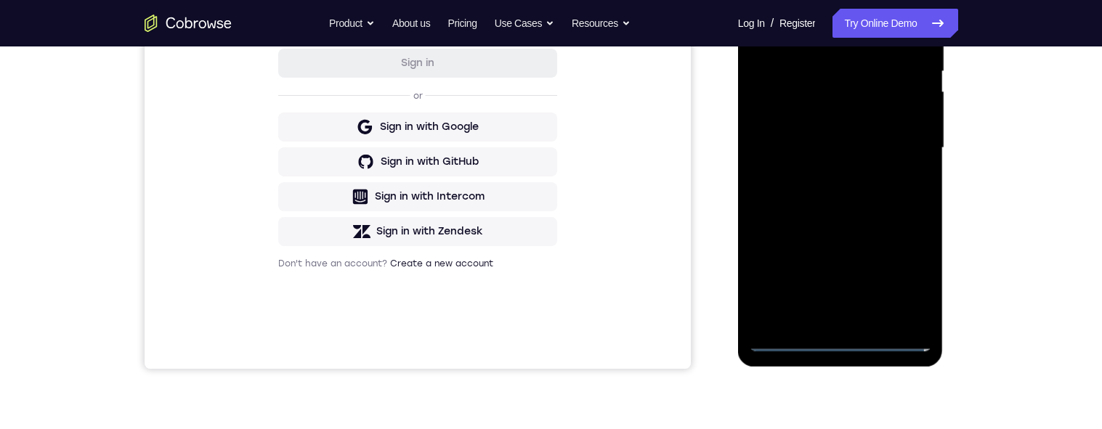
click at [904, 284] on div at bounding box center [840, 148] width 183 height 407
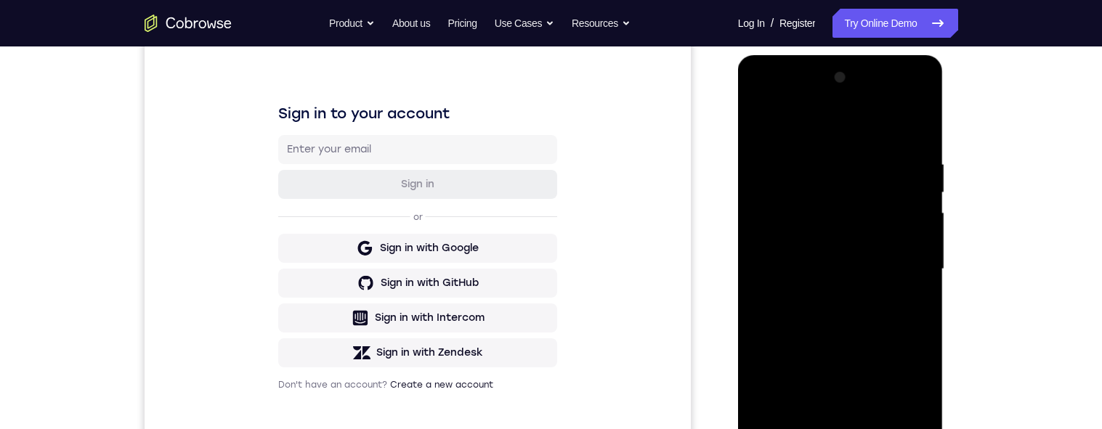
scroll to position [151, 0]
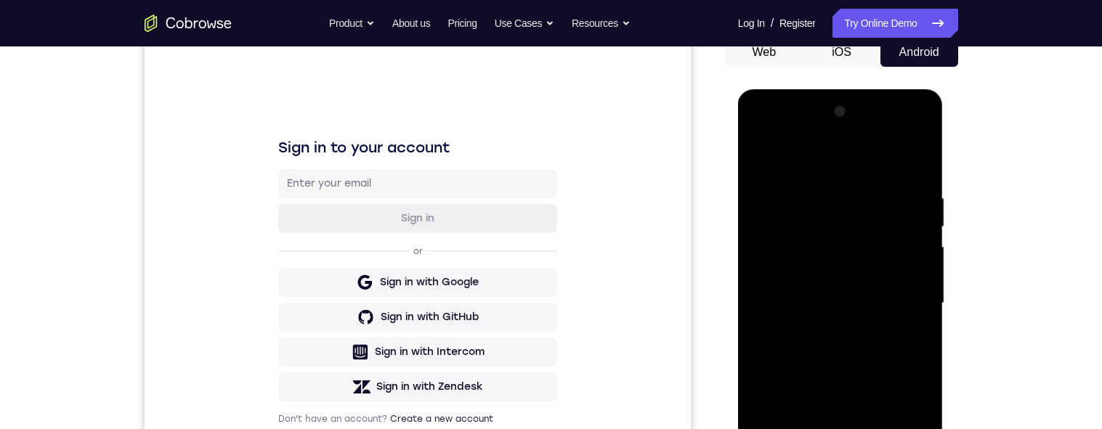
click at [792, 140] on div at bounding box center [840, 303] width 183 height 407
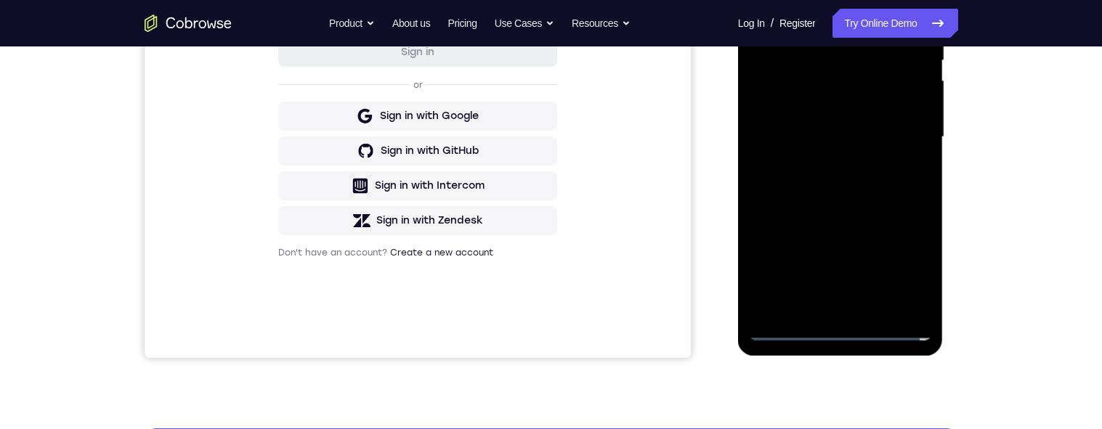
scroll to position [208, 0]
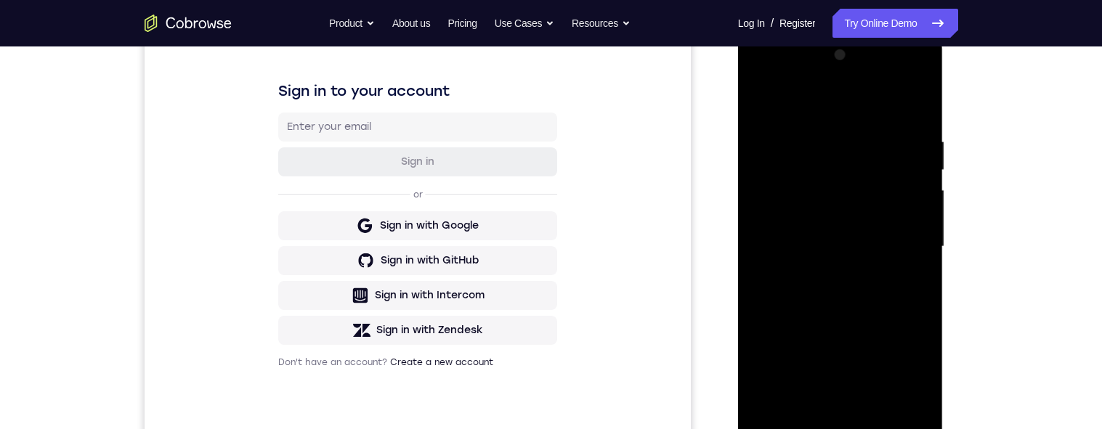
click at [898, 241] on div at bounding box center [840, 247] width 183 height 407
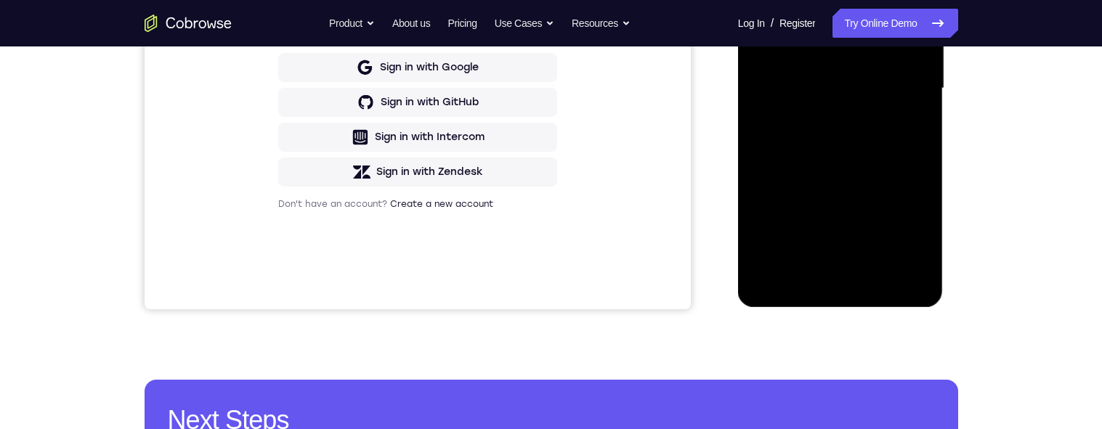
scroll to position [371, 0]
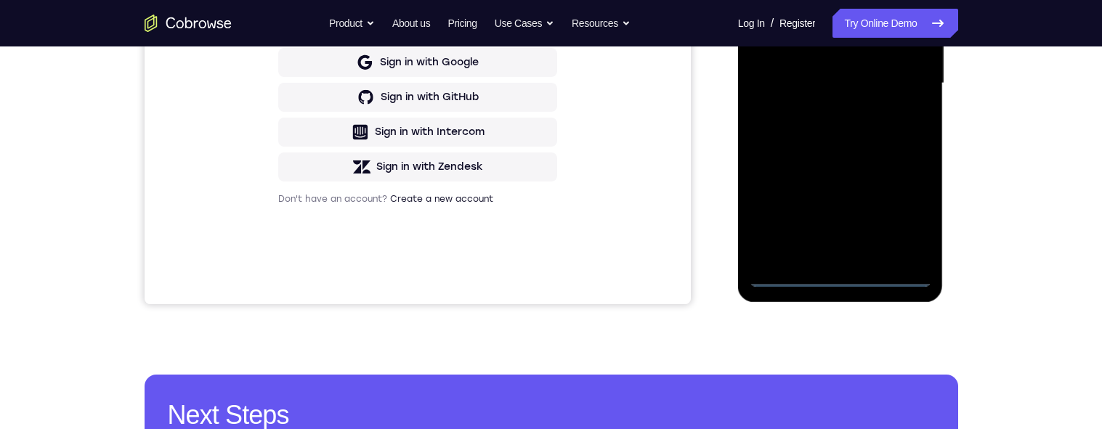
click at [841, 272] on div at bounding box center [840, 83] width 183 height 407
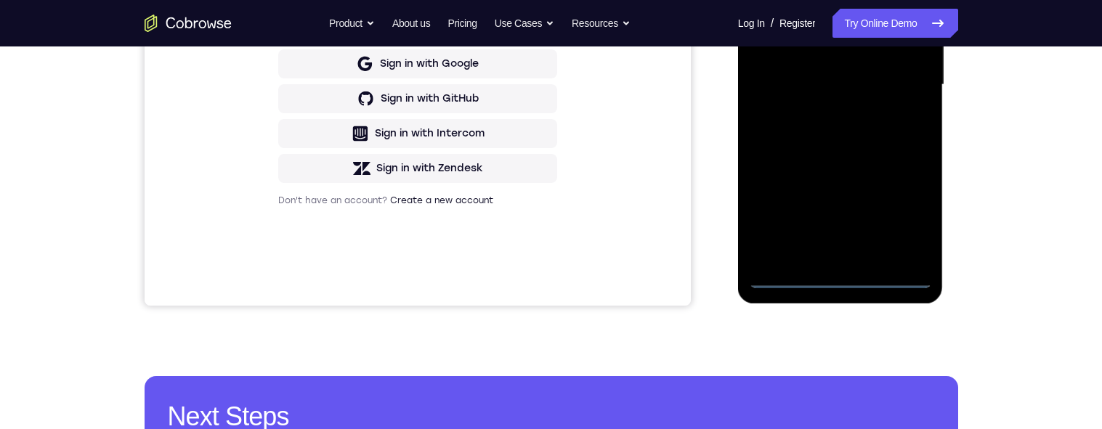
click at [907, 217] on div at bounding box center [840, 85] width 183 height 407
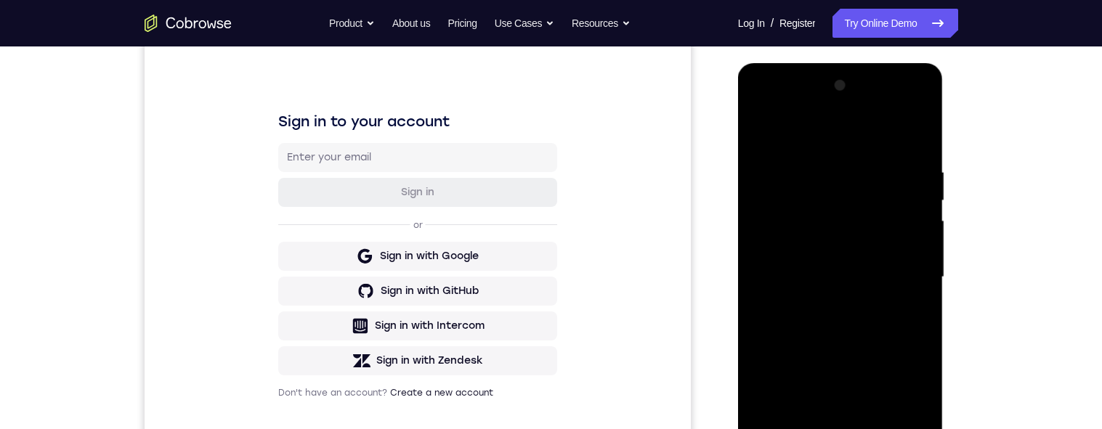
scroll to position [142, 0]
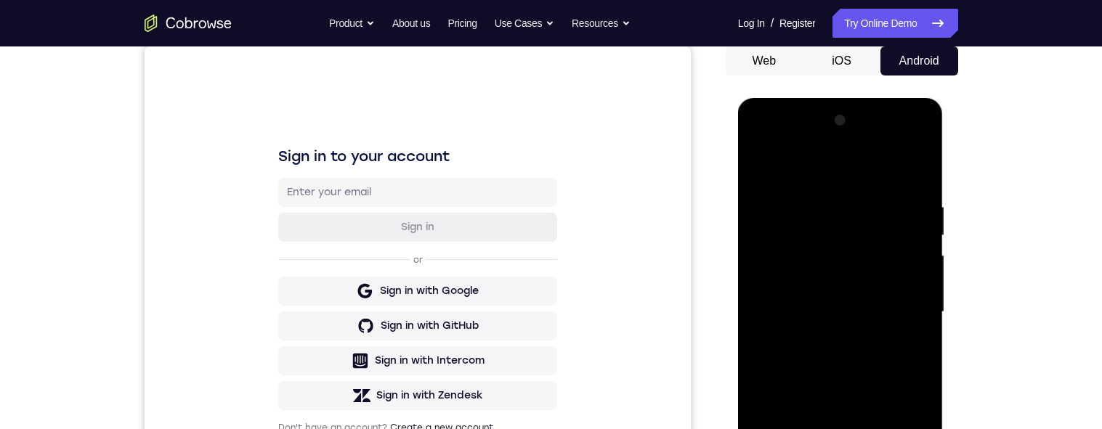
click at [791, 145] on div at bounding box center [840, 312] width 183 height 407
click at [899, 308] on div at bounding box center [840, 312] width 183 height 407
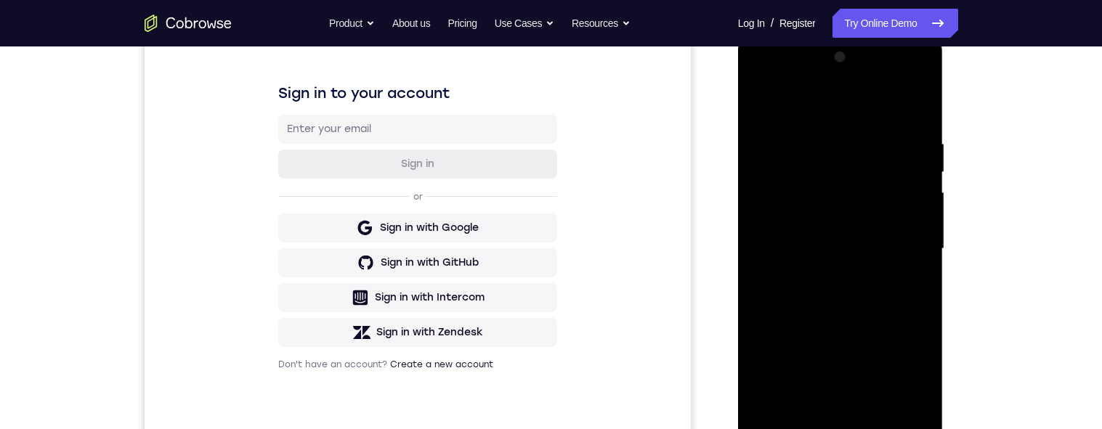
scroll to position [238, 0]
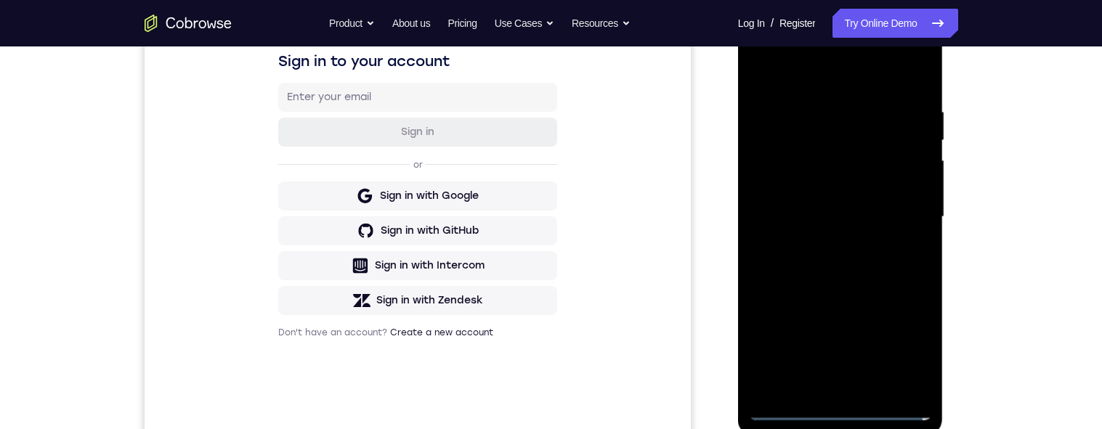
click at [823, 244] on div at bounding box center [840, 217] width 183 height 407
click at [791, 206] on div at bounding box center [840, 217] width 183 height 407
click at [783, 187] on div at bounding box center [840, 217] width 183 height 407
click at [790, 193] on div at bounding box center [840, 217] width 183 height 407
click at [797, 191] on div at bounding box center [840, 217] width 183 height 407
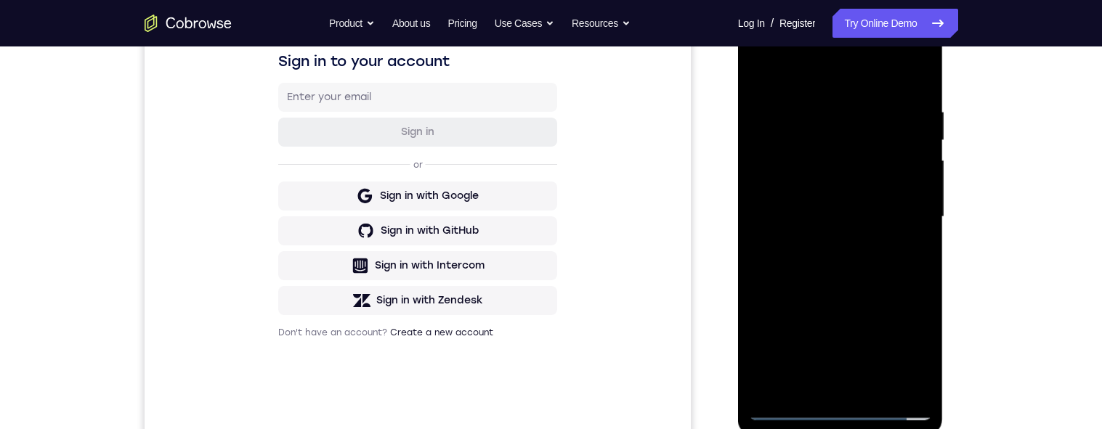
click at [805, 188] on div at bounding box center [840, 217] width 183 height 407
click at [804, 189] on div at bounding box center [840, 217] width 183 height 407
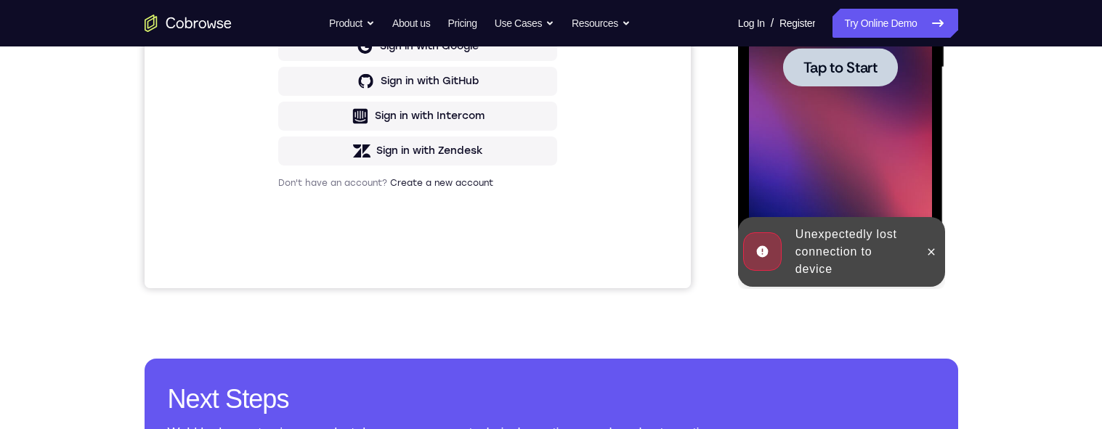
scroll to position [397, 0]
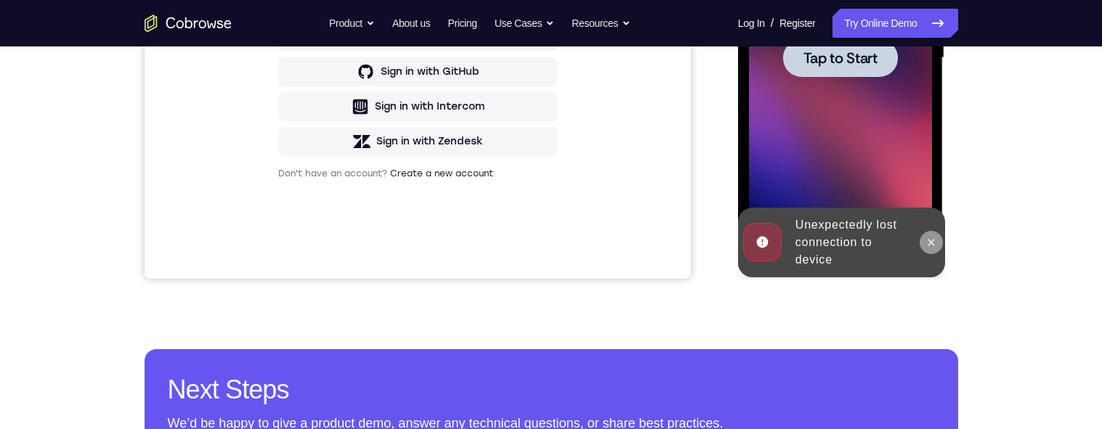
click at [931, 241] on icon at bounding box center [932, 242] width 7 height 7
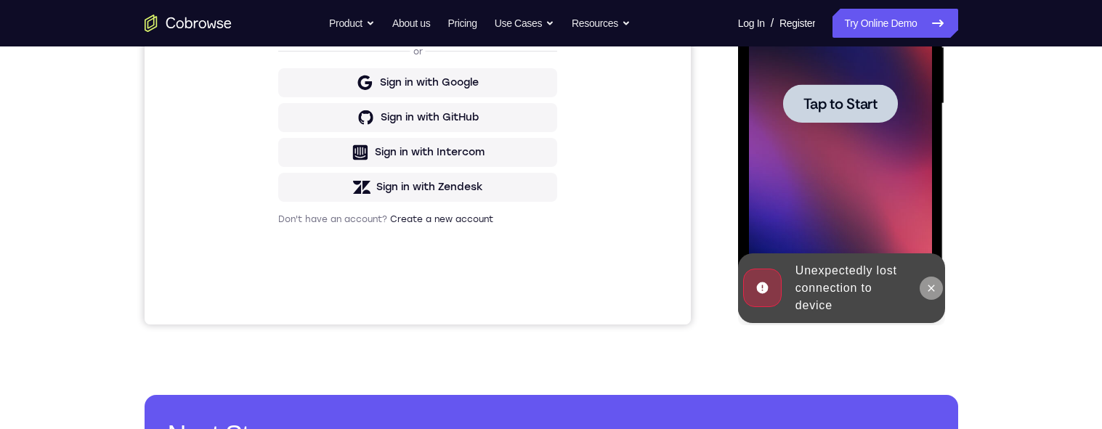
scroll to position [68, 0]
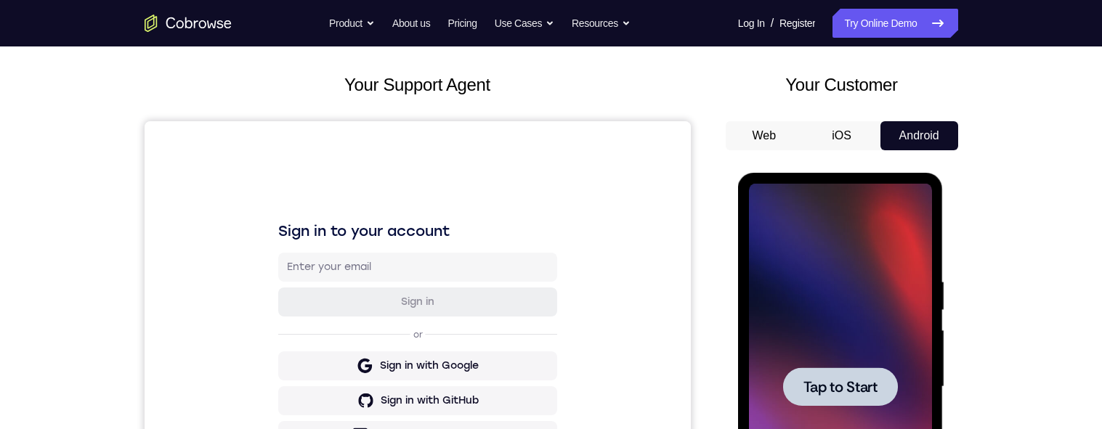
click at [828, 380] on span "Tap to Start" at bounding box center [841, 387] width 74 height 15
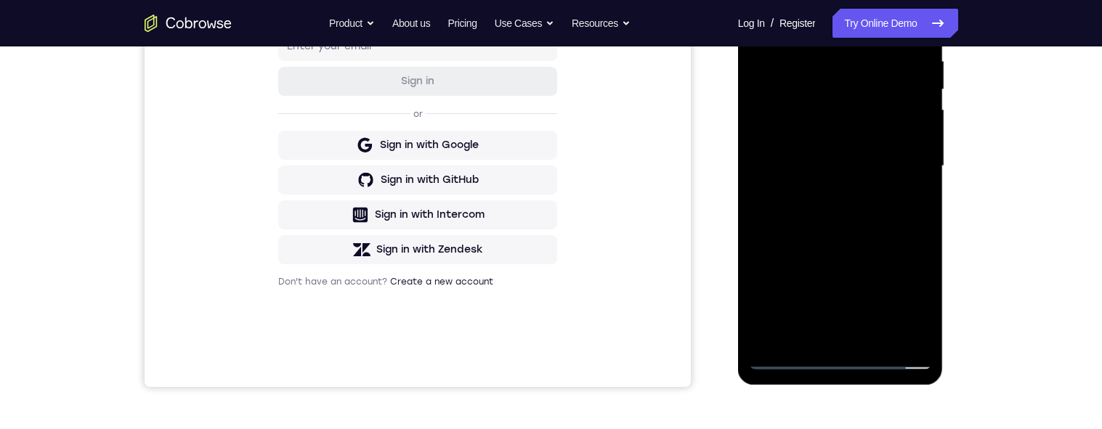
scroll to position [308, 0]
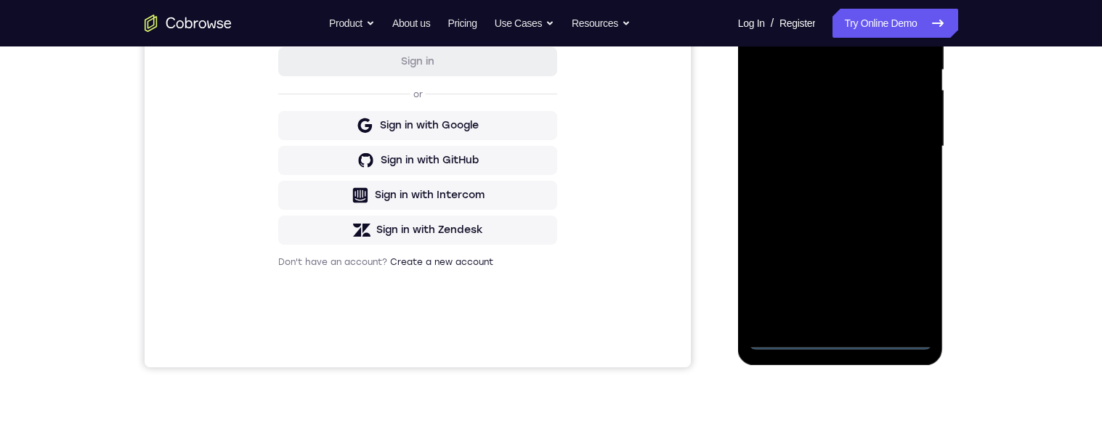
click at [839, 334] on div at bounding box center [840, 146] width 183 height 407
click at [839, 336] on div at bounding box center [840, 147] width 183 height 407
click at [903, 280] on div at bounding box center [840, 147] width 183 height 407
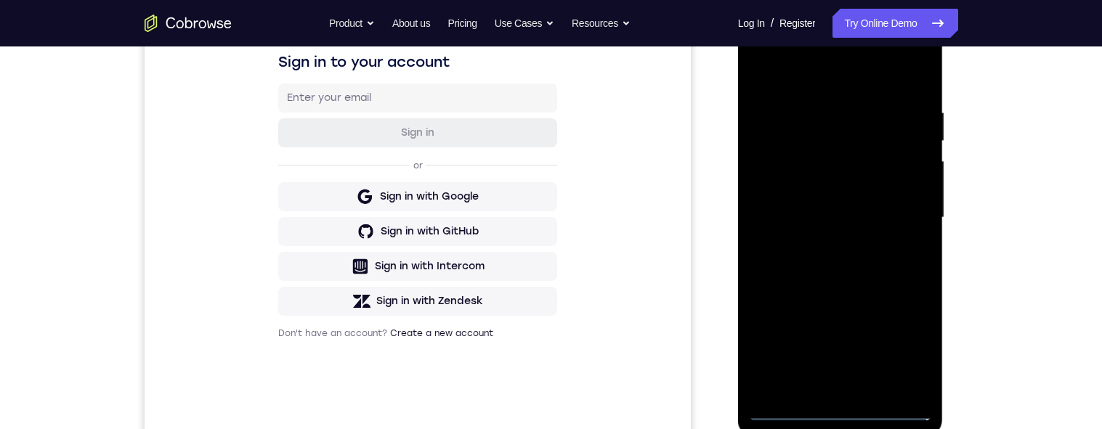
scroll to position [174, 0]
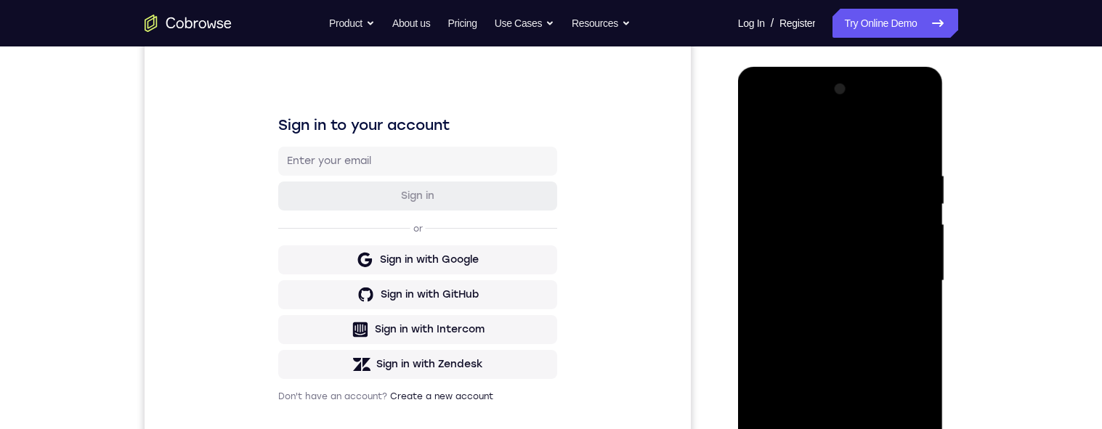
click at [786, 118] on div at bounding box center [840, 281] width 183 height 407
click at [789, 116] on div at bounding box center [840, 281] width 183 height 407
click at [899, 271] on div at bounding box center [840, 281] width 183 height 407
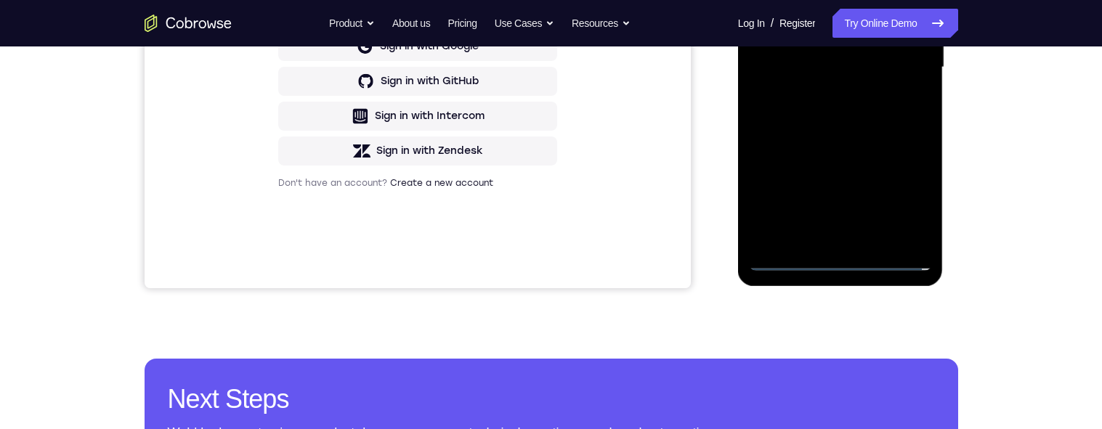
scroll to position [386, 0]
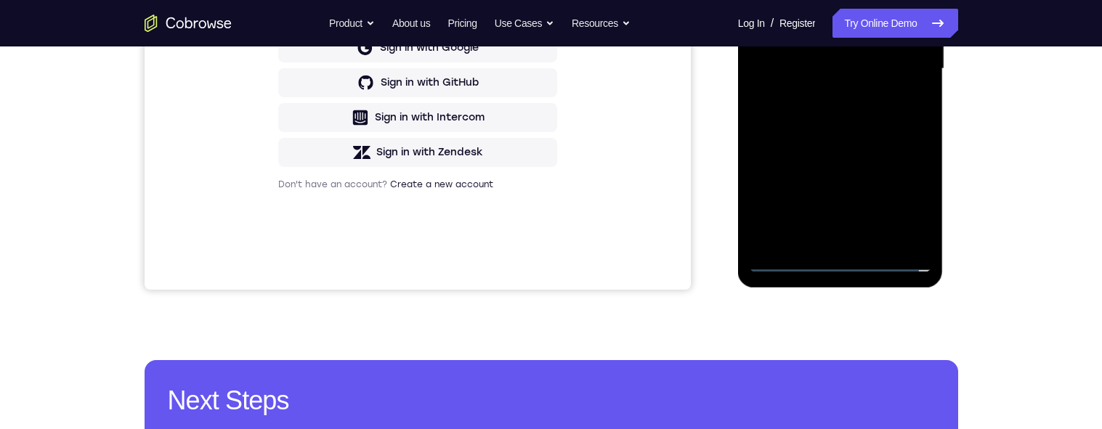
click at [823, 241] on div at bounding box center [840, 69] width 183 height 407
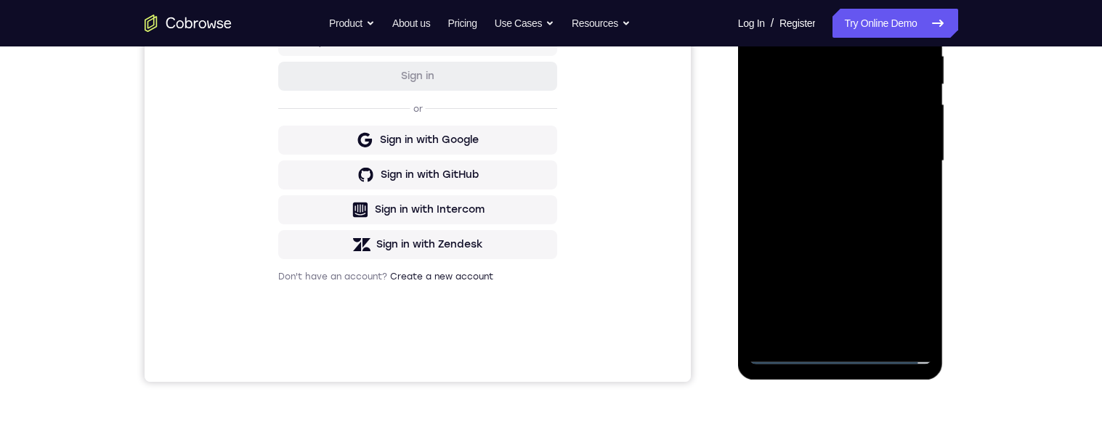
scroll to position [256, 0]
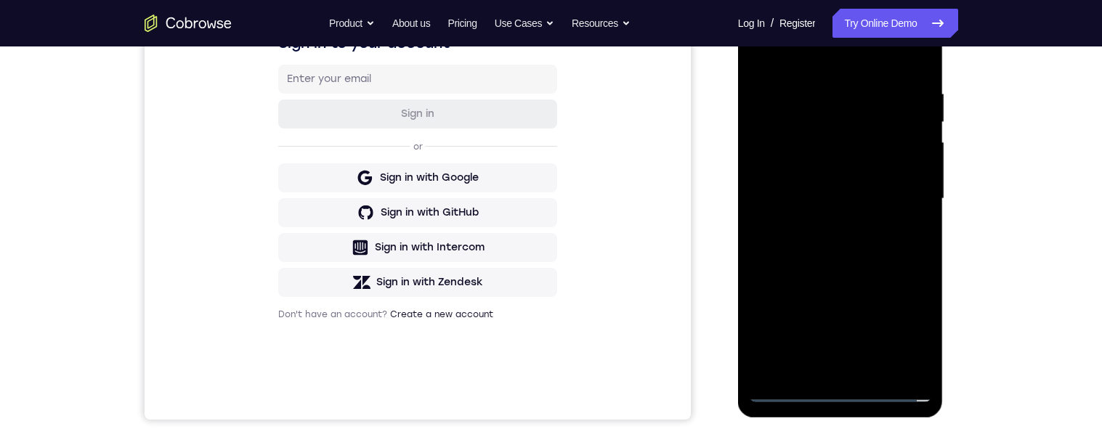
click at [823, 184] on div at bounding box center [840, 199] width 183 height 407
click at [778, 169] on div at bounding box center [840, 199] width 183 height 407
click at [831, 200] on div at bounding box center [840, 199] width 183 height 407
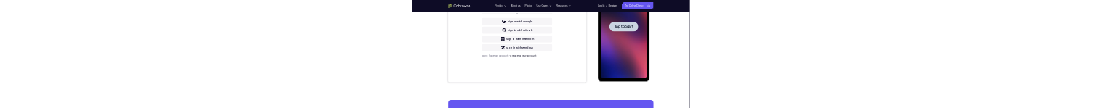
scroll to position [0, 0]
